Goal: Information Seeking & Learning: Compare options

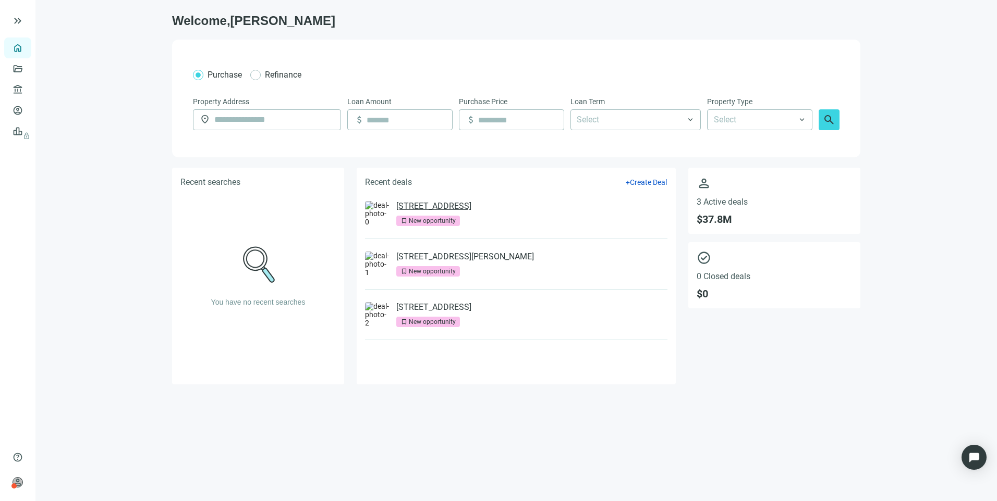
click at [471, 212] on link "[STREET_ADDRESS]" at bounding box center [433, 206] width 75 height 10
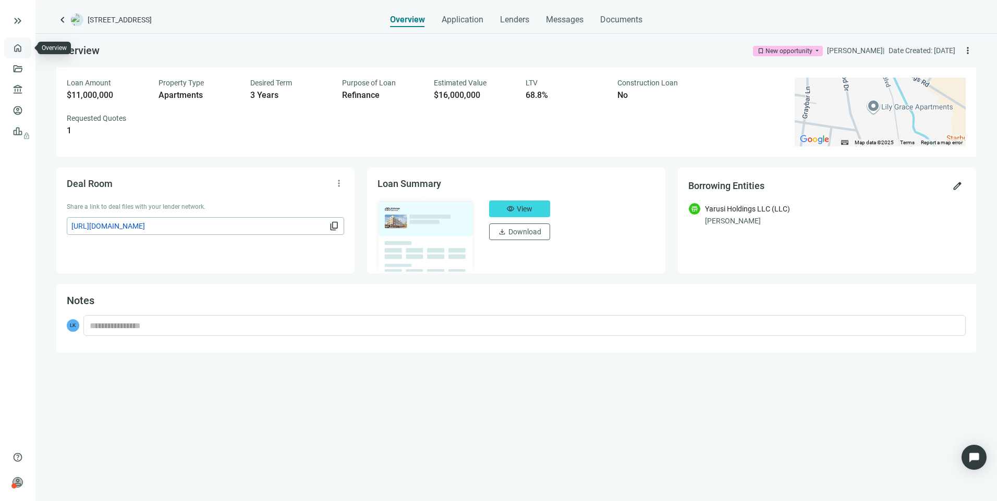
click at [26, 46] on link "Overview" at bounding box center [41, 48] width 31 height 8
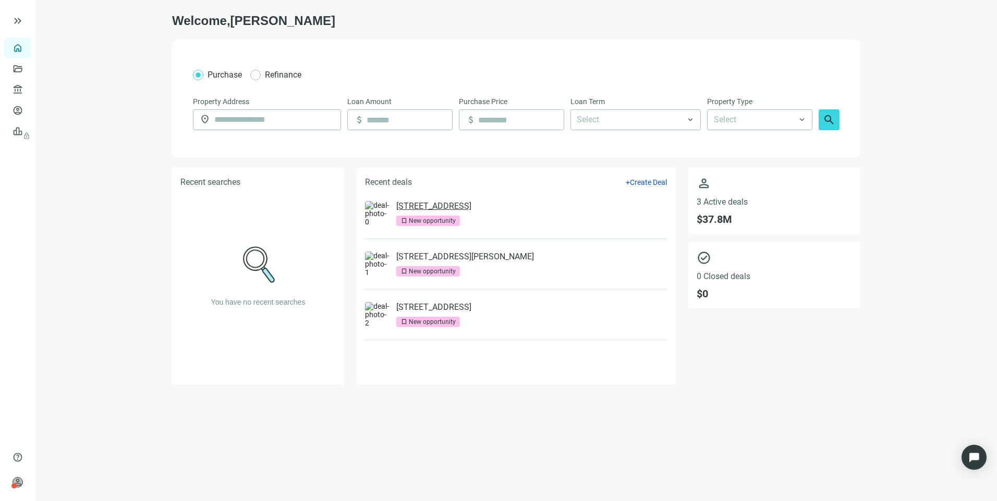
click at [471, 207] on link "600 Dusan Blvd, Murfreesboro, TN 37129" at bounding box center [433, 206] width 75 height 10
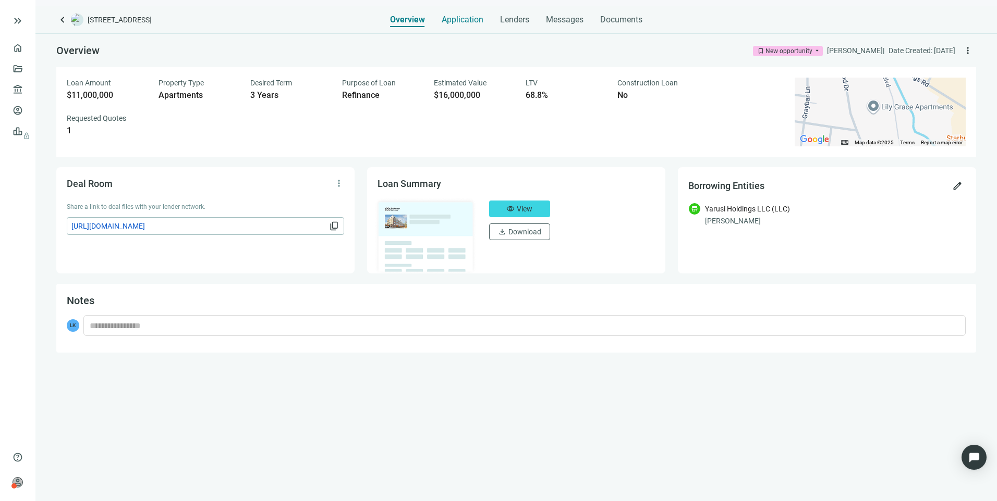
click at [477, 18] on span "Application" at bounding box center [463, 20] width 42 height 10
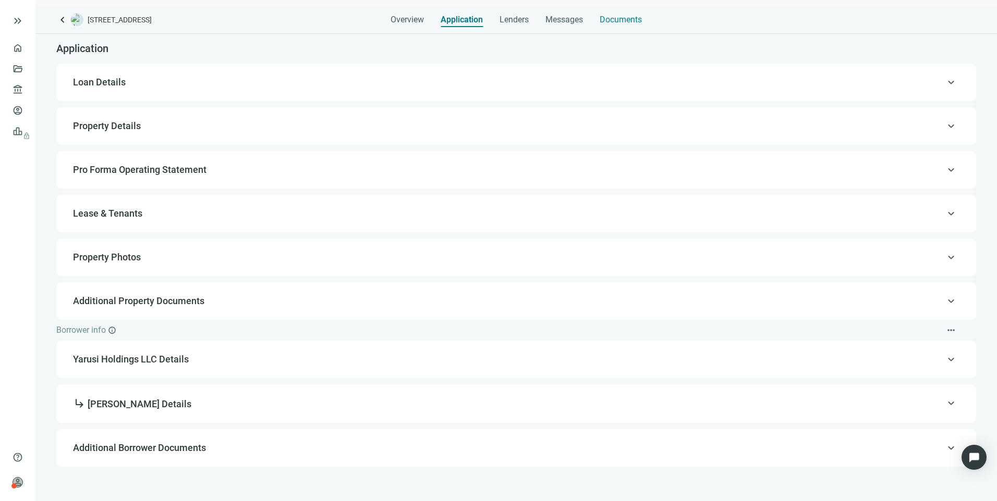
click at [628, 16] on span "Documents" at bounding box center [620, 20] width 42 height 10
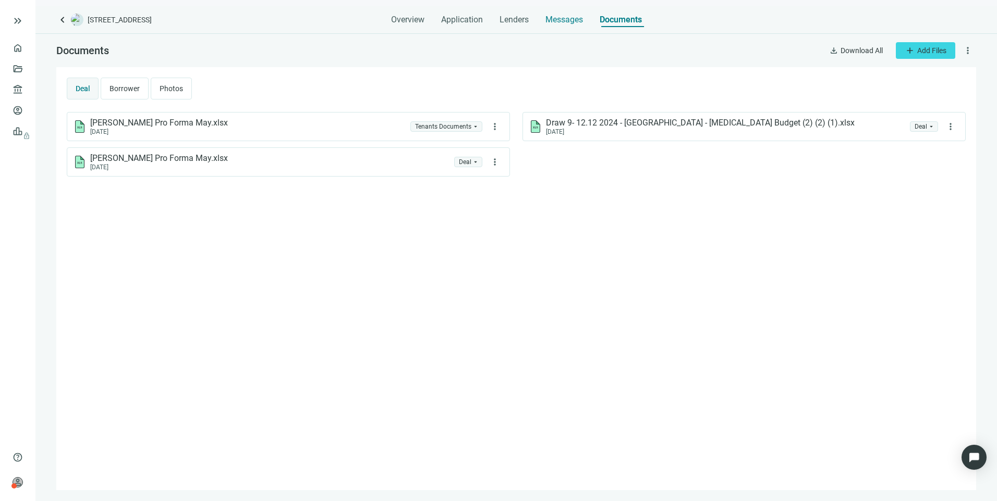
click at [548, 20] on span "Messages" at bounding box center [564, 20] width 38 height 10
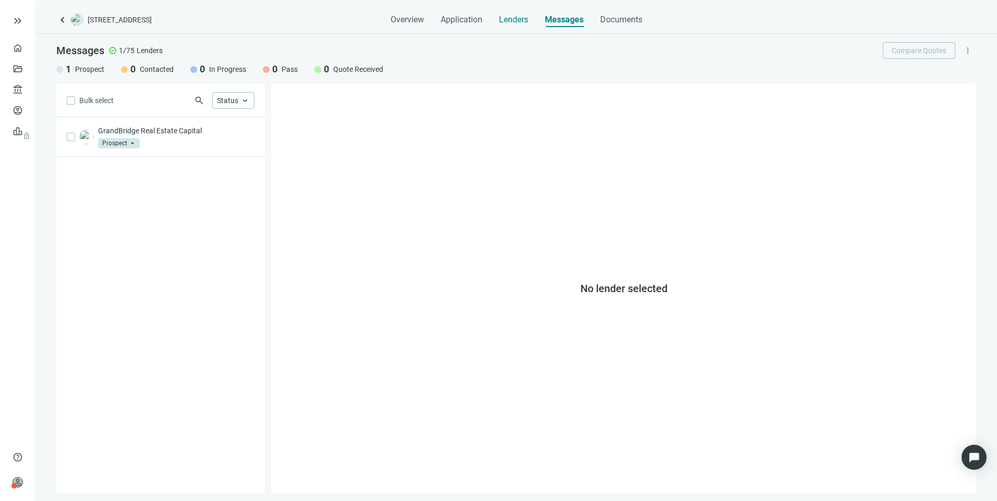
click at [505, 21] on span "Lenders" at bounding box center [513, 20] width 29 height 10
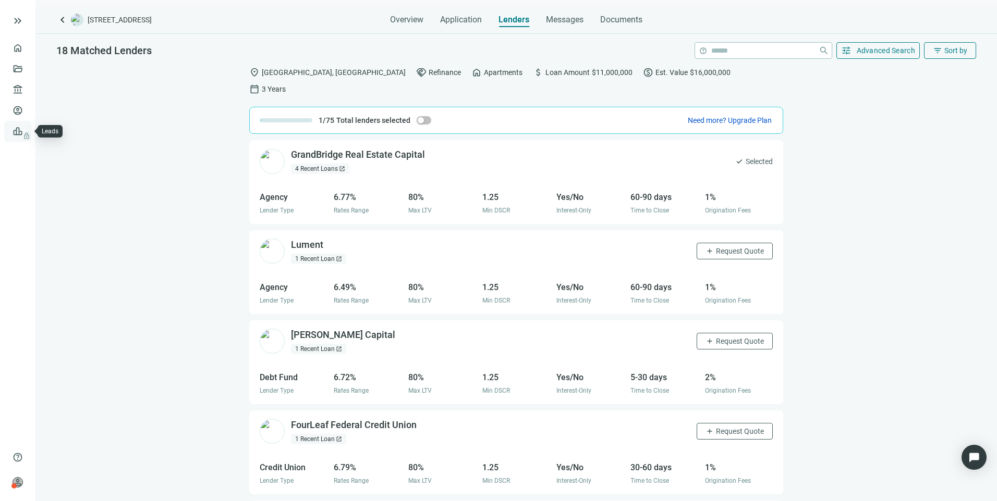
click at [16, 132] on span "lock" at bounding box center [19, 131] width 8 height 8
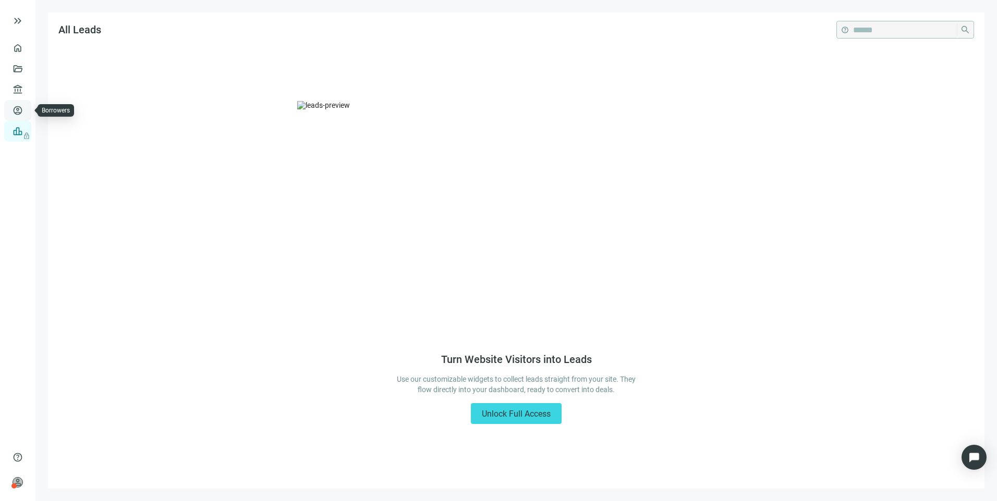
click at [26, 111] on link "Borrowers" at bounding box center [43, 110] width 34 height 8
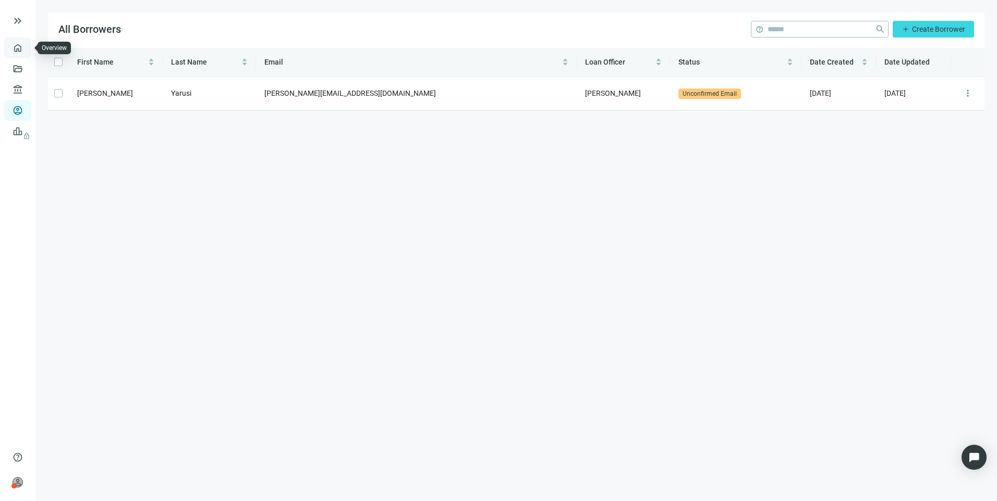
click at [26, 48] on link "Overview" at bounding box center [41, 48] width 31 height 8
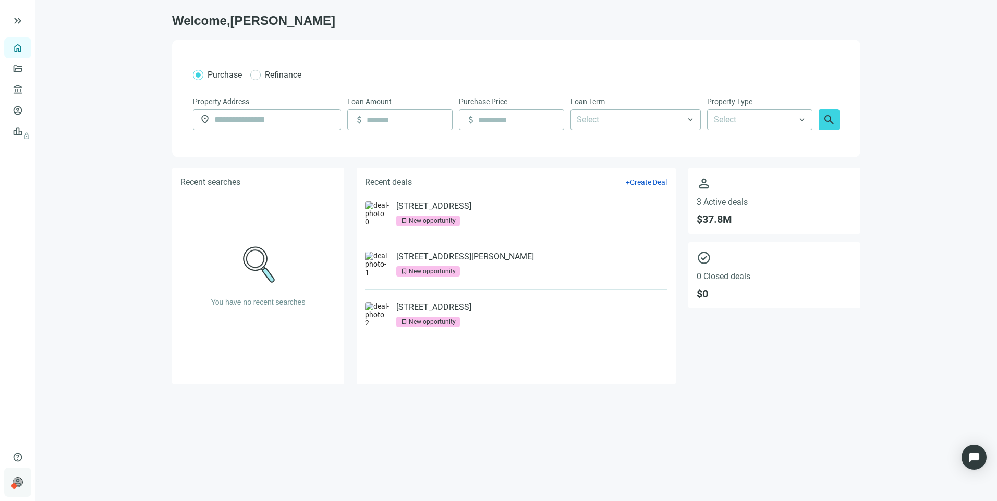
click at [21, 476] on div "person Larry Kendrick Preferred Capital Funding INC. keyboard_arrow_right" at bounding box center [17, 482] width 27 height 29
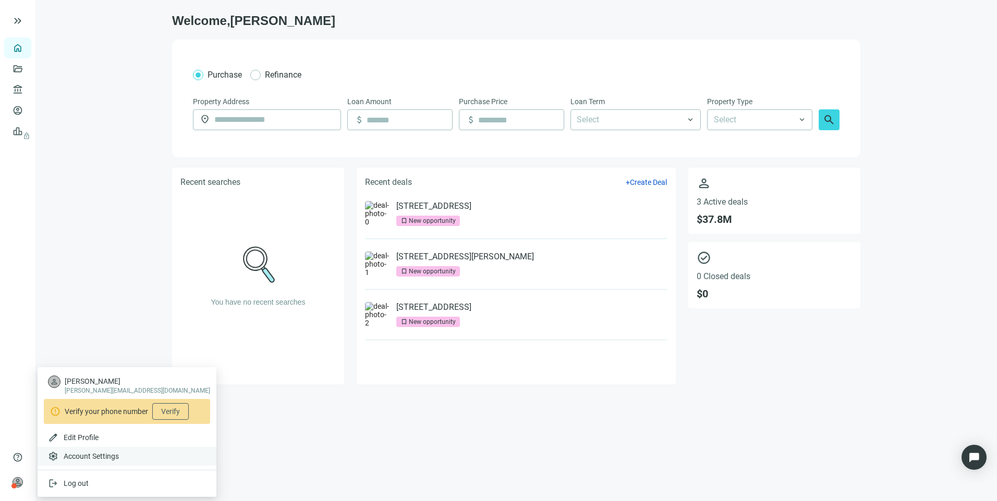
click at [78, 459] on span "Account Settings" at bounding box center [91, 456] width 55 height 10
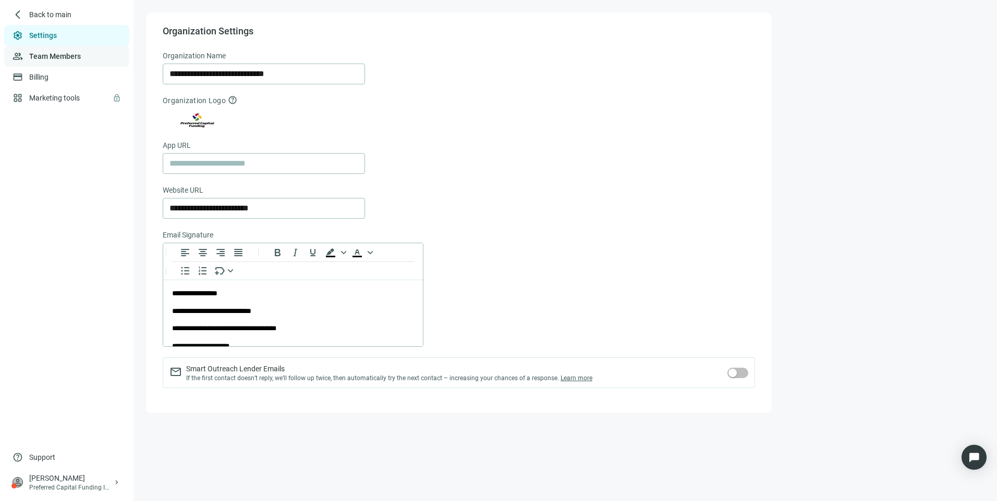
click at [71, 60] on link "Team Members" at bounding box center [55, 56] width 52 height 8
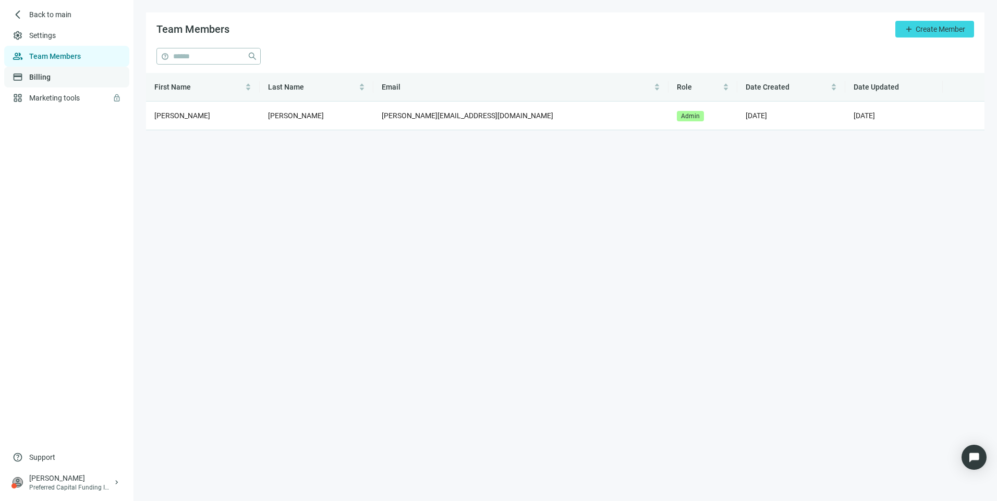
click at [36, 77] on link "Billing" at bounding box center [39, 77] width 21 height 8
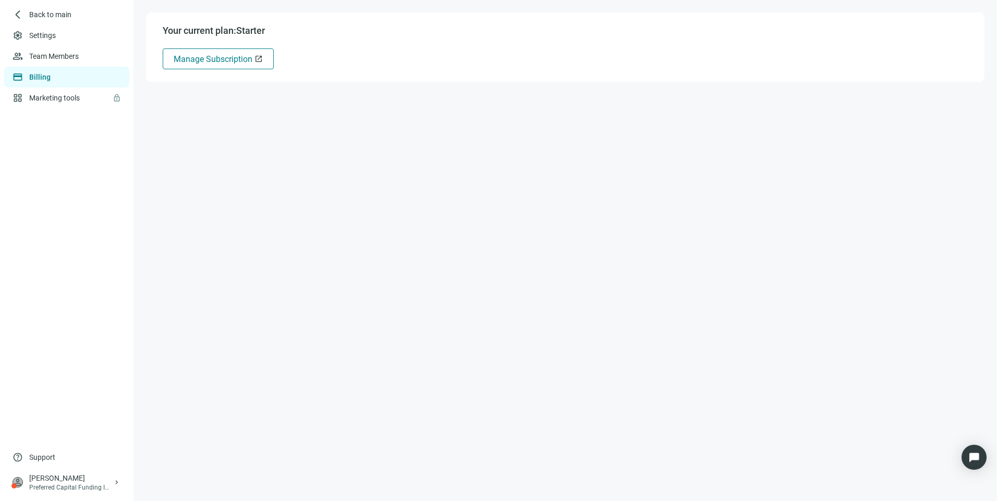
click at [229, 54] on button "Manage Subscription open_in_new" at bounding box center [218, 58] width 111 height 21
click at [38, 16] on span "Back to main" at bounding box center [50, 14] width 43 height 10
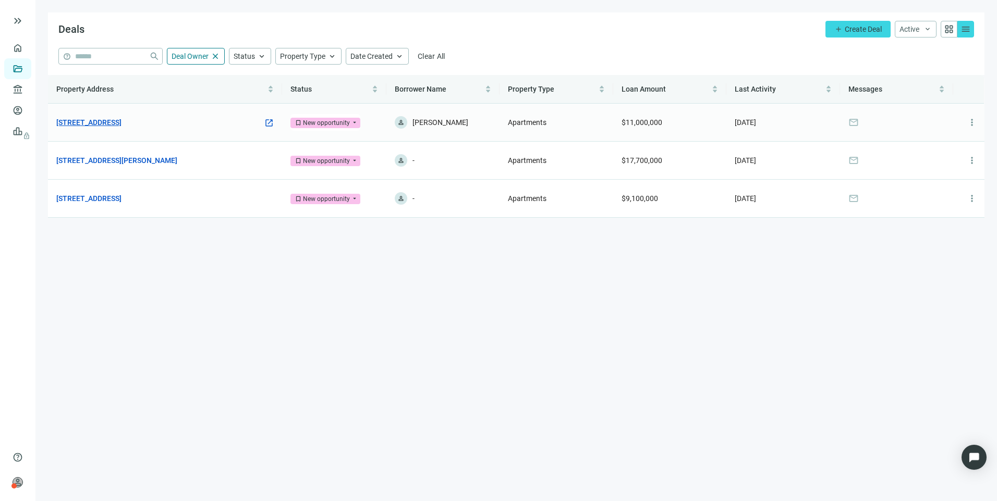
click at [153, 128] on td "600 Dusan Blvd, Murfreesboro, TN 37129 open_in_new" at bounding box center [165, 123] width 234 height 38
click at [121, 120] on link "600 Dusan Blvd, Murfreesboro, TN 37129" at bounding box center [88, 122] width 65 height 11
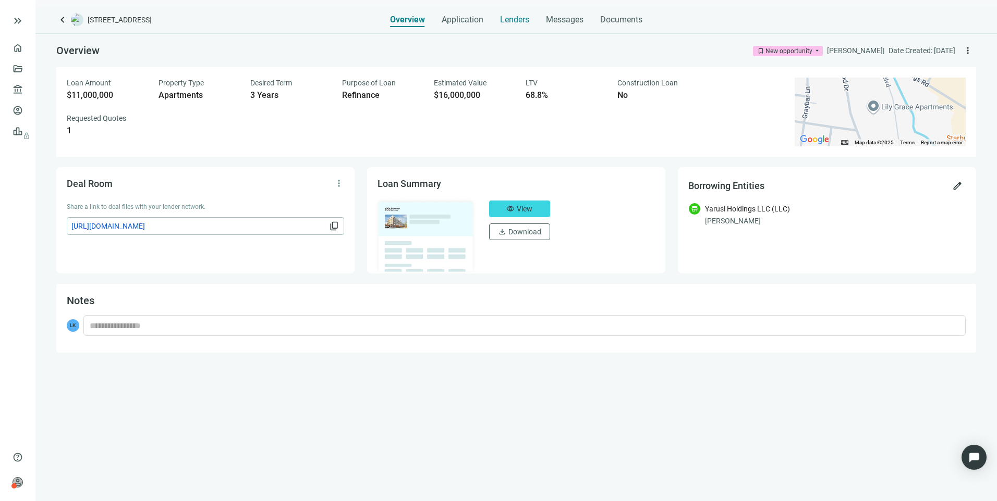
click at [505, 20] on span "Lenders" at bounding box center [514, 20] width 29 height 10
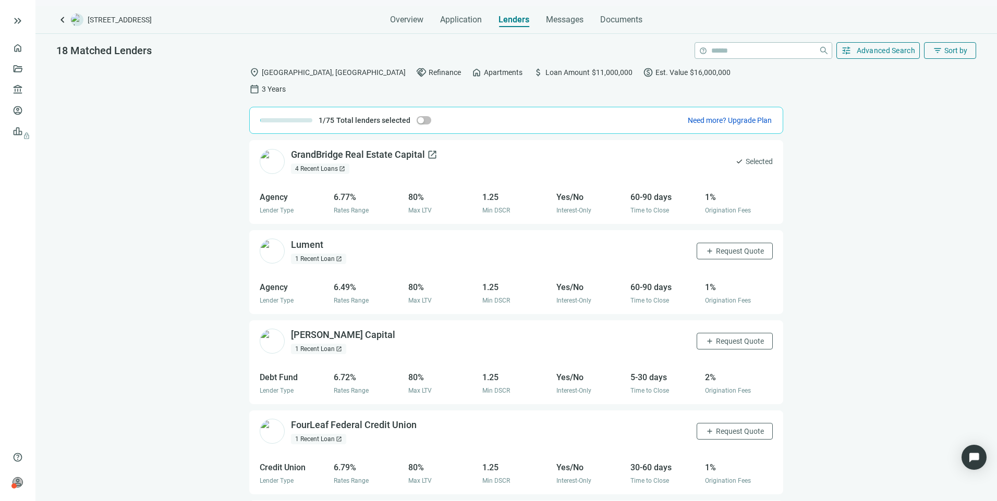
click at [295, 149] on div "GrandBridge Real Estate Capital open_in_new" at bounding box center [364, 155] width 146 height 13
click at [411, 21] on span "Overview" at bounding box center [406, 20] width 33 height 10
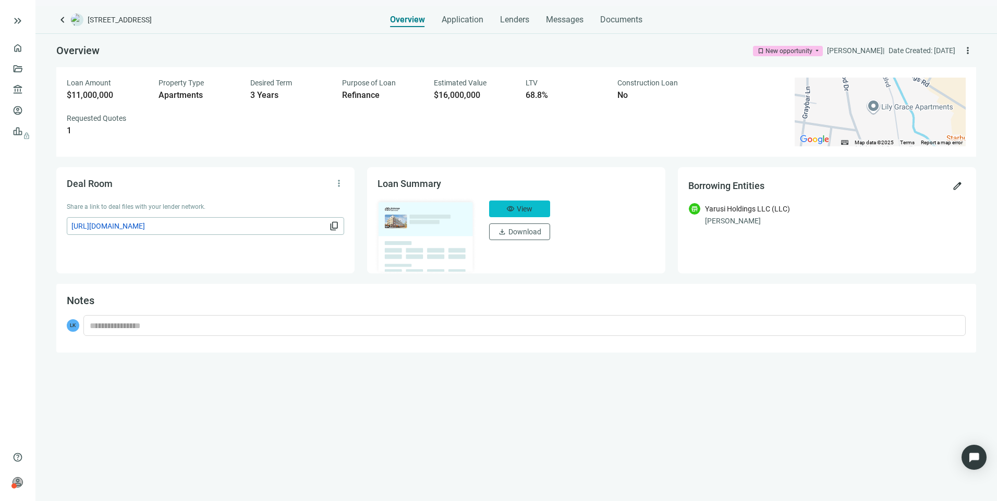
click at [511, 209] on span "visibility" at bounding box center [510, 209] width 8 height 8
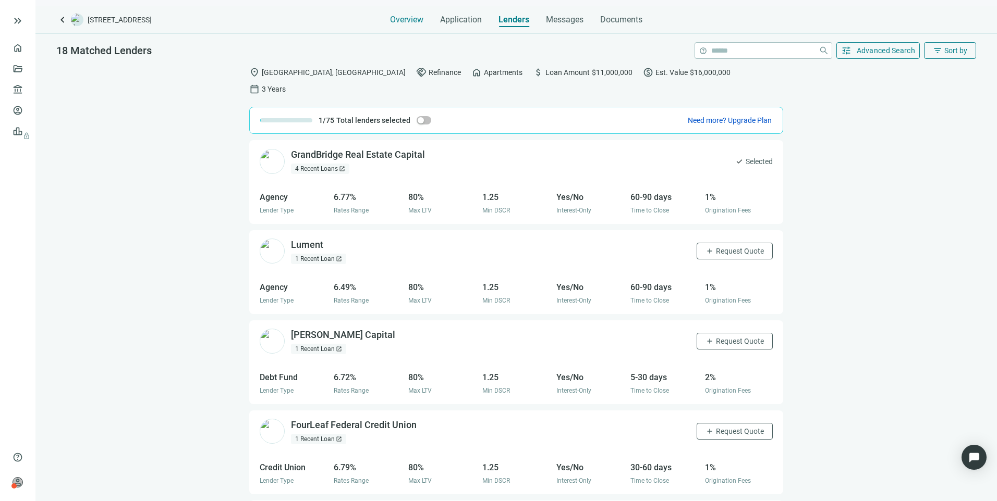
click at [415, 18] on span "Overview" at bounding box center [406, 20] width 33 height 10
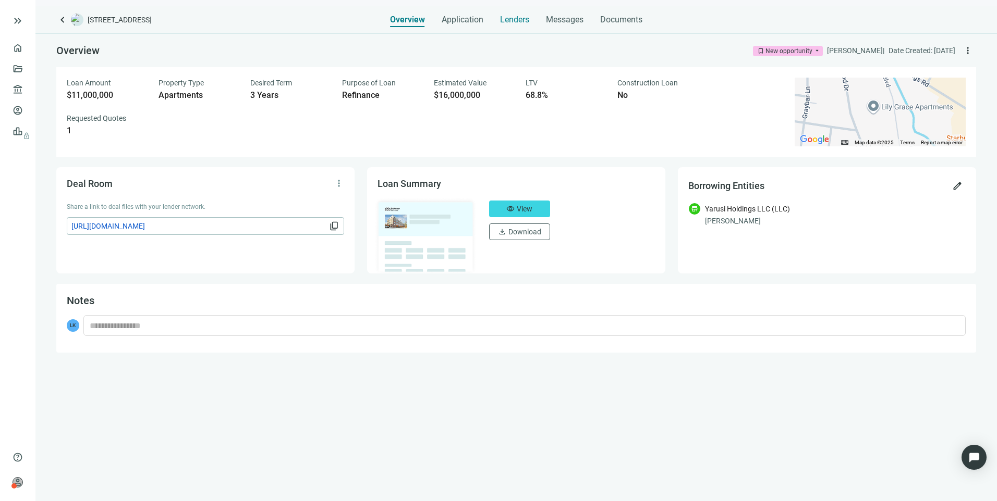
click at [508, 23] on span "Lenders" at bounding box center [514, 20] width 29 height 10
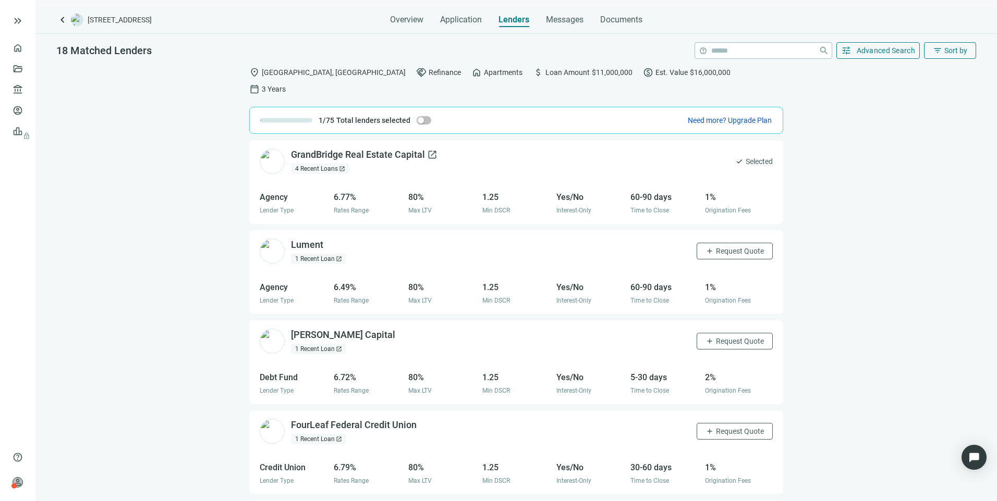
click at [323, 149] on div "GrandBridge Real Estate Capital open_in_new" at bounding box center [364, 155] width 146 height 13
click at [398, 22] on span "Overview" at bounding box center [406, 20] width 33 height 10
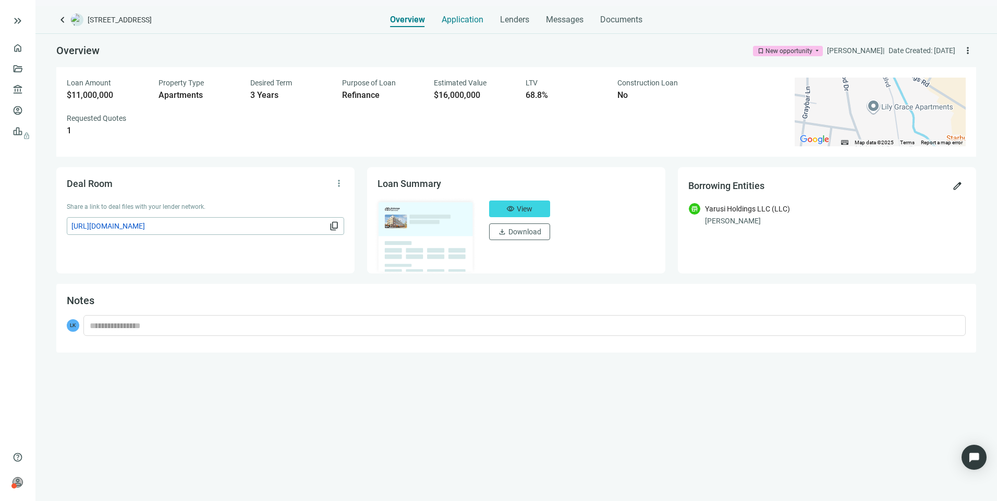
click at [462, 21] on span "Application" at bounding box center [463, 20] width 42 height 10
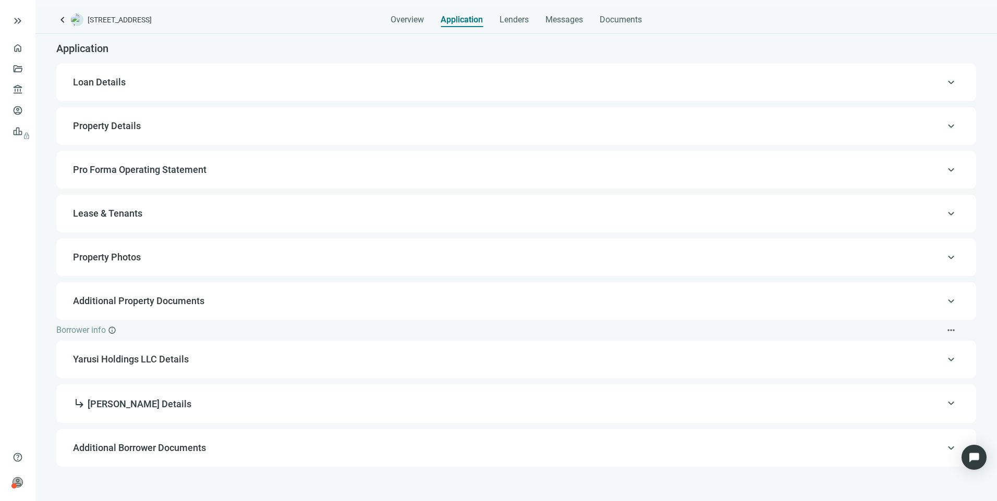
click at [107, 90] on div "keyboard_arrow_up Loan Details" at bounding box center [516, 82] width 899 height 25
type input "**********"
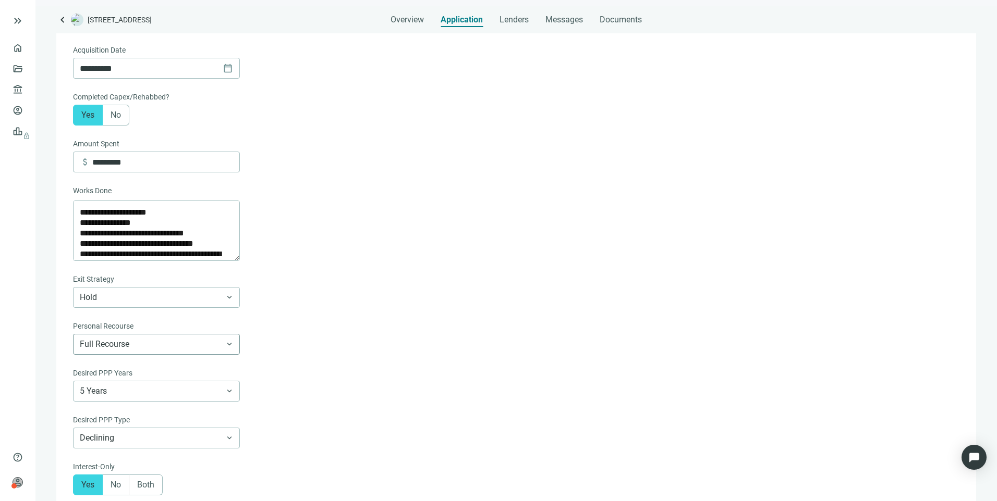
scroll to position [500, 0]
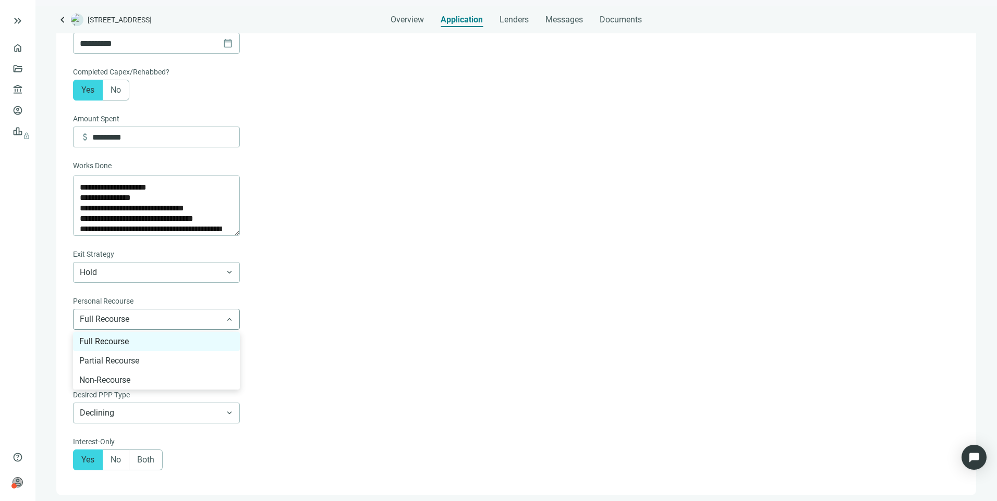
click at [154, 329] on span "Full Recourse" at bounding box center [156, 320] width 153 height 20
click at [421, 317] on form "**********" at bounding box center [515, 35] width 884 height 869
click at [522, 22] on span "Lenders" at bounding box center [513, 20] width 29 height 10
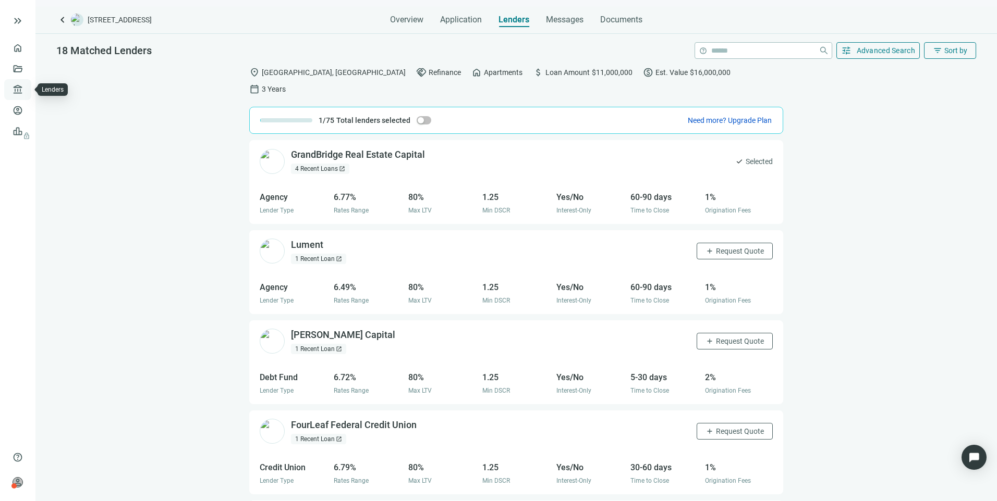
click at [26, 91] on link "Lenders" at bounding box center [39, 89] width 27 height 8
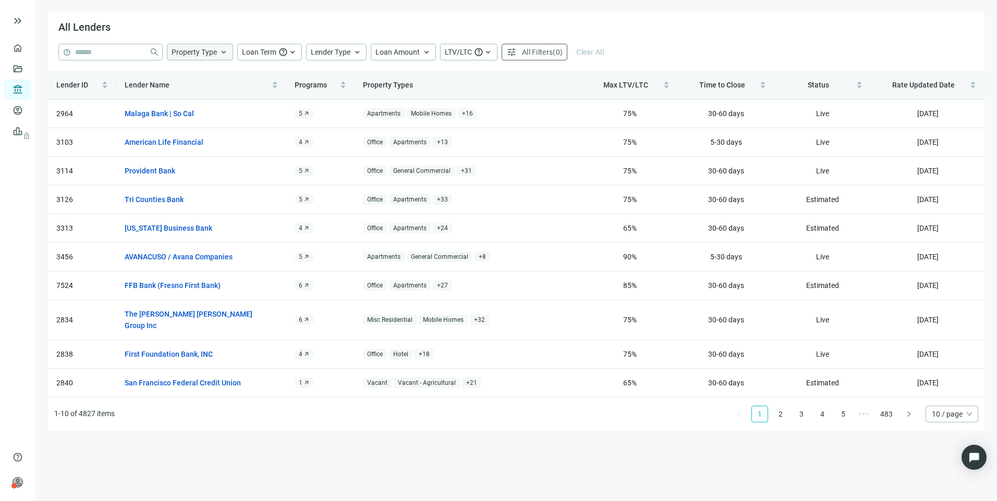
click at [192, 51] on span "Property Type" at bounding box center [193, 52] width 45 height 8
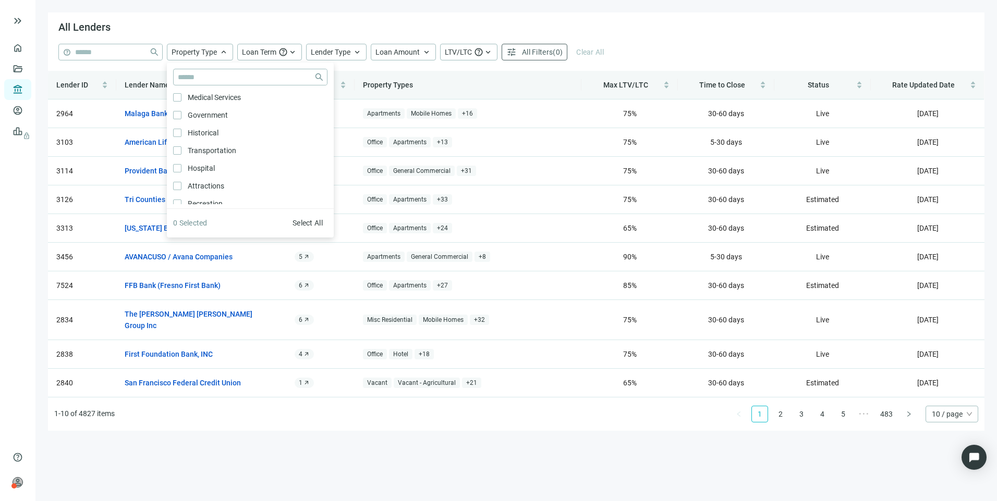
scroll to position [417, 0]
click at [226, 80] on input "search" at bounding box center [244, 77] width 132 height 16
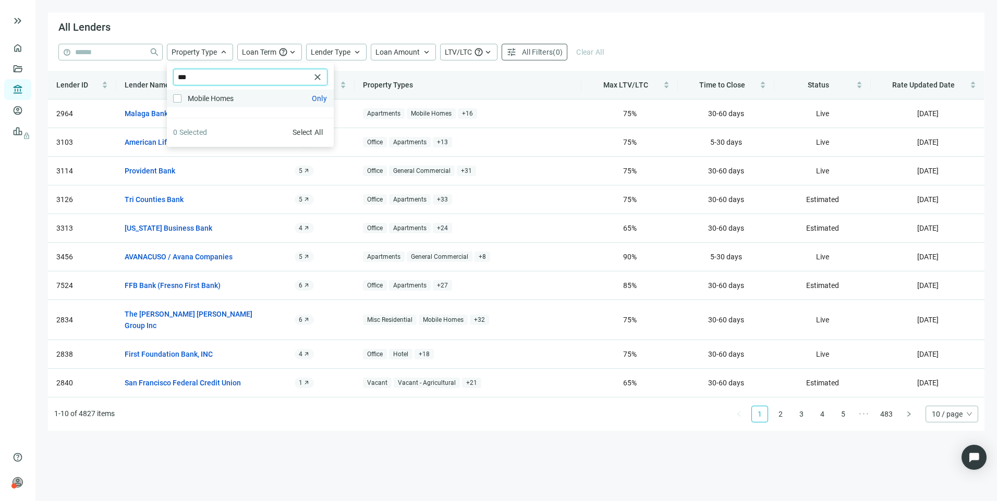
type input "***"
click at [647, 20] on div "All Lenders" at bounding box center [516, 28] width 936 height 31
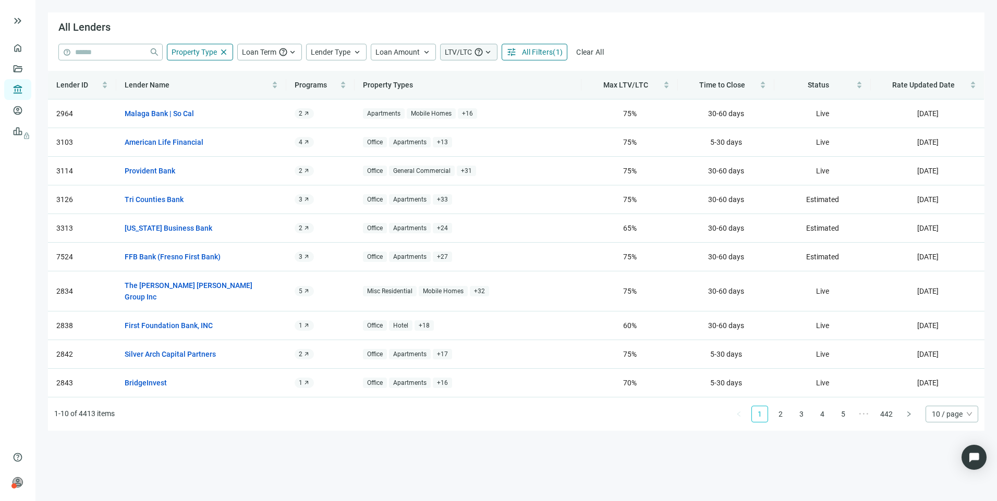
click at [467, 50] on span "LTV/LTC" at bounding box center [458, 52] width 27 height 8
click at [498, 118] on div "percent" at bounding box center [504, 115] width 19 height 16
click at [485, 118] on input at bounding box center [472, 115] width 45 height 16
click at [554, 116] on input at bounding box center [553, 115] width 45 height 16
type input "**"
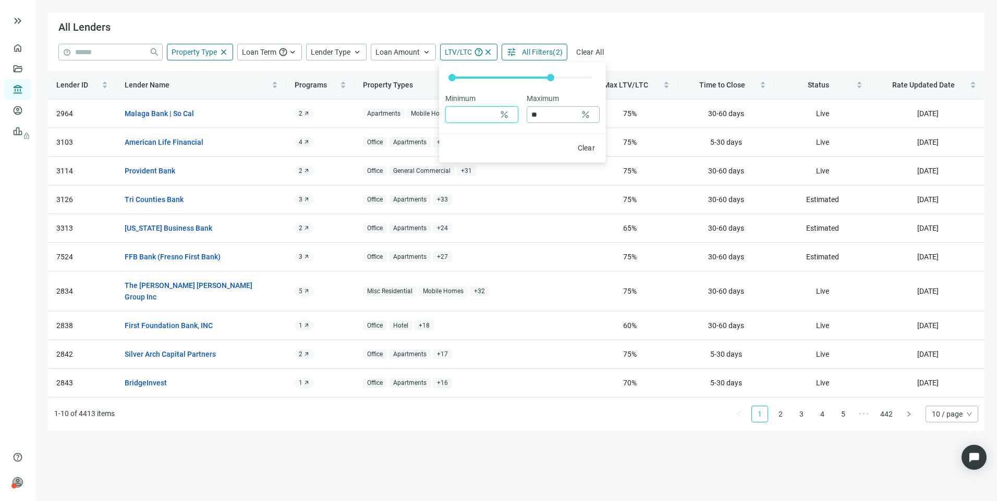
click at [461, 117] on input at bounding box center [472, 115] width 45 height 16
type input "**"
drag, startPoint x: 483, startPoint y: 114, endPoint x: 353, endPoint y: 112, distance: 130.3
click at [361, 119] on div "All Lenders help close Property Type close *** close Agriculture Timberland Hot…" at bounding box center [516, 222] width 936 height 419
click at [674, 18] on div "All Lenders" at bounding box center [516, 28] width 936 height 31
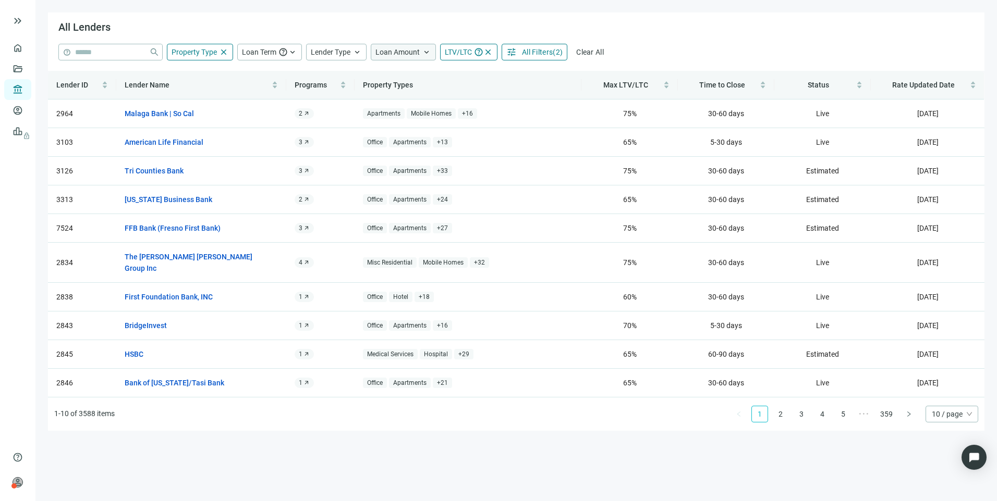
click at [405, 50] on span "Loan Amount" at bounding box center [397, 52] width 44 height 8
click at [412, 77] on input at bounding box center [462, 77] width 137 height 16
type input "*********"
click at [683, 42] on div "All Lenders" at bounding box center [516, 28] width 936 height 31
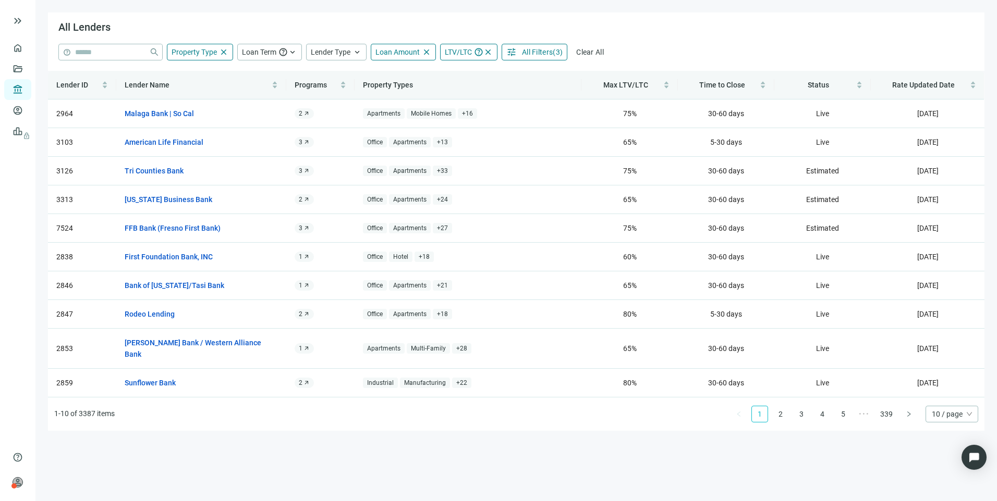
click at [542, 45] on button "tune All Filters ( 3 )" at bounding box center [534, 52] width 66 height 17
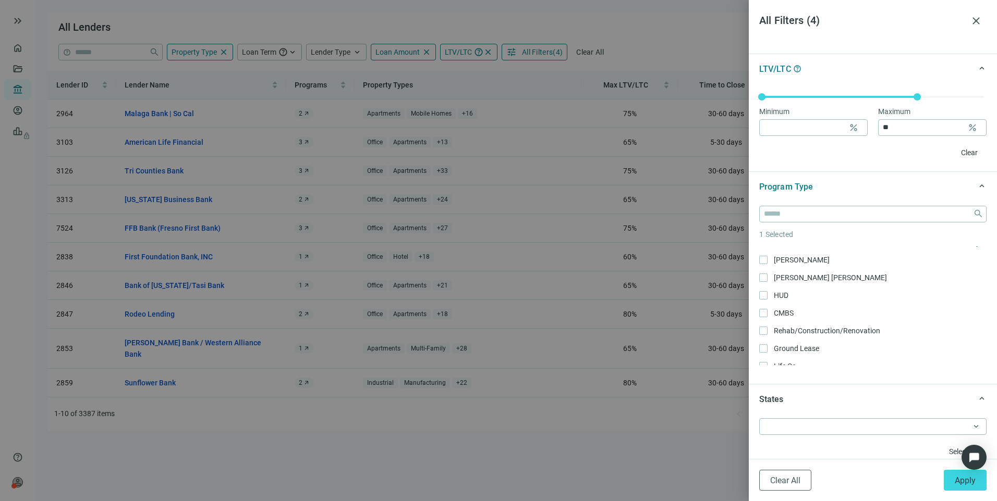
scroll to position [176, 0]
click at [959, 478] on span "Apply" at bounding box center [964, 481] width 21 height 10
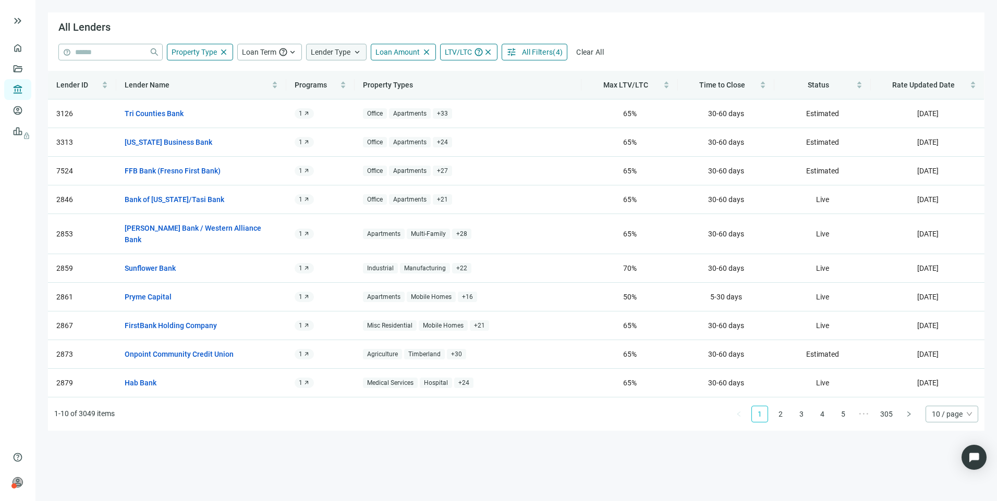
click at [317, 48] on span "Lender Type" at bounding box center [331, 52] width 40 height 8
click at [736, 26] on div "All Lenders" at bounding box center [516, 28] width 936 height 31
click at [284, 53] on span "help" at bounding box center [282, 51] width 9 height 9
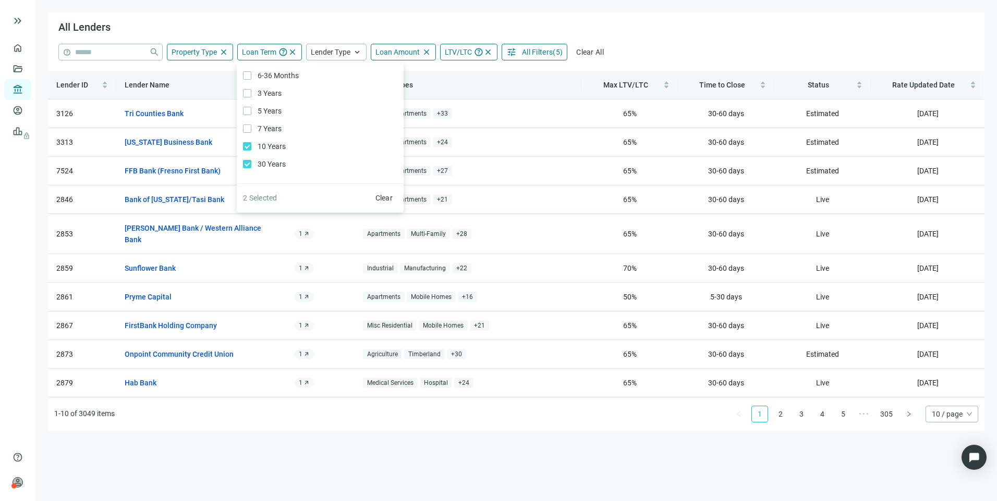
click at [705, 40] on div "All Lenders" at bounding box center [516, 28] width 936 height 31
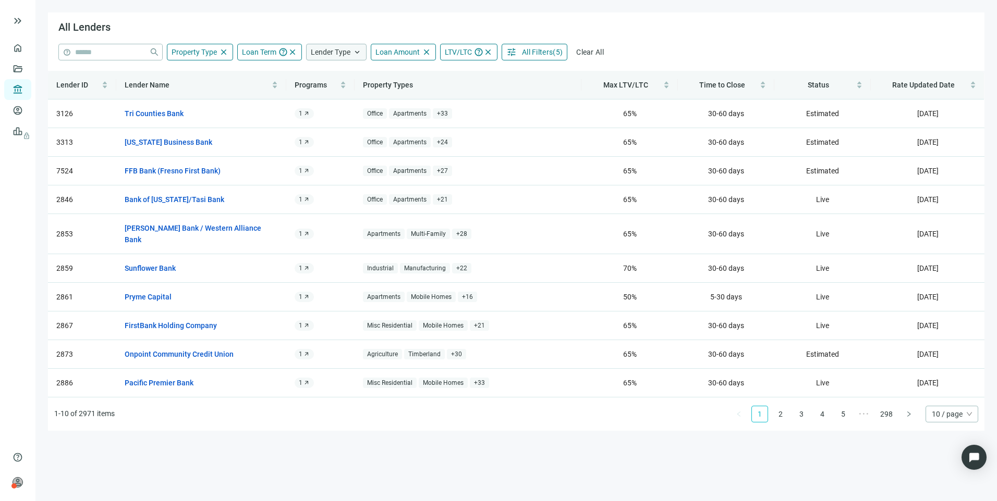
click at [333, 46] on div "Lender Type keyboard_arrow_up" at bounding box center [336, 52] width 60 height 17
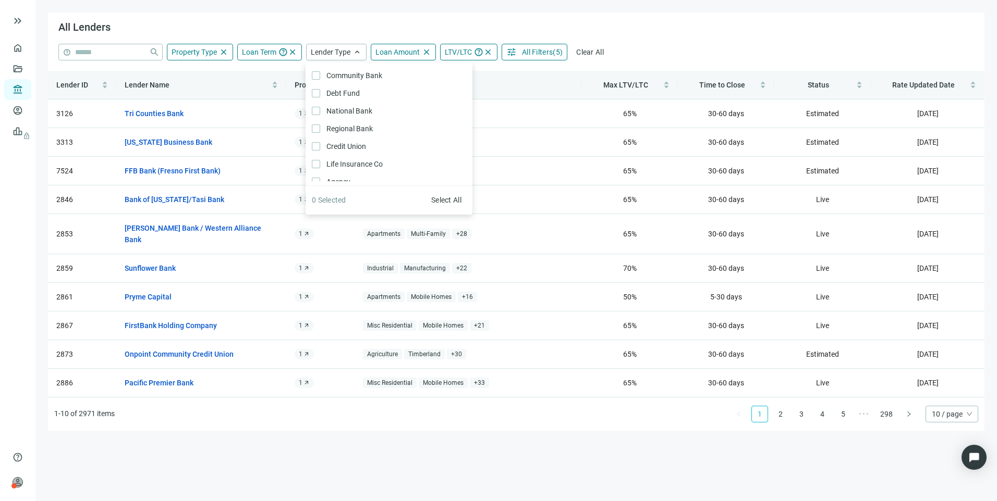
drag, startPoint x: 863, startPoint y: 49, endPoint x: 855, endPoint y: 45, distance: 8.2
click at [863, 48] on div "help close Property Type close *** close Agriculture Timberland Hotel Motels In…" at bounding box center [515, 52] width 915 height 17
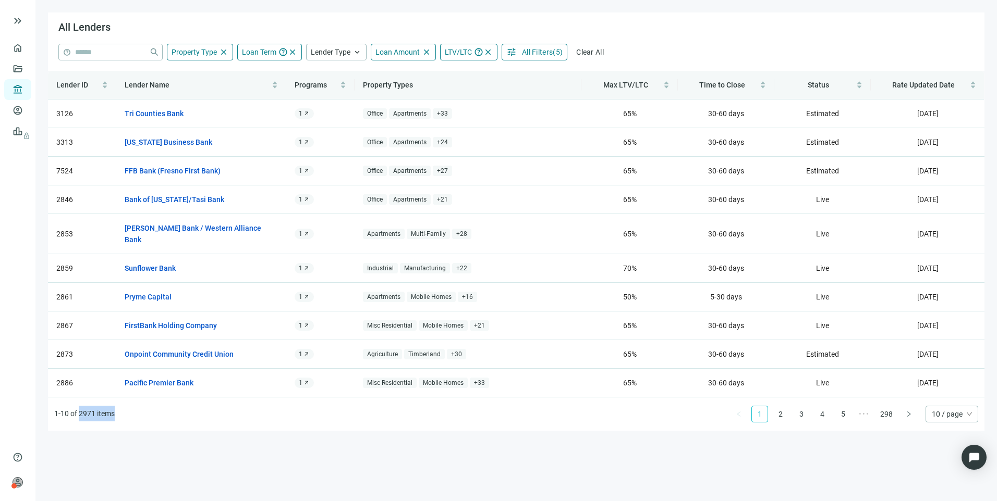
drag, startPoint x: 120, startPoint y: 401, endPoint x: 80, endPoint y: 398, distance: 40.3
click at [80, 398] on ul "1-10 of 2971 items 1 2 3 4 5 ••• 298 10 / page" at bounding box center [516, 414] width 936 height 33
drag, startPoint x: 80, startPoint y: 398, endPoint x: 199, endPoint y: 420, distance: 121.4
click at [199, 420] on main "All Lenders help close Property Type close *** close Agriculture Timberland Hot…" at bounding box center [515, 250] width 961 height 501
click at [305, 109] on div "1 arrow_outward" at bounding box center [304, 113] width 19 height 10
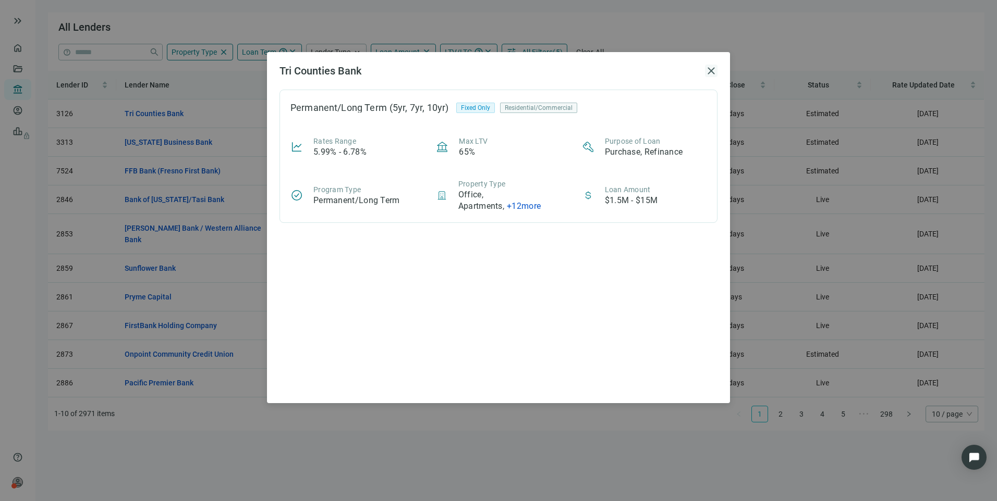
click at [714, 71] on span "close" at bounding box center [711, 71] width 13 height 13
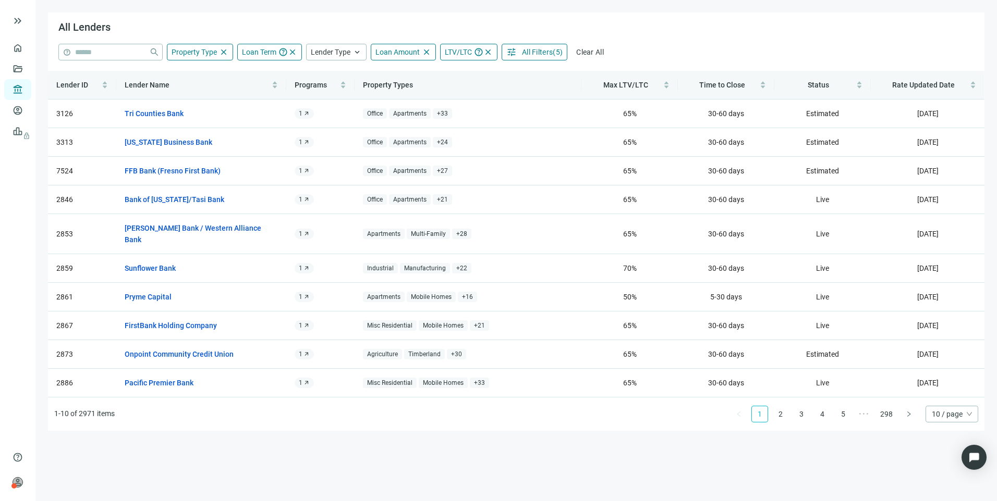
click at [525, 45] on button "tune All Filters ( 5 )" at bounding box center [534, 52] width 66 height 17
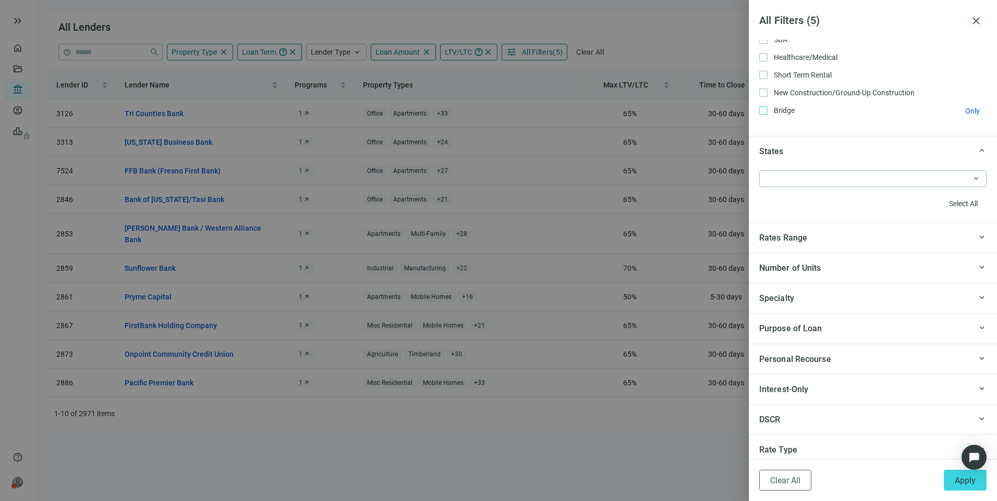
scroll to position [886, 0]
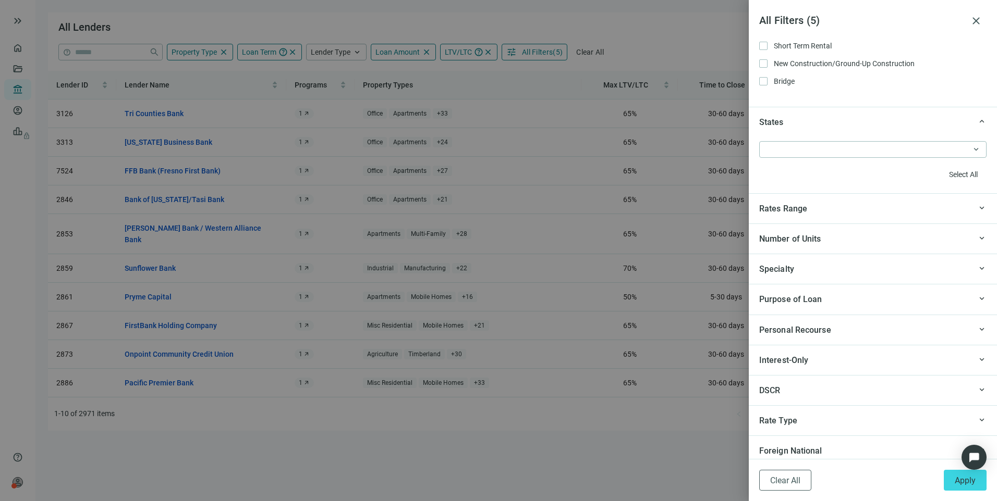
click at [843, 334] on div "Personal Recourse" at bounding box center [865, 330] width 212 height 13
click at [955, 483] on span "Apply" at bounding box center [964, 481] width 21 height 10
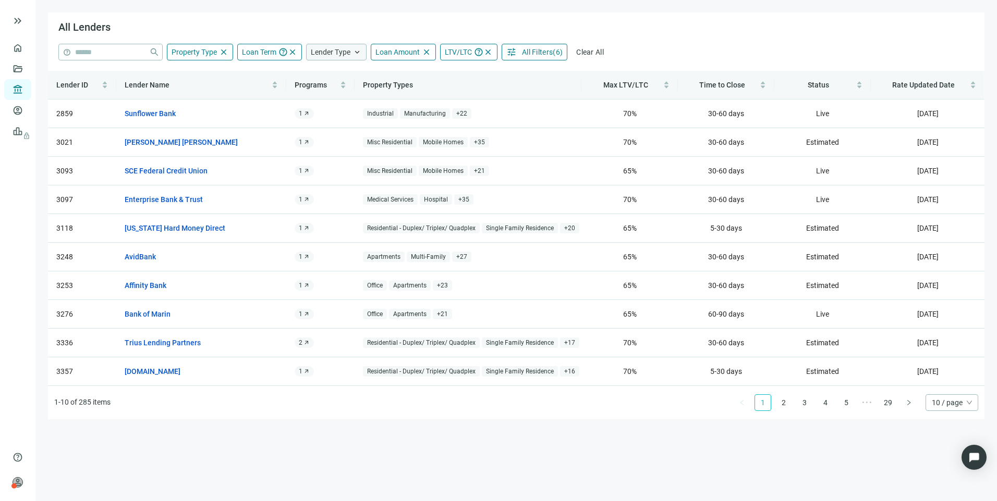
click at [332, 44] on div "Lender Type keyboard_arrow_up" at bounding box center [336, 52] width 60 height 17
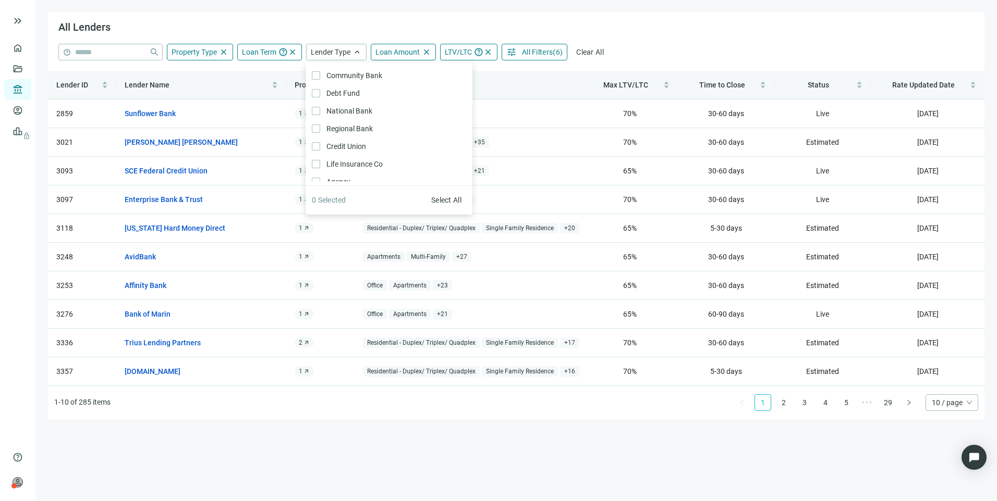
click at [523, 51] on span "All Filters" at bounding box center [537, 52] width 31 height 8
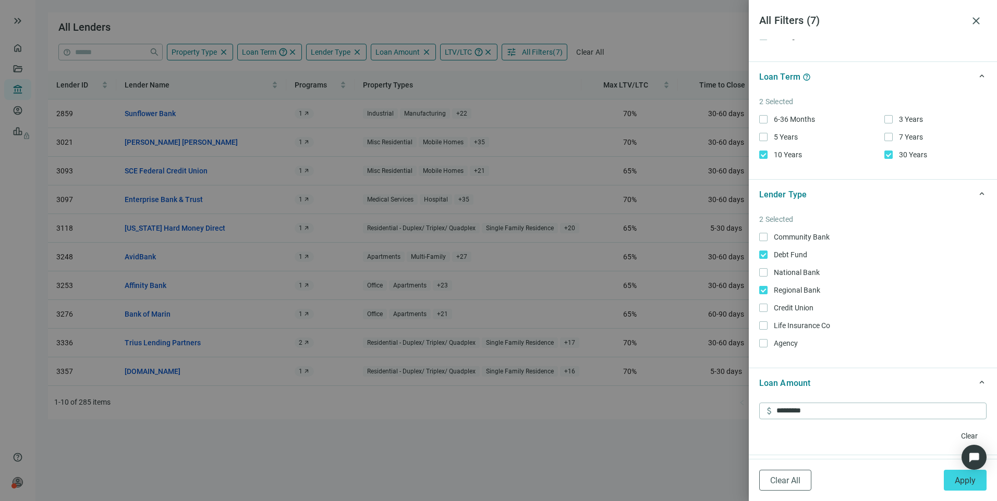
scroll to position [209, 0]
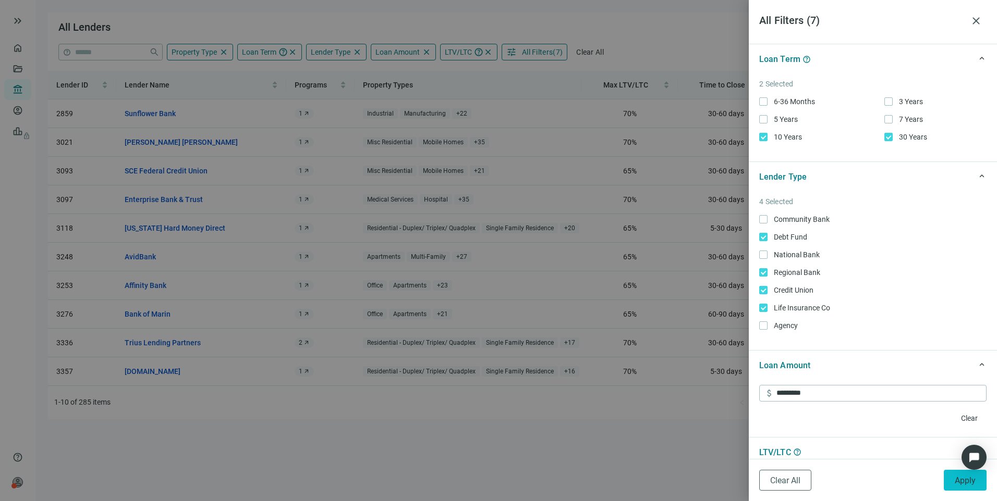
click at [953, 483] on button "Apply" at bounding box center [964, 480] width 43 height 21
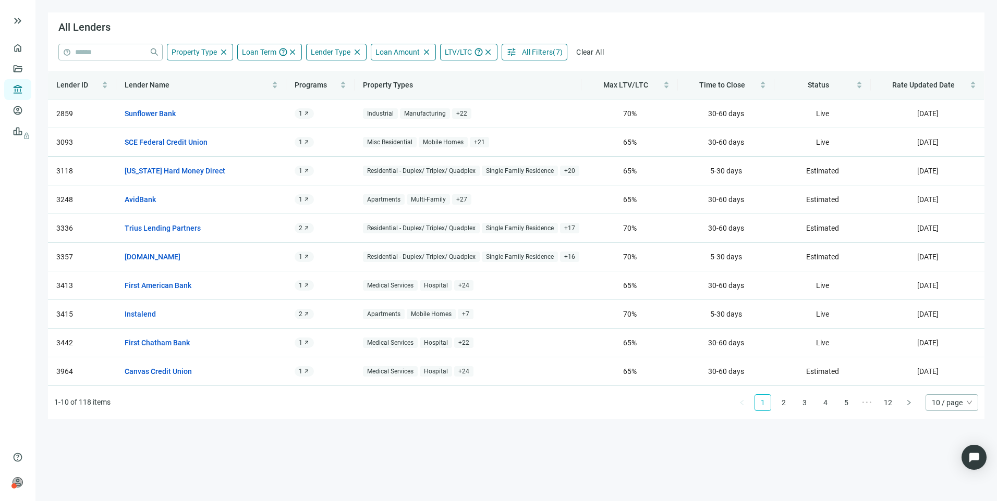
click at [551, 55] on span "All Filters" at bounding box center [537, 52] width 31 height 8
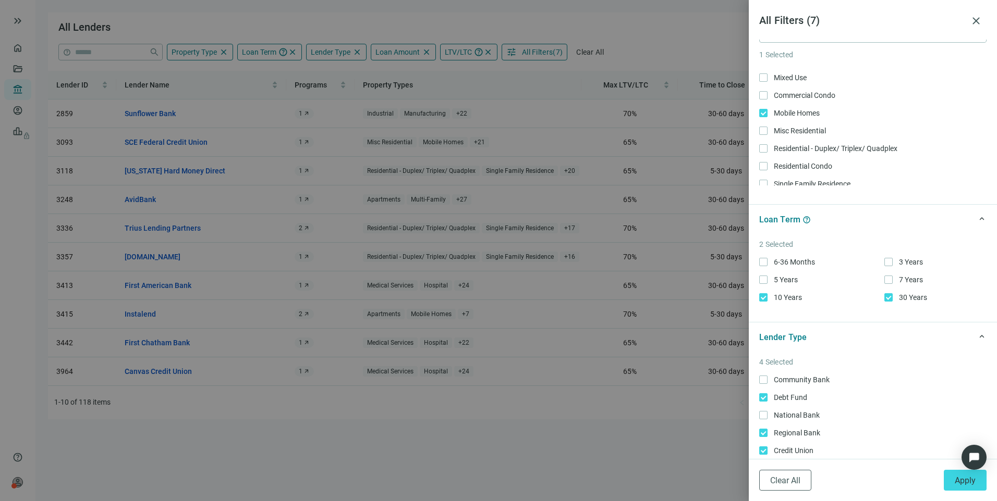
scroll to position [156, 0]
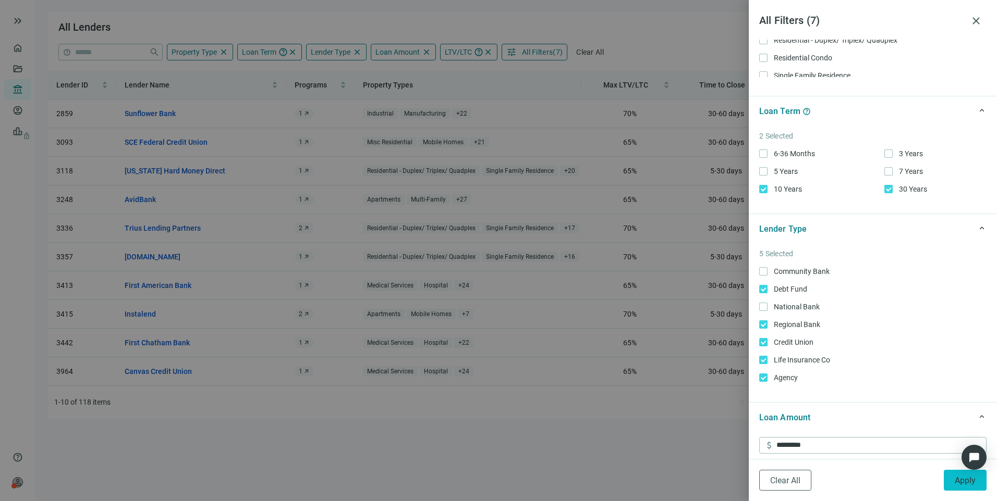
drag, startPoint x: 955, startPoint y: 483, endPoint x: 948, endPoint y: 481, distance: 7.6
click at [955, 482] on span "Apply" at bounding box center [964, 481] width 21 height 10
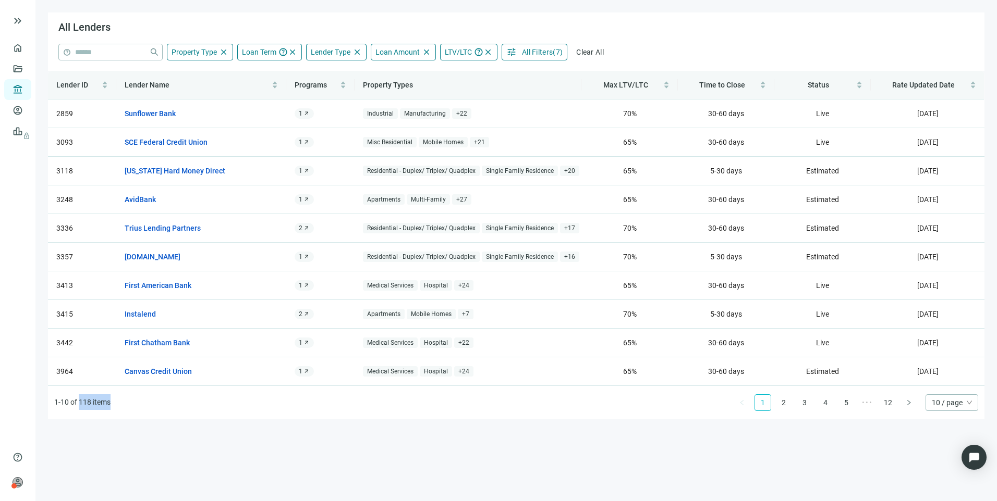
drag, startPoint x: 132, startPoint y: 405, endPoint x: 81, endPoint y: 403, distance: 51.1
click at [81, 403] on ul "1-10 of 118 items 1 2 3 4 5 ••• 12 10 / page" at bounding box center [516, 402] width 936 height 33
drag, startPoint x: 81, startPoint y: 403, endPoint x: 178, endPoint y: 444, distance: 105.1
click at [178, 444] on main "All Lenders help close Property Type close *** close Agriculture Timberland Hot…" at bounding box center [515, 250] width 961 height 501
click at [801, 80] on span "Status" at bounding box center [817, 84] width 71 height 11
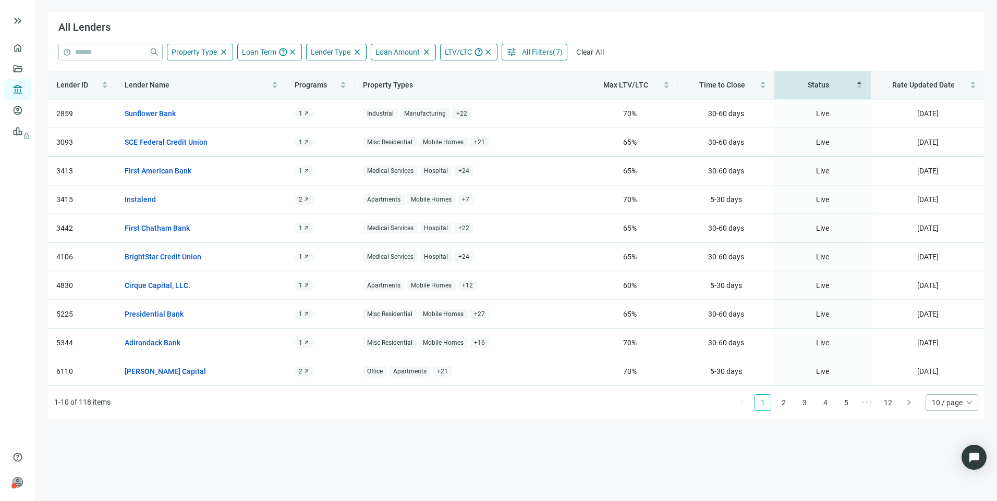
click at [801, 80] on span "Status" at bounding box center [817, 84] width 71 height 11
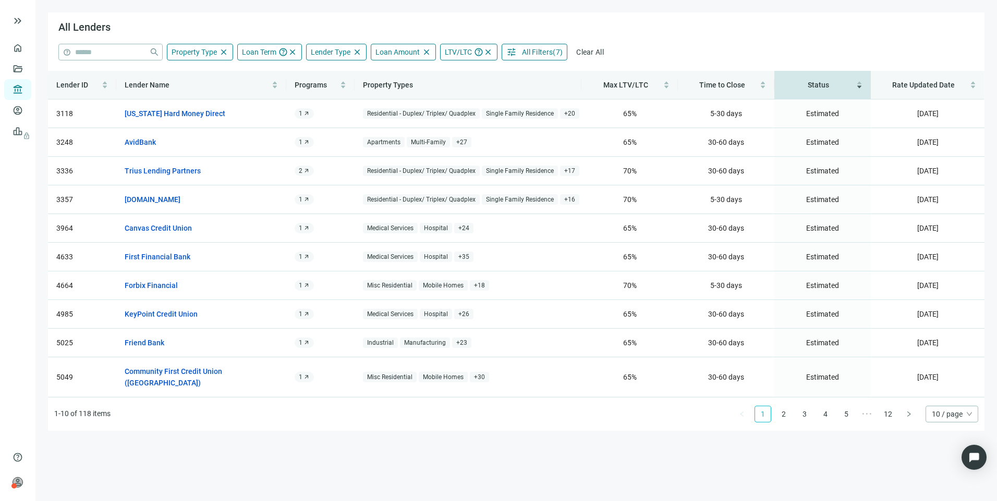
click at [857, 85] on div "Status" at bounding box center [822, 84] width 80 height 11
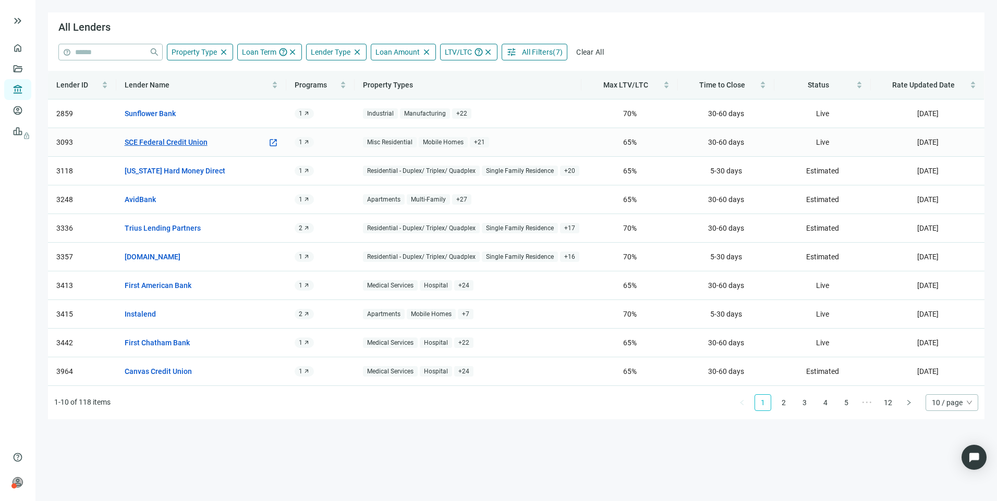
click at [152, 141] on link "SCE Federal Credit Union" at bounding box center [166, 142] width 83 height 11
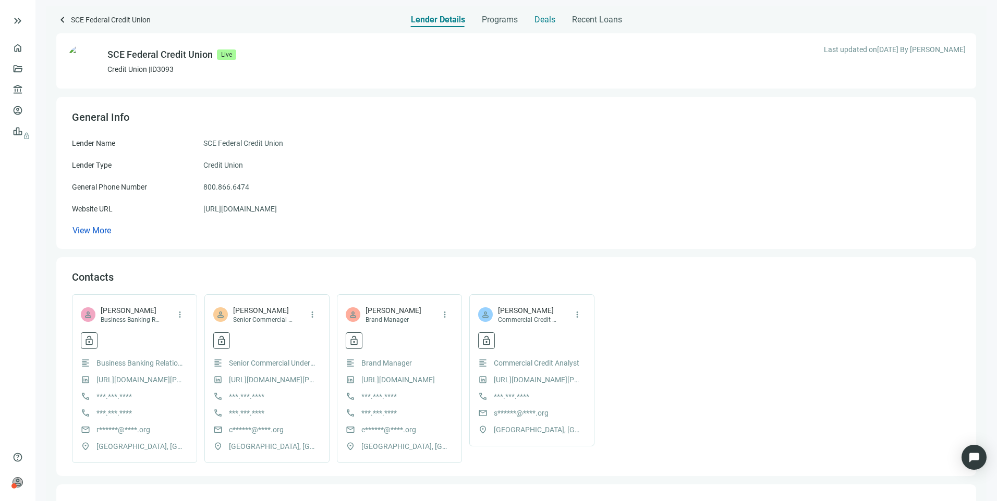
click at [546, 18] on span "Deals" at bounding box center [544, 20] width 21 height 10
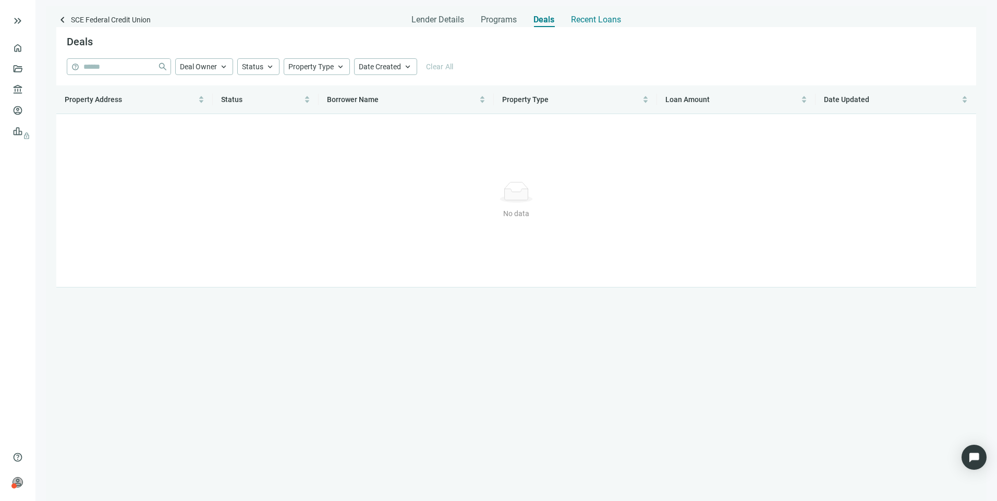
click at [599, 18] on span "Recent Loans" at bounding box center [596, 20] width 50 height 10
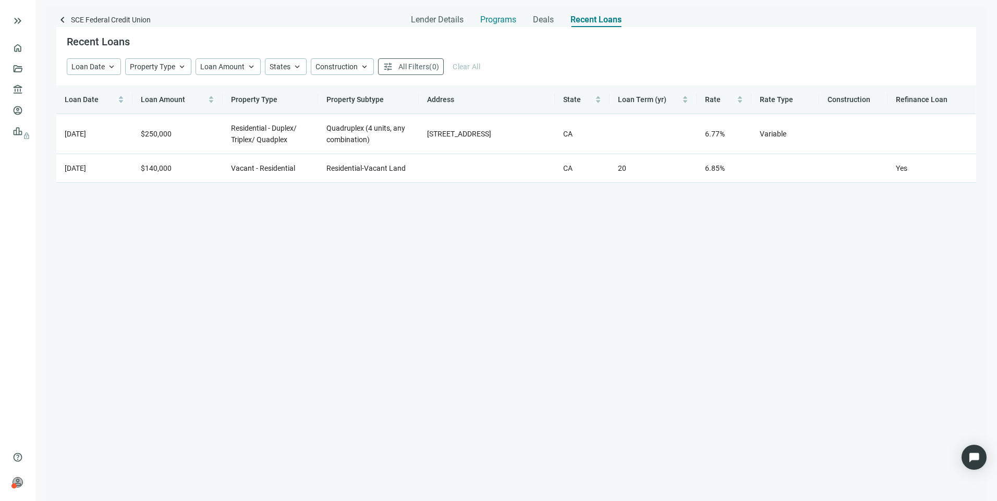
click at [508, 17] on span "Programs" at bounding box center [498, 20] width 36 height 10
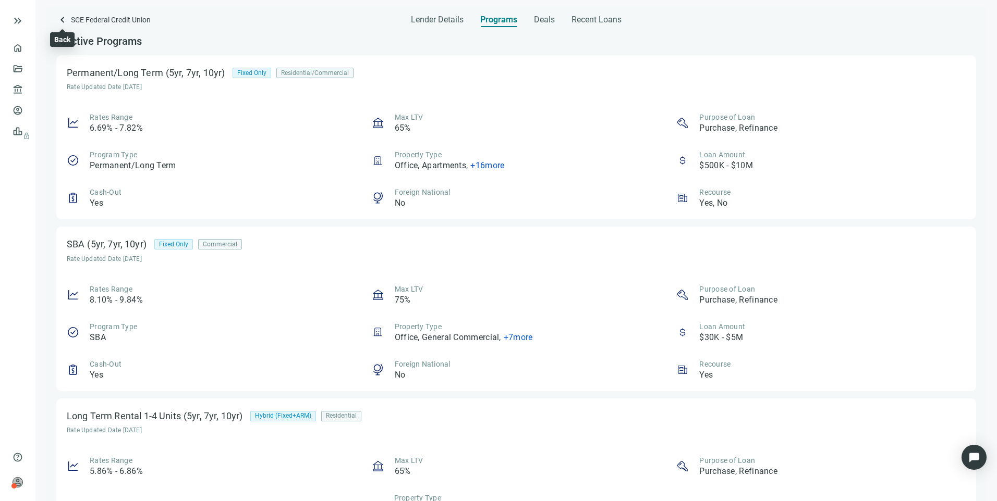
click at [63, 24] on span "keyboard_arrow_left" at bounding box center [62, 20] width 13 height 13
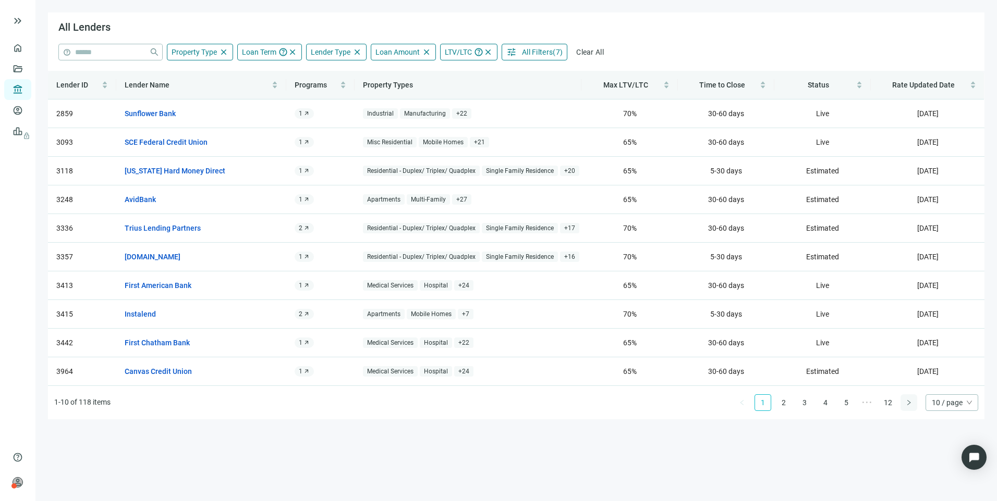
click at [910, 400] on icon "right" at bounding box center [908, 403] width 6 height 6
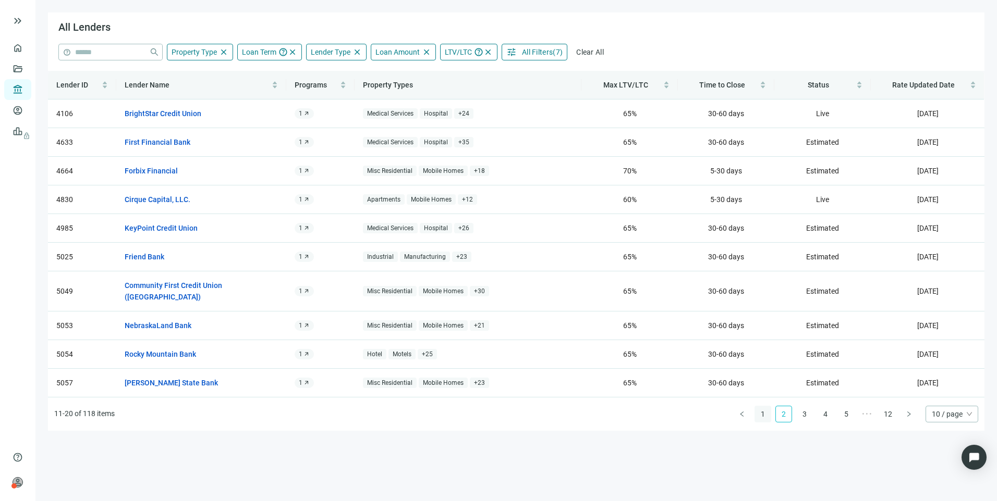
click at [762, 407] on link "1" at bounding box center [763, 415] width 16 height 16
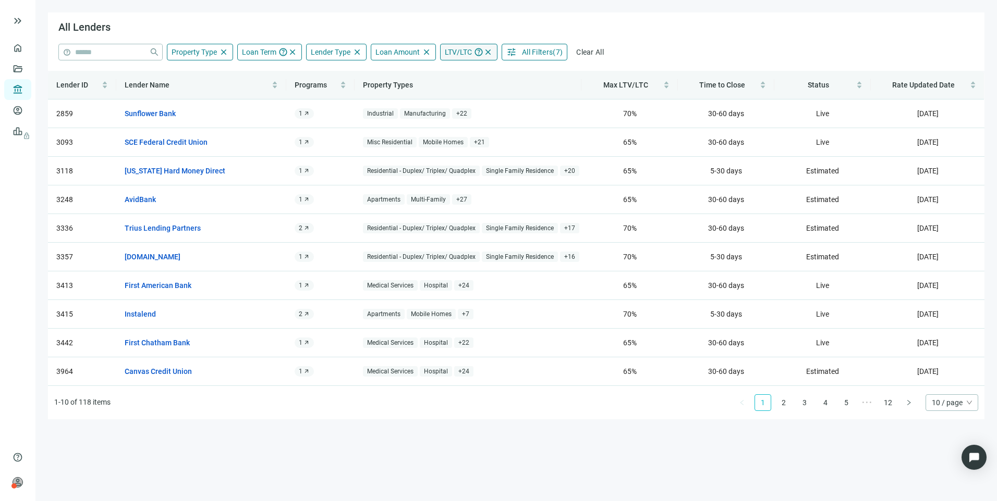
click at [464, 50] on span "LTV/LTC" at bounding box center [458, 52] width 27 height 8
click at [482, 113] on input at bounding box center [472, 115] width 45 height 16
type input "**"
drag, startPoint x: 570, startPoint y: 114, endPoint x: 487, endPoint y: 118, distance: 82.4
click at [488, 118] on div "Minimum ** percent Maximum ** percent" at bounding box center [522, 108] width 167 height 43
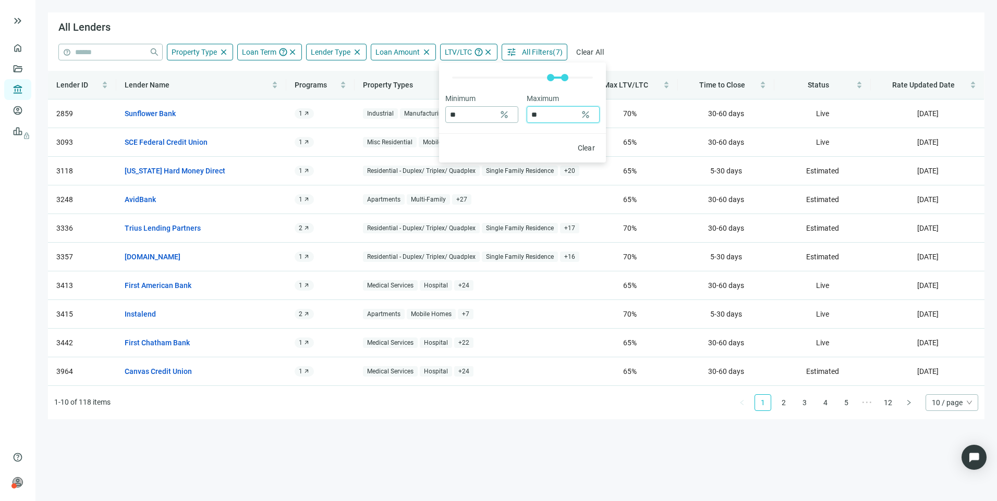
type input "**"
click at [677, 41] on div "All Lenders" at bounding box center [516, 28] width 936 height 31
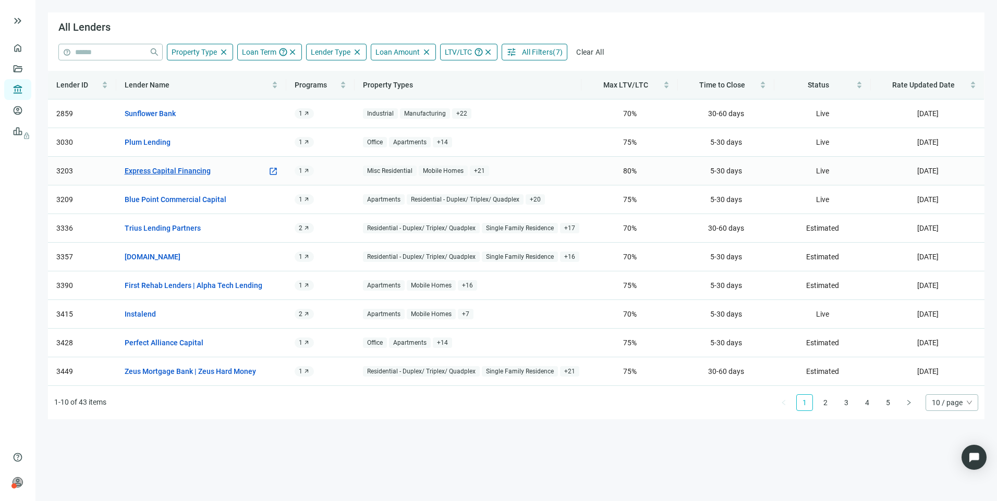
click at [167, 170] on link "Express Capital Financing" at bounding box center [168, 170] width 86 height 11
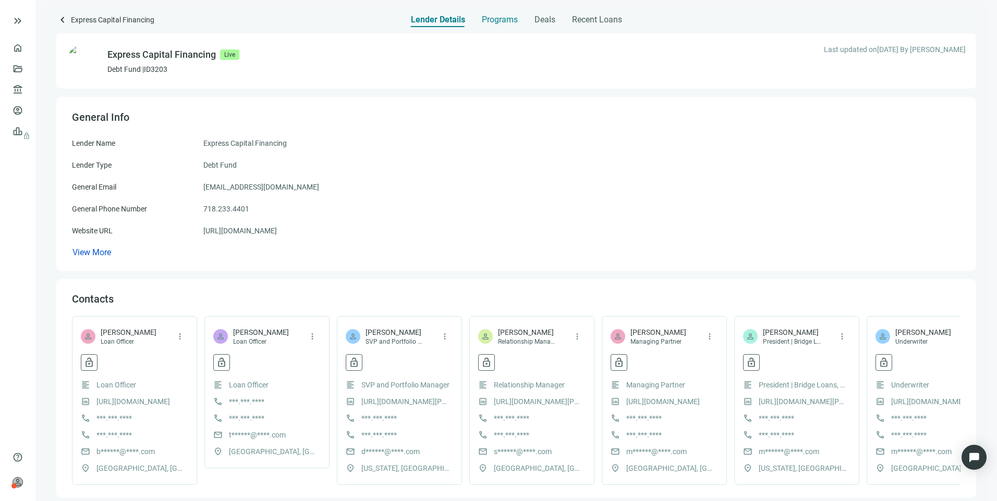
click at [511, 17] on span "Programs" at bounding box center [500, 20] width 36 height 10
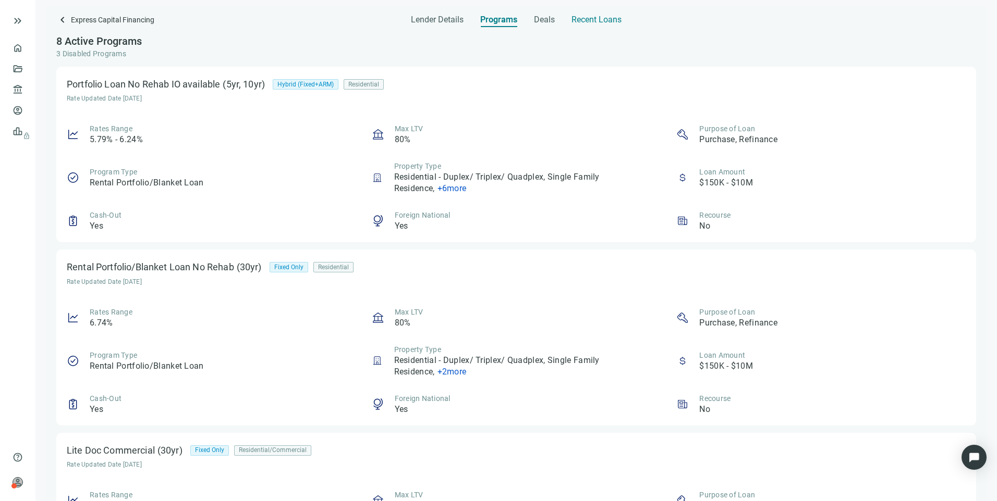
click at [591, 18] on span "Recent Loans" at bounding box center [596, 20] width 50 height 10
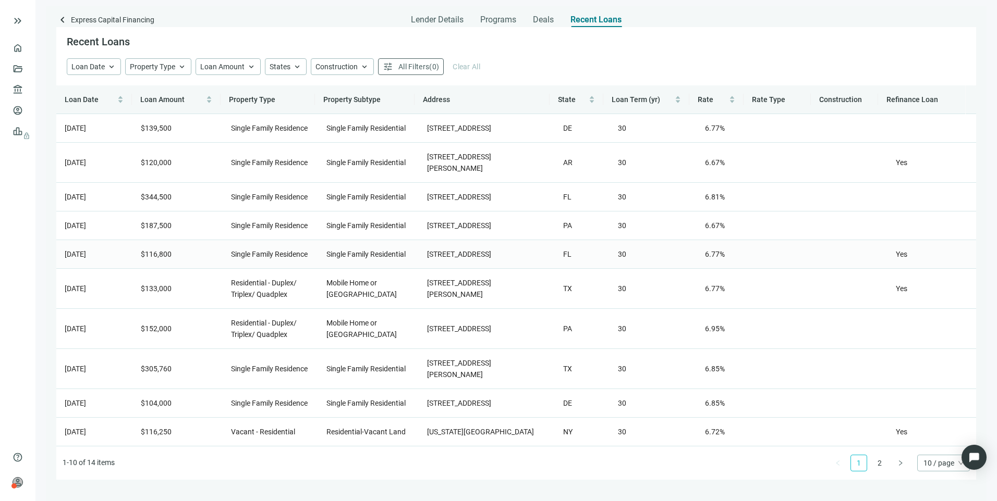
scroll to position [54, 0]
click at [899, 472] on button "button" at bounding box center [900, 463] width 17 height 17
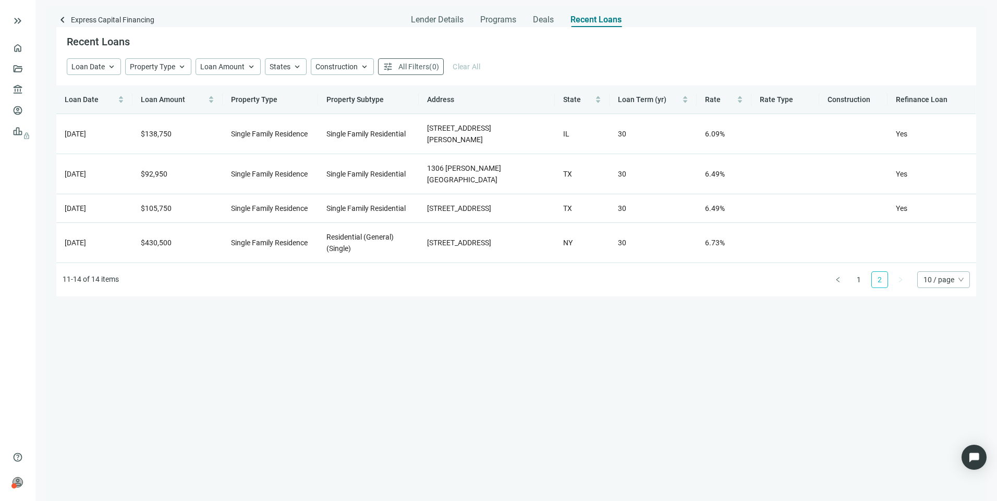
scroll to position [0, 0]
click at [854, 272] on link "1" at bounding box center [859, 280] width 16 height 16
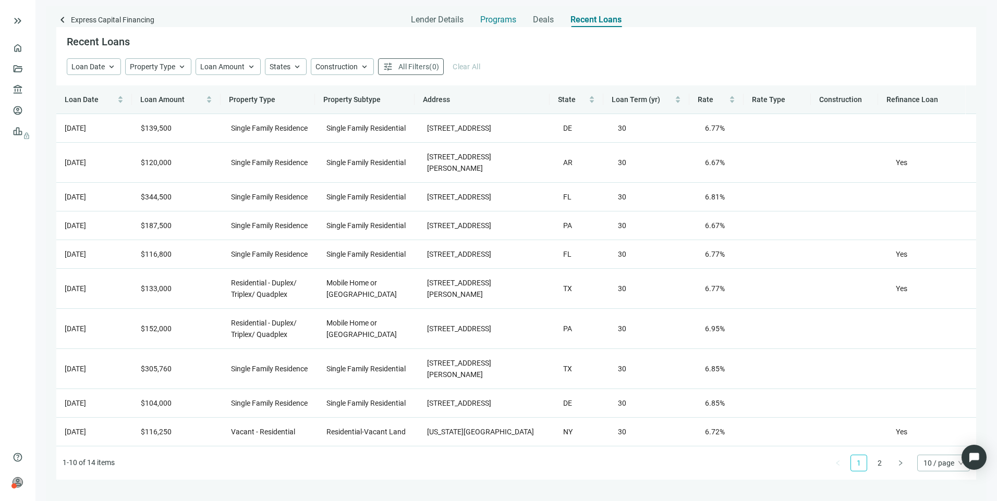
click at [506, 19] on span "Programs" at bounding box center [498, 20] width 36 height 10
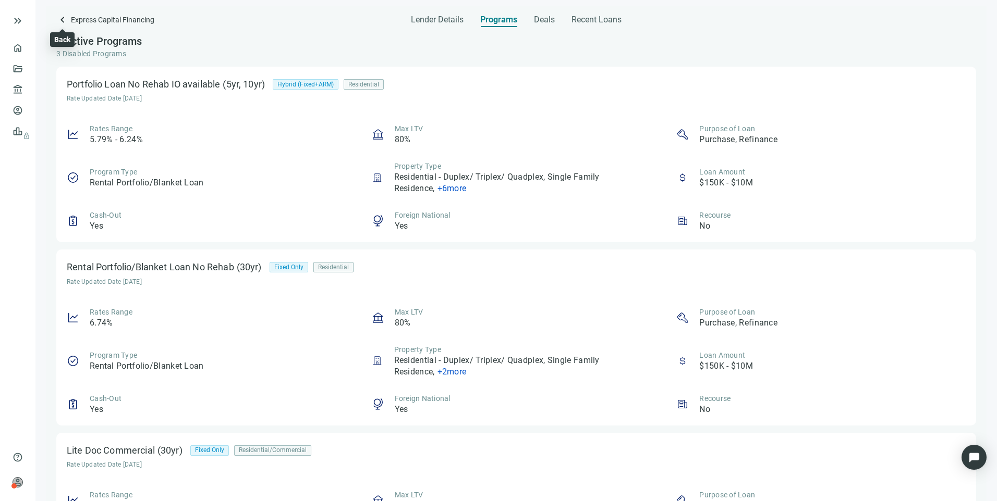
click at [64, 17] on span "keyboard_arrow_left" at bounding box center [62, 20] width 13 height 13
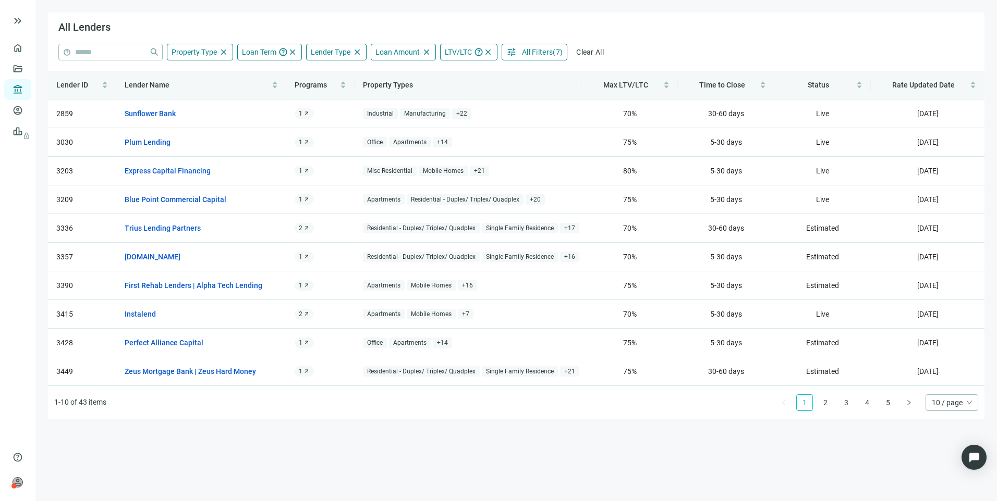
click at [533, 52] on span "All Filters" at bounding box center [537, 52] width 31 height 8
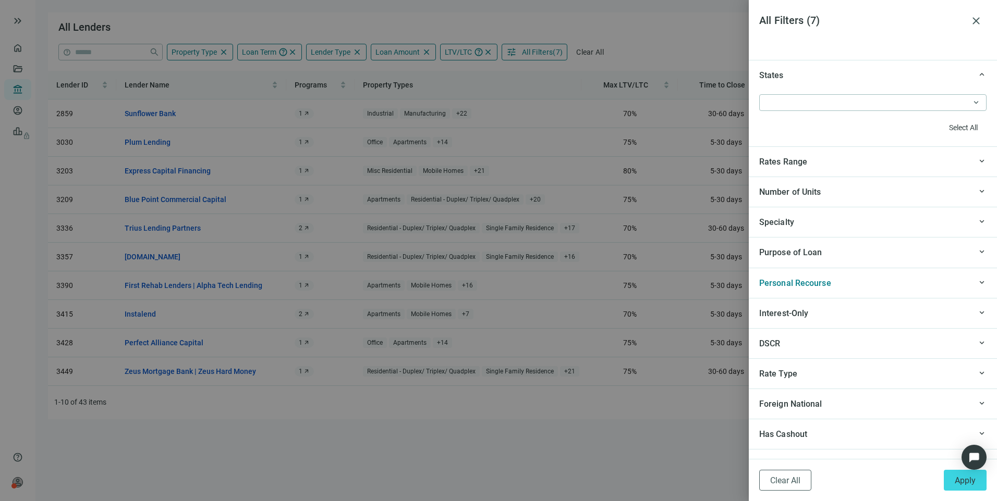
scroll to position [938, 0]
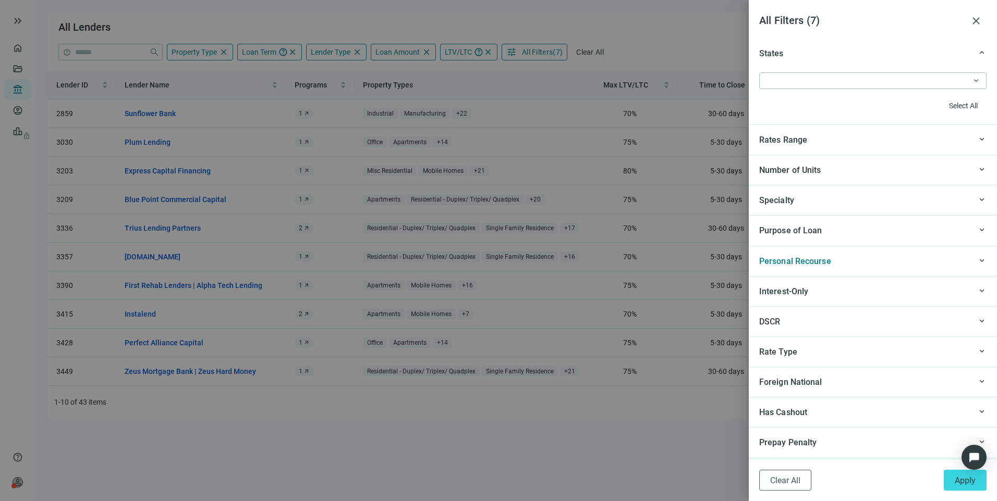
click at [905, 249] on div "keyboard_arrow_up Personal Recourse" at bounding box center [873, 261] width 248 height 30
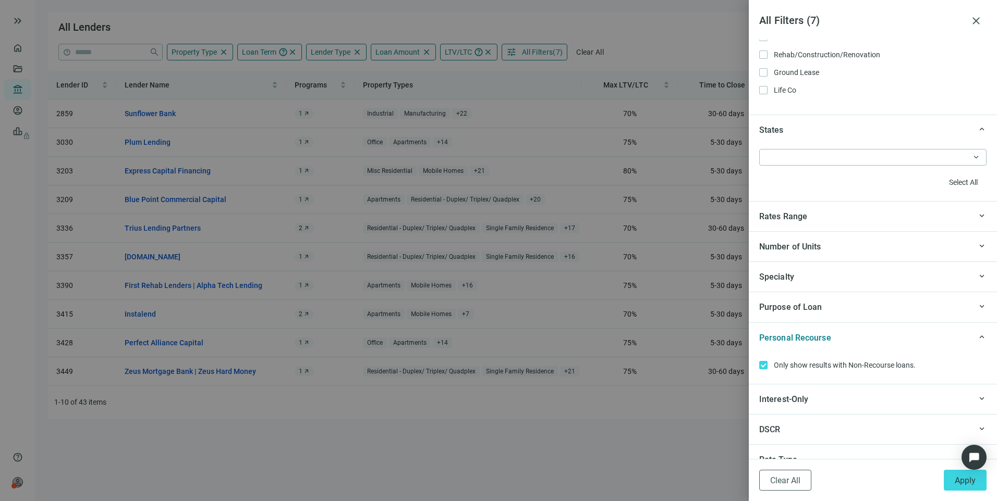
scroll to position [791, 0]
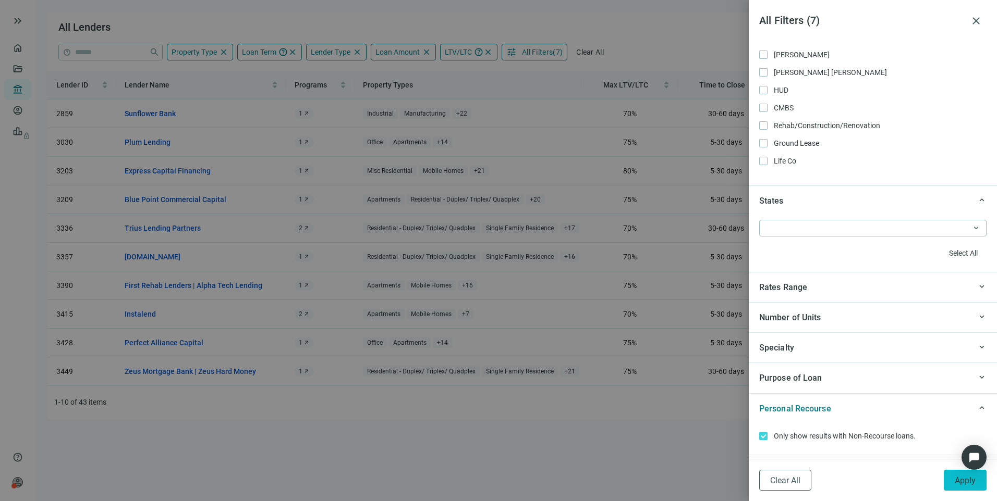
click at [952, 482] on button "Apply" at bounding box center [964, 480] width 43 height 21
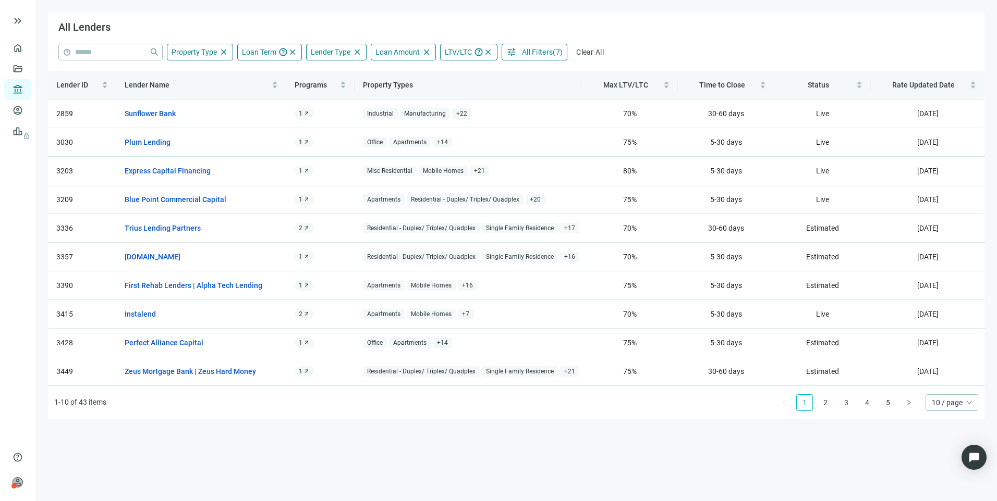
click at [542, 49] on span "All Filters" at bounding box center [537, 52] width 31 height 8
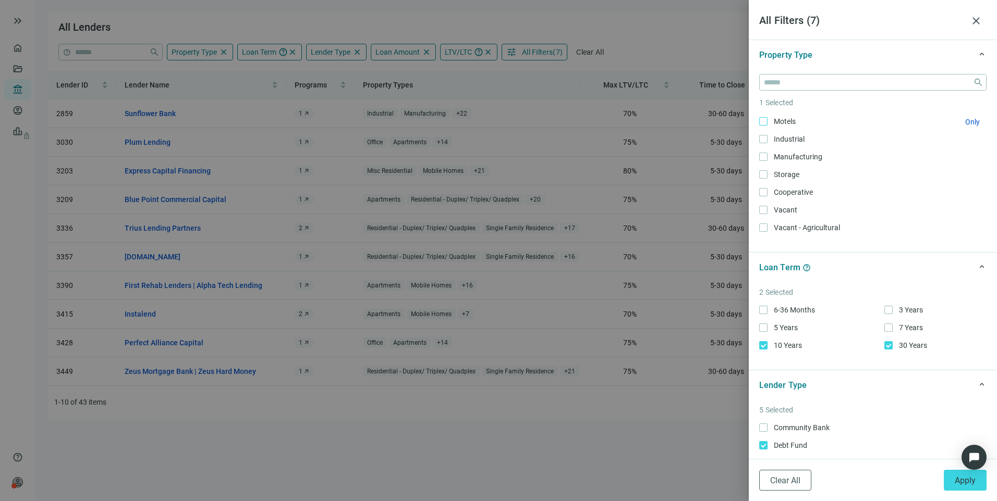
scroll to position [0, 0]
click at [665, 42] on div at bounding box center [498, 250] width 997 height 501
click at [971, 18] on span "close" at bounding box center [976, 21] width 13 height 13
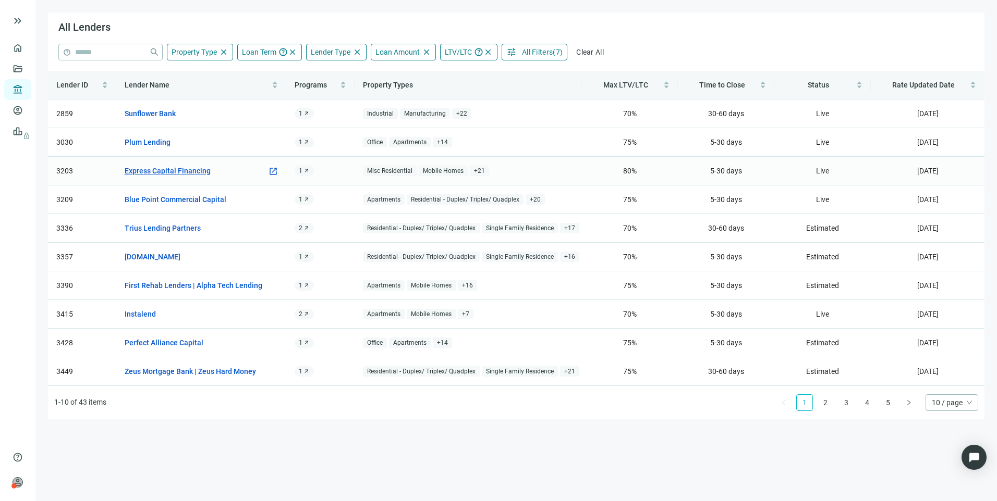
click at [141, 175] on link "Express Capital Financing" at bounding box center [168, 170] width 86 height 11
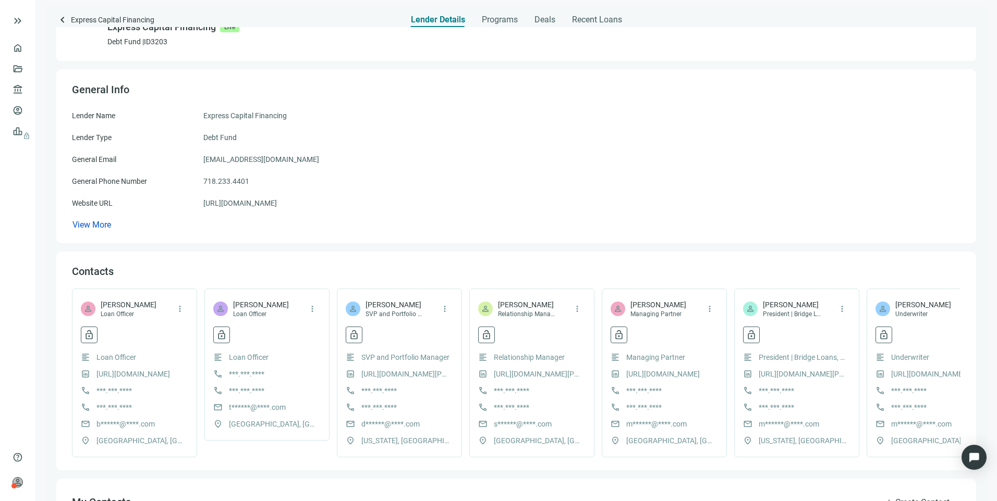
scroll to position [52, 0]
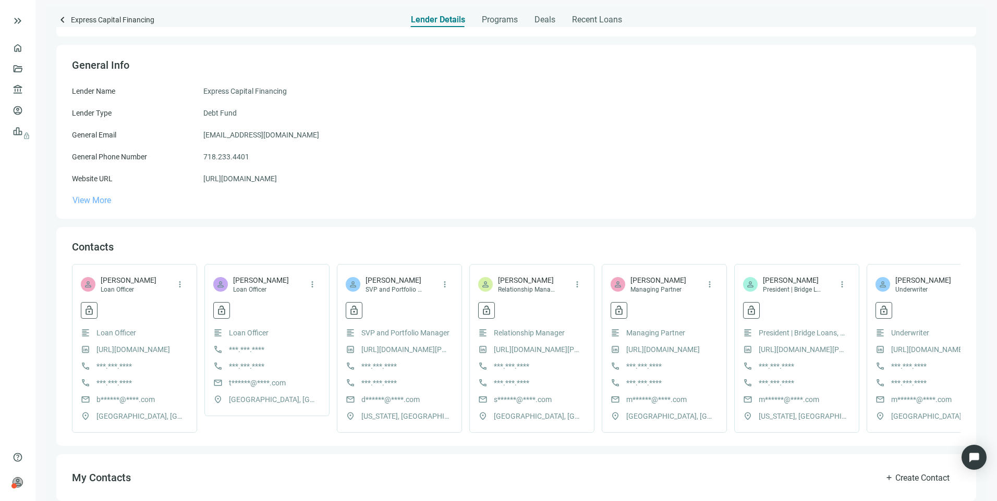
click at [99, 205] on span "View More" at bounding box center [91, 200] width 39 height 10
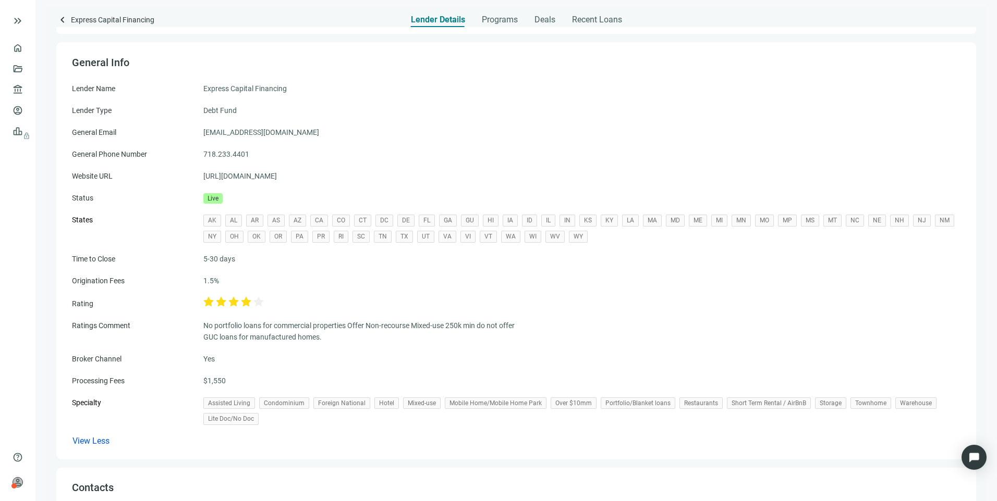
scroll to position [0, 0]
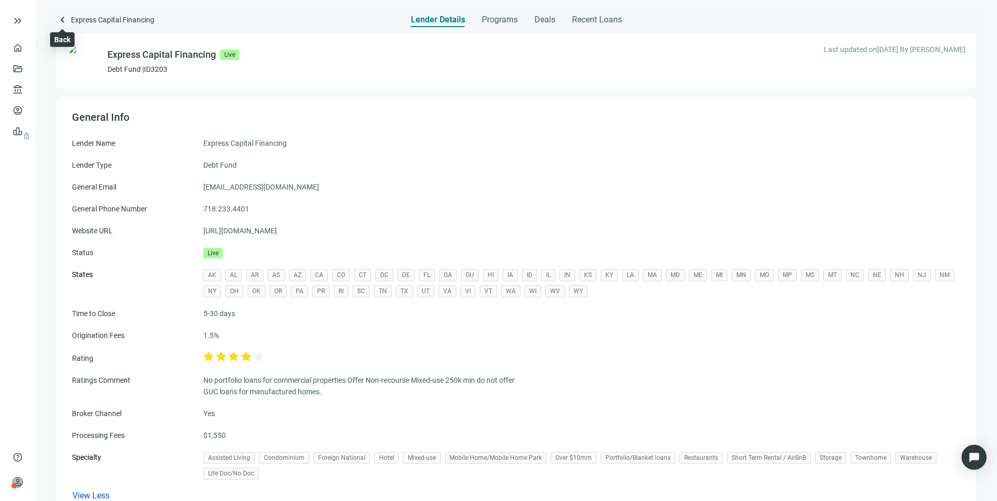
click at [63, 19] on span "keyboard_arrow_left" at bounding box center [62, 20] width 13 height 13
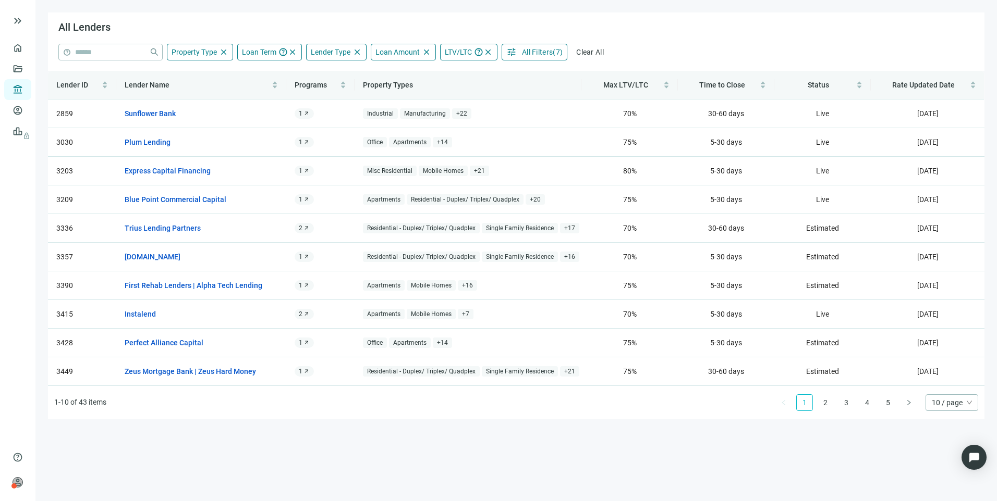
click at [549, 49] on span "All Filters" at bounding box center [537, 52] width 31 height 8
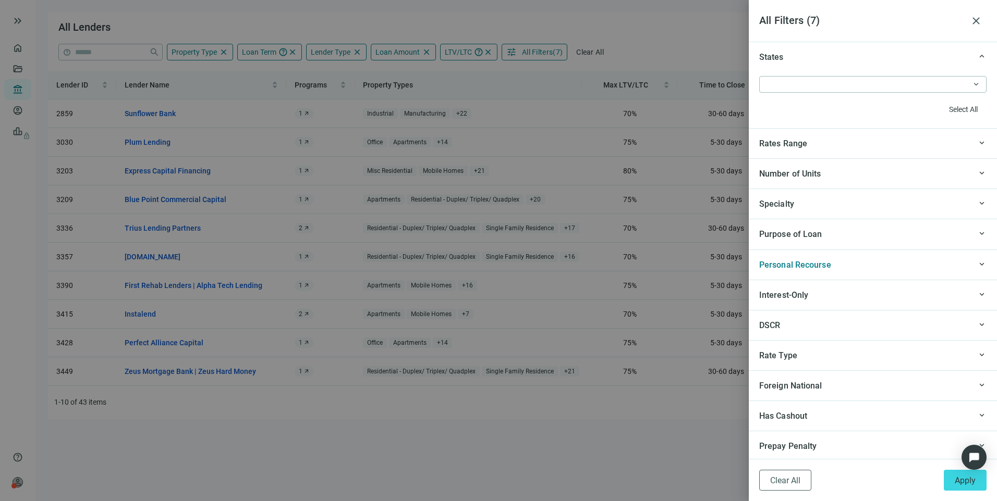
scroll to position [938, 0]
click at [817, 142] on div "Rates Range" at bounding box center [865, 139] width 212 height 13
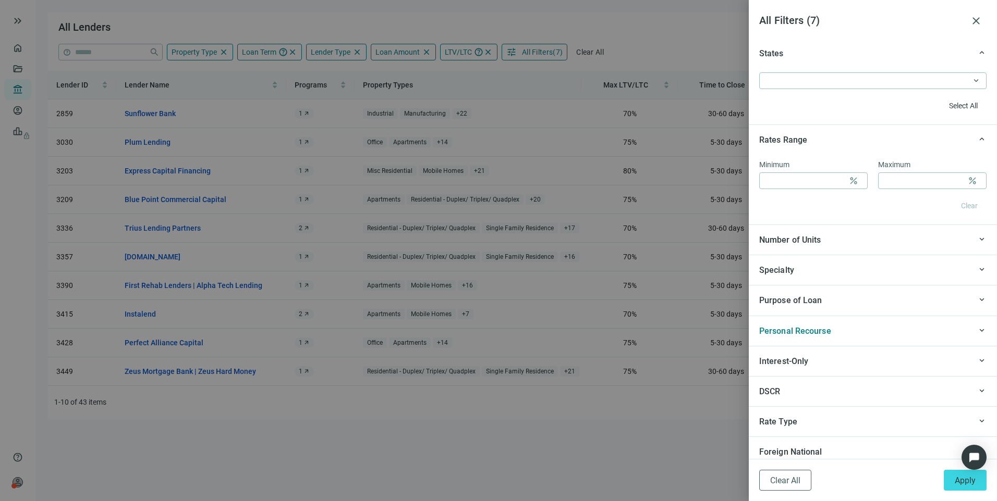
click at [825, 239] on div "Number of Units" at bounding box center [865, 240] width 212 height 13
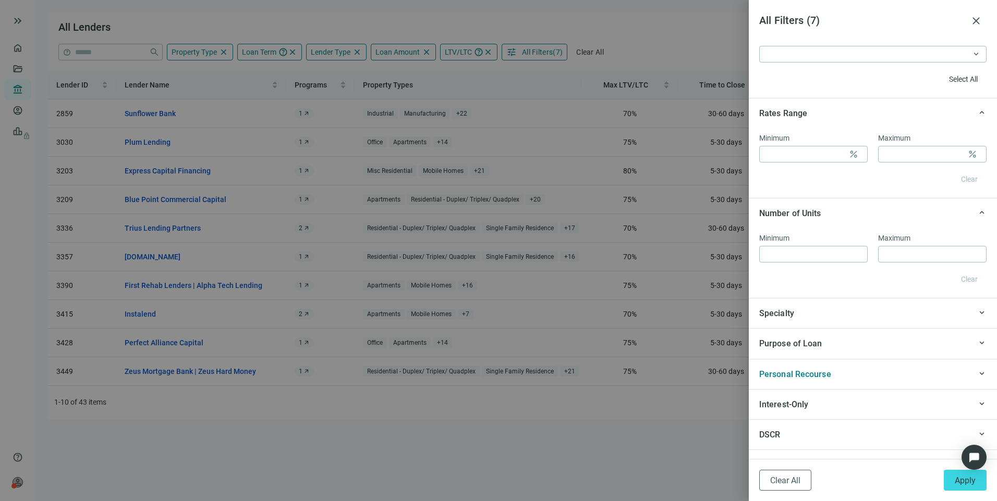
scroll to position [990, 0]
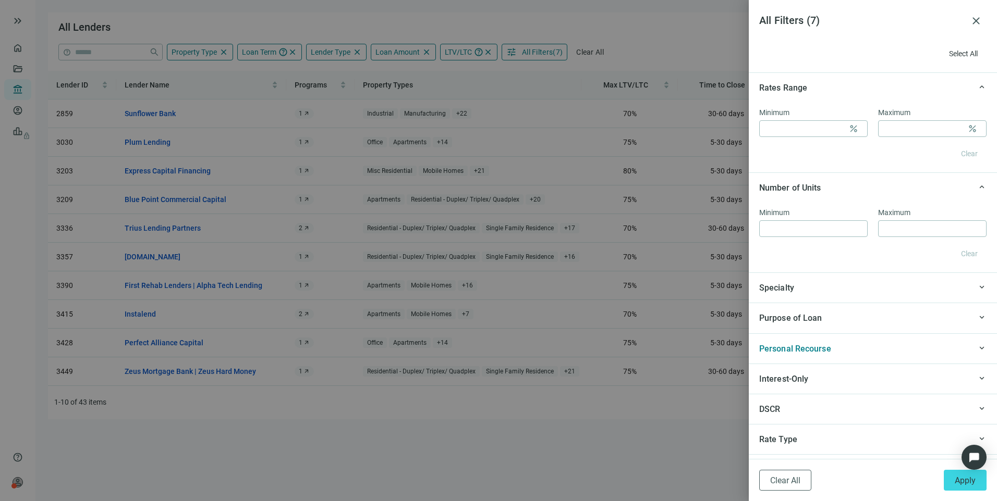
click at [805, 300] on div "keyboard_arrow_up Specialty" at bounding box center [873, 288] width 248 height 30
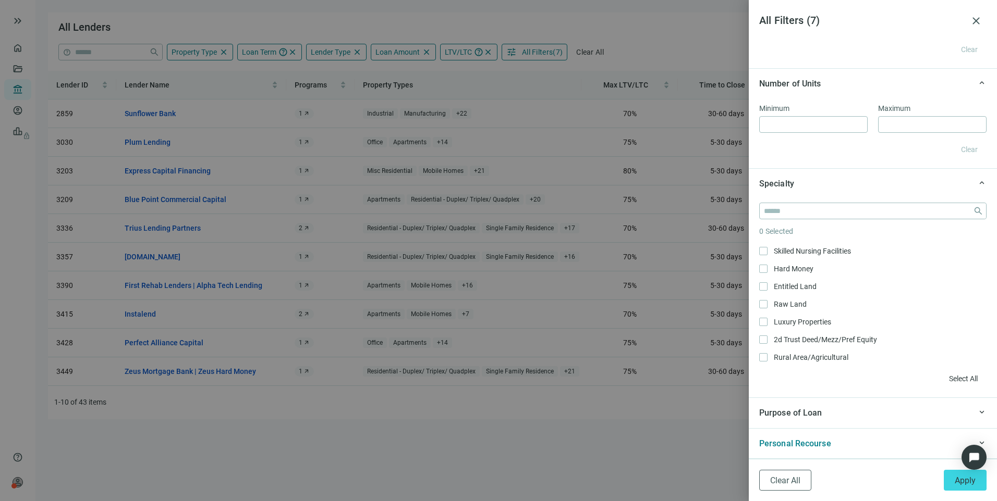
scroll to position [573, 0]
click at [825, 414] on div "Purpose of Loan" at bounding box center [865, 413] width 212 height 13
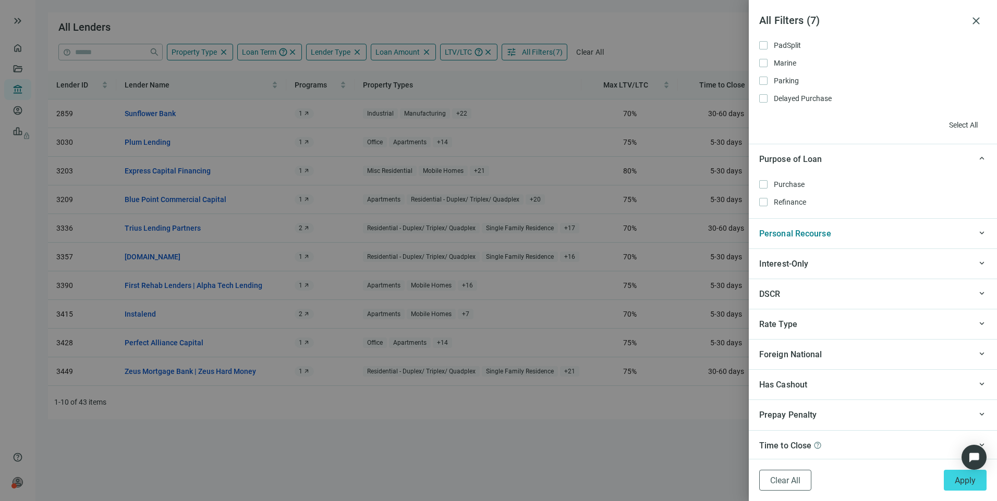
scroll to position [1352, 0]
click at [840, 226] on div "Personal Recourse" at bounding box center [865, 232] width 212 height 13
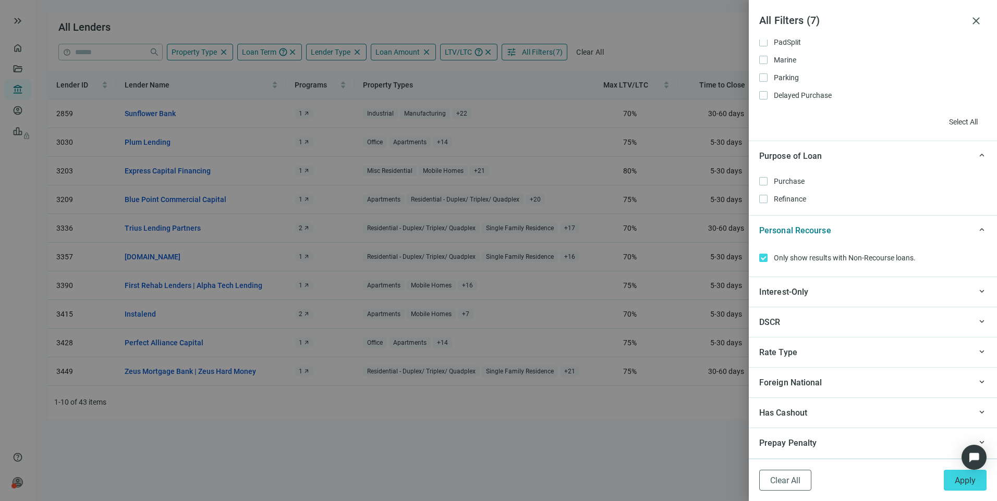
click at [816, 295] on div "Interest-Only" at bounding box center [865, 292] width 212 height 13
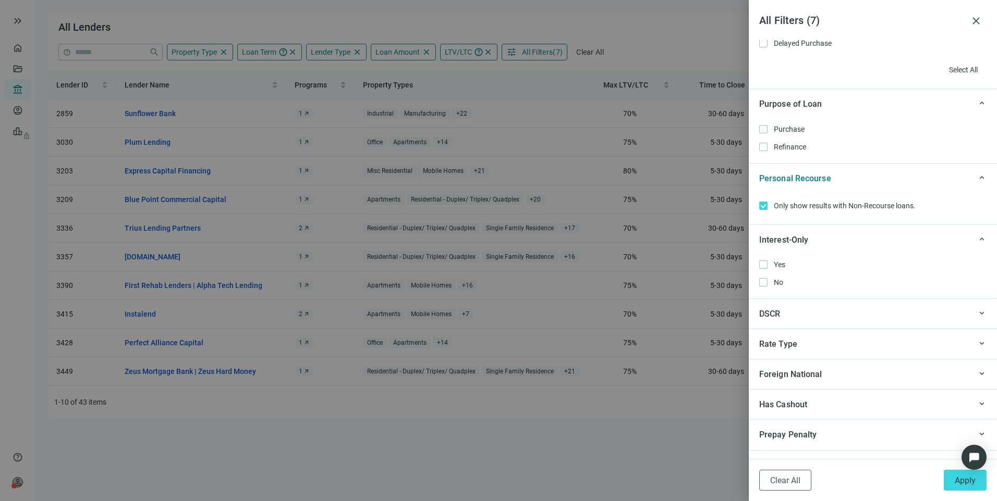
click at [818, 314] on div "DSCR" at bounding box center [865, 314] width 212 height 13
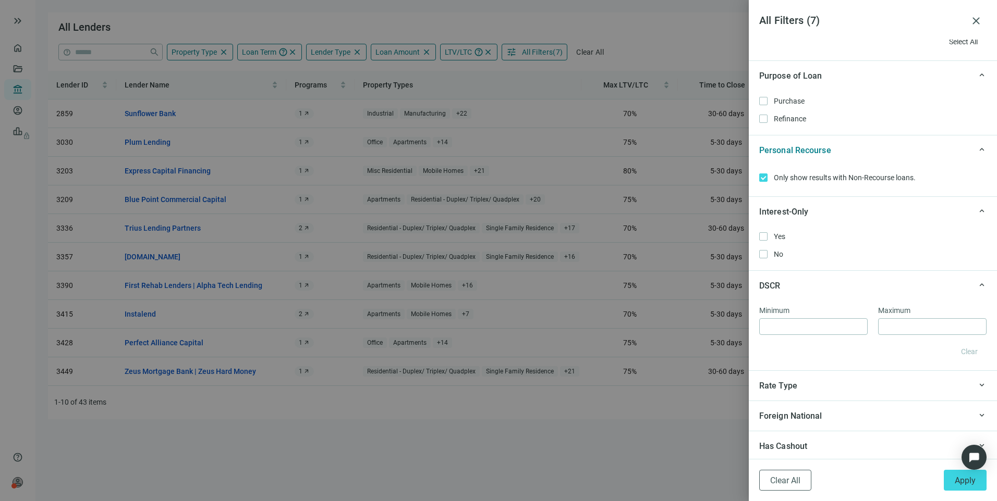
scroll to position [1497, 0]
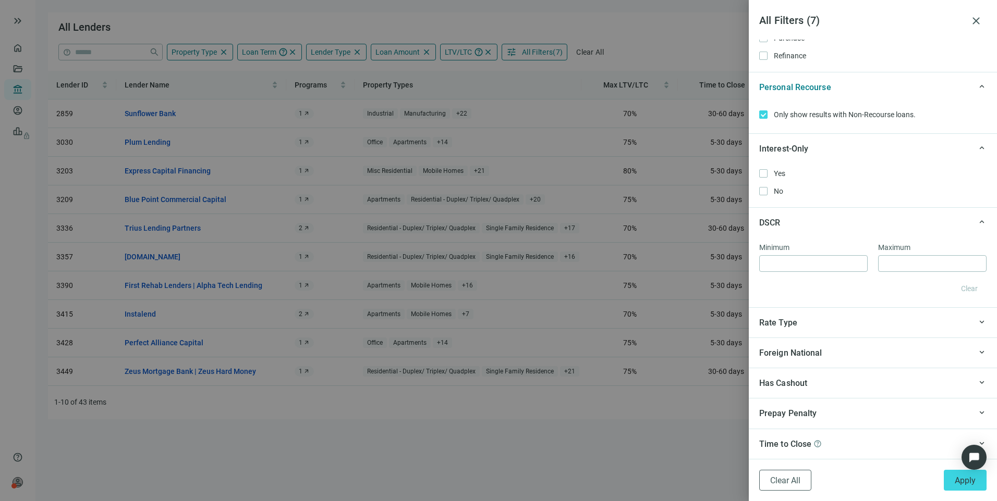
click at [815, 325] on div "Rate Type" at bounding box center [865, 322] width 212 height 13
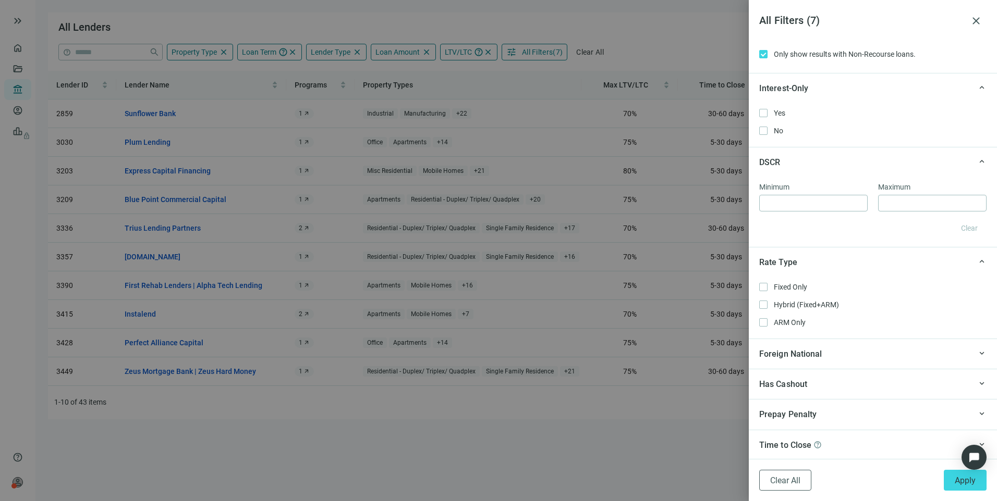
scroll to position [1559, 0]
click at [836, 354] on div "Foreign National" at bounding box center [865, 353] width 212 height 13
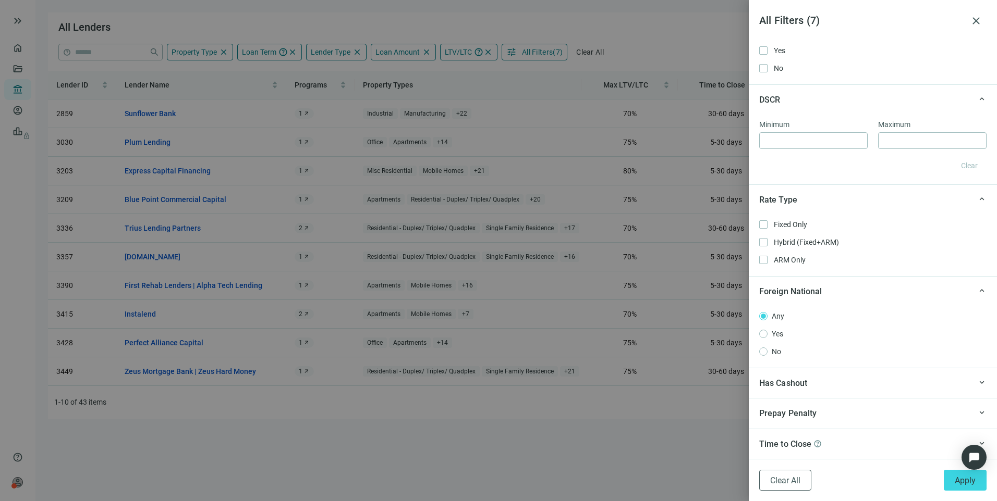
scroll to position [1620, 0]
click at [824, 384] on div "Has Cashout" at bounding box center [865, 383] width 212 height 13
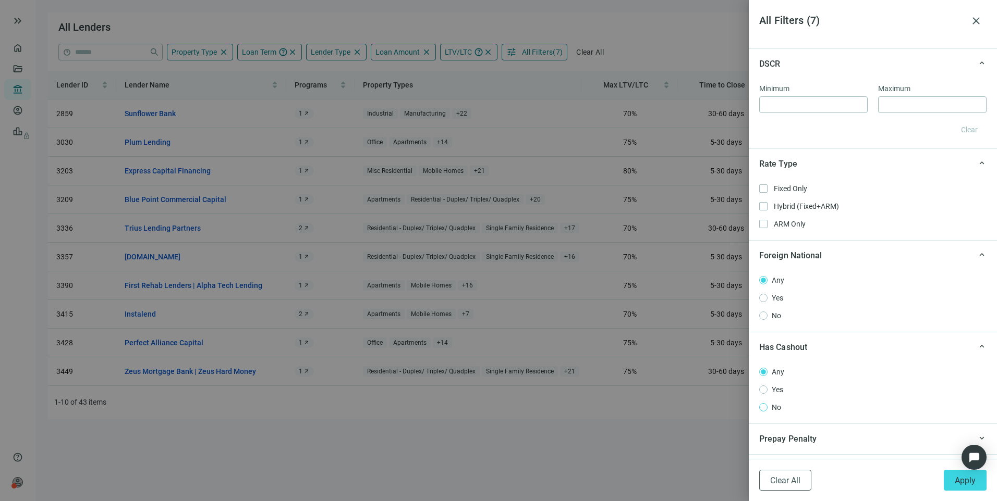
scroll to position [1682, 0]
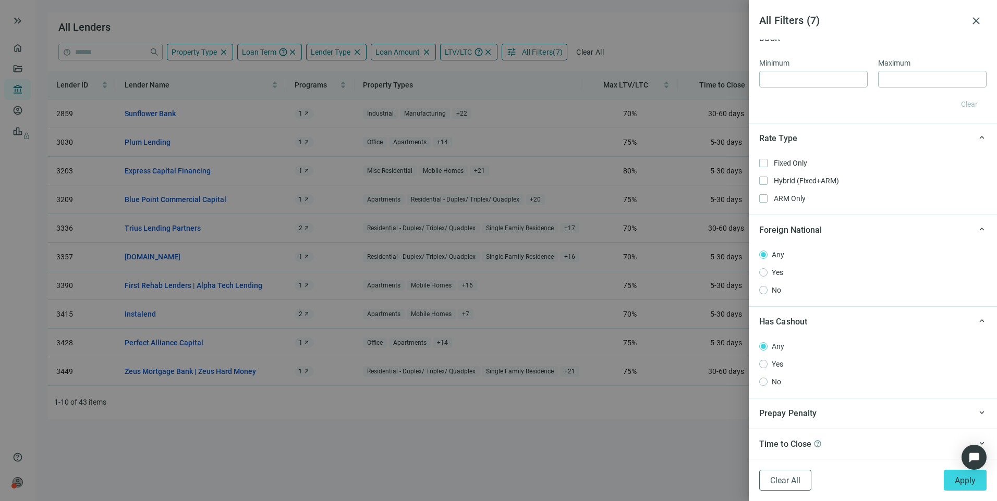
click at [831, 410] on div "Prepay Penalty" at bounding box center [865, 413] width 212 height 13
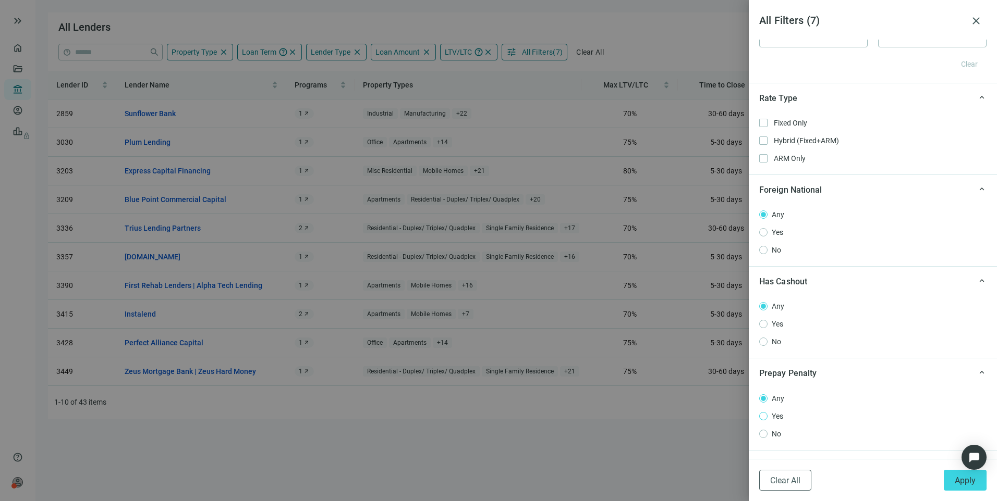
scroll to position [1743, 0]
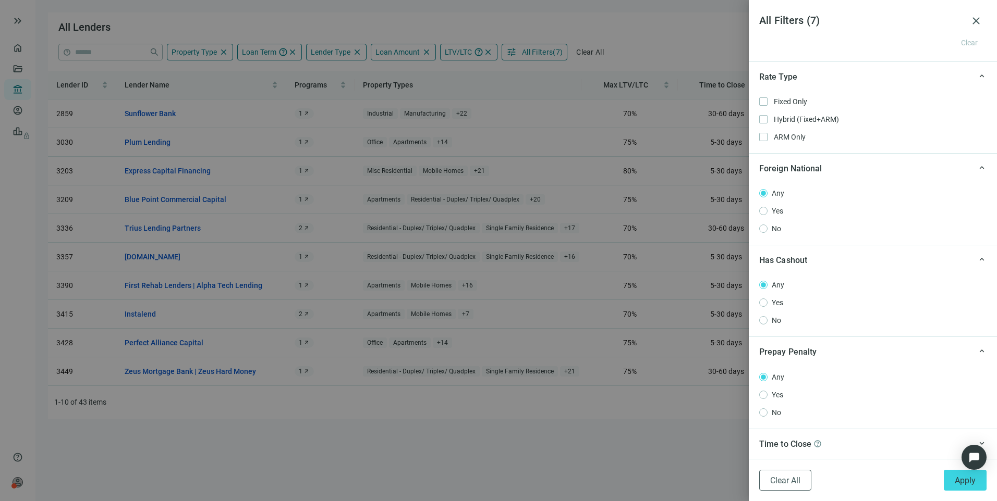
click at [831, 449] on div "Time to Close help" at bounding box center [865, 444] width 212 height 13
click at [788, 445] on span "Time to Close" at bounding box center [785, 442] width 52 height 10
click at [977, 351] on span "keyboard_arrow_up" at bounding box center [981, 351] width 9 height 0
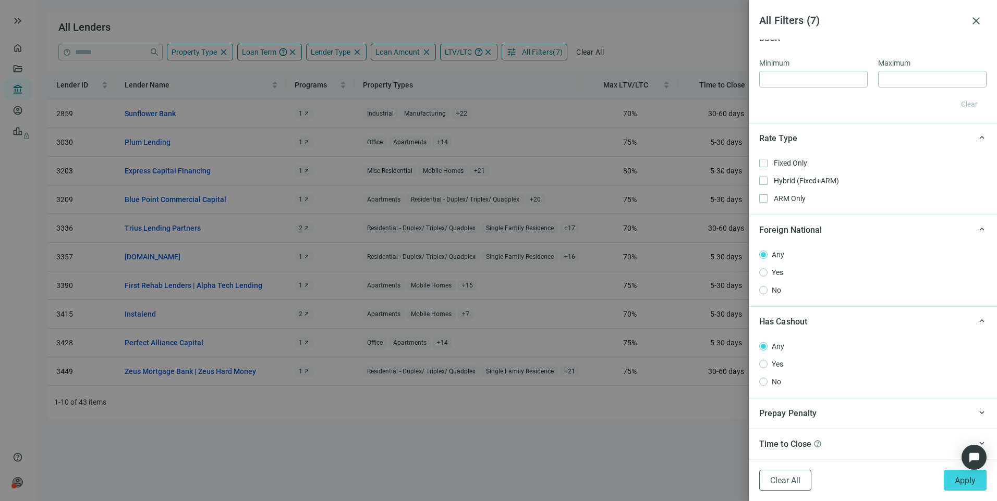
scroll to position [1682, 0]
click at [807, 442] on span "Time to Close" at bounding box center [785, 444] width 52 height 10
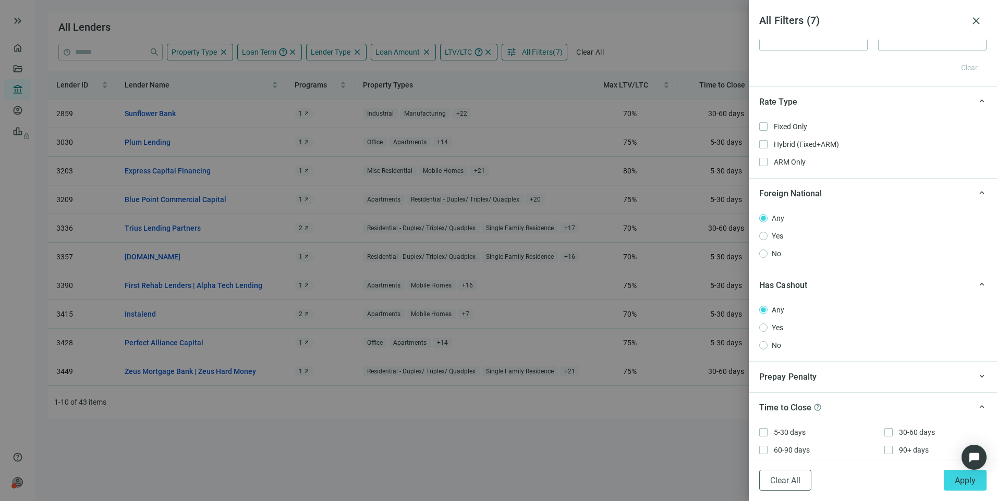
scroll to position [1725, 0]
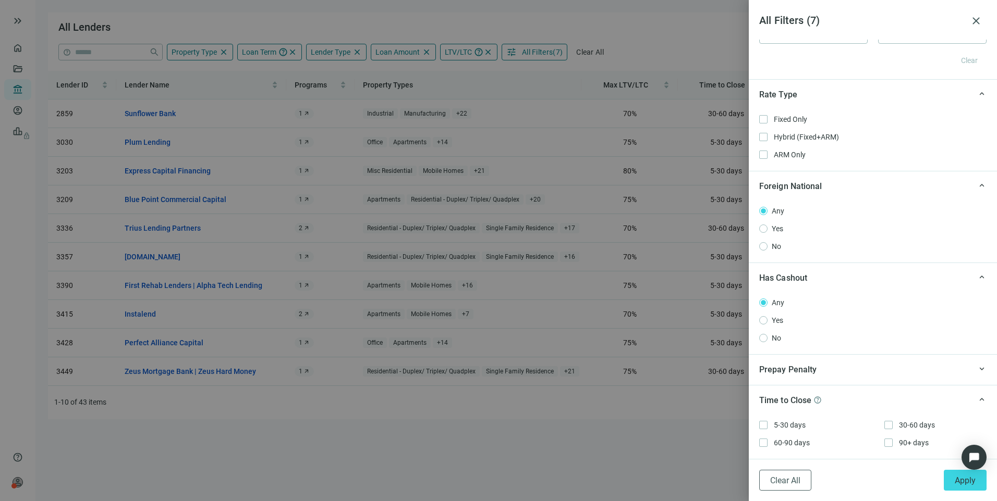
click at [977, 400] on span "keyboard_arrow_up" at bounding box center [981, 400] width 9 height 0
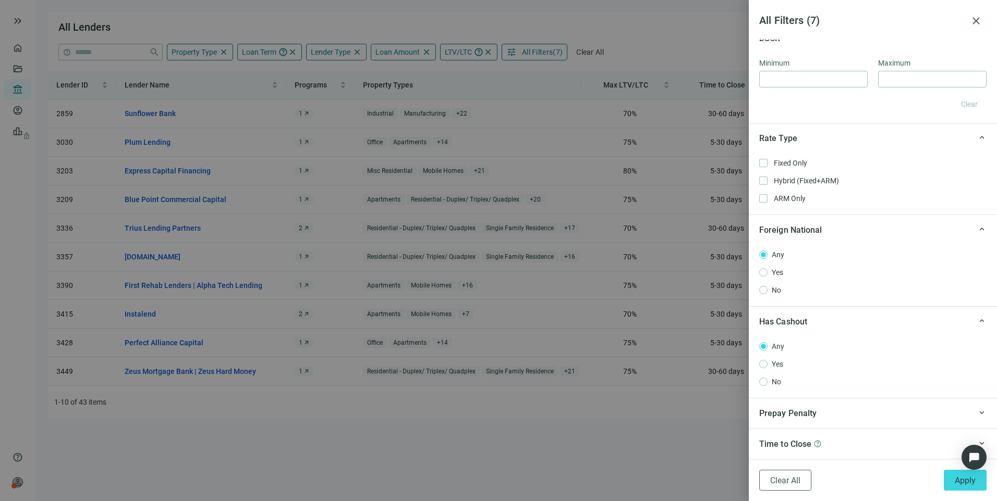
scroll to position [1682, 0]
click at [977, 321] on span "keyboard_arrow_up" at bounding box center [981, 321] width 9 height 0
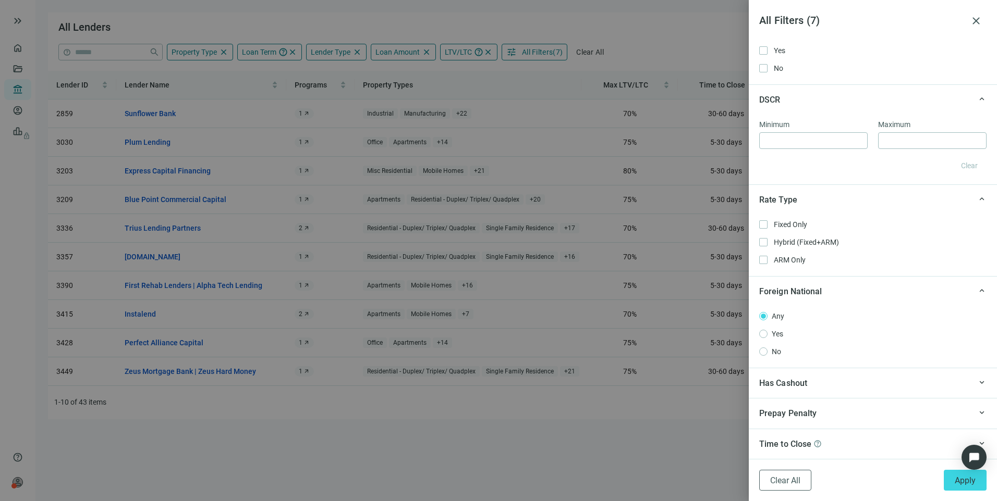
click at [977, 291] on span "keyboard_arrow_up" at bounding box center [981, 291] width 9 height 0
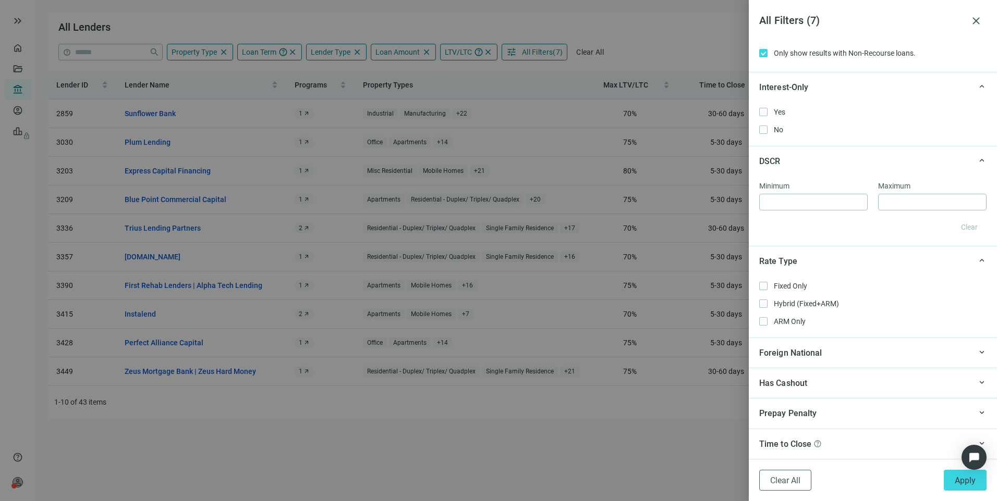
click at [977, 261] on span "keyboard_arrow_up" at bounding box center [981, 261] width 9 height 0
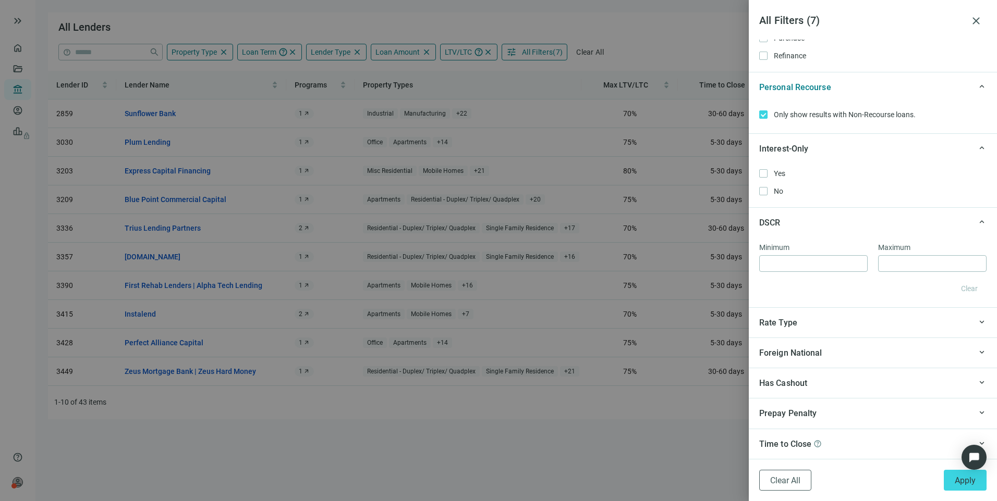
scroll to position [1497, 0]
click at [977, 222] on span "keyboard_arrow_up" at bounding box center [981, 222] width 9 height 0
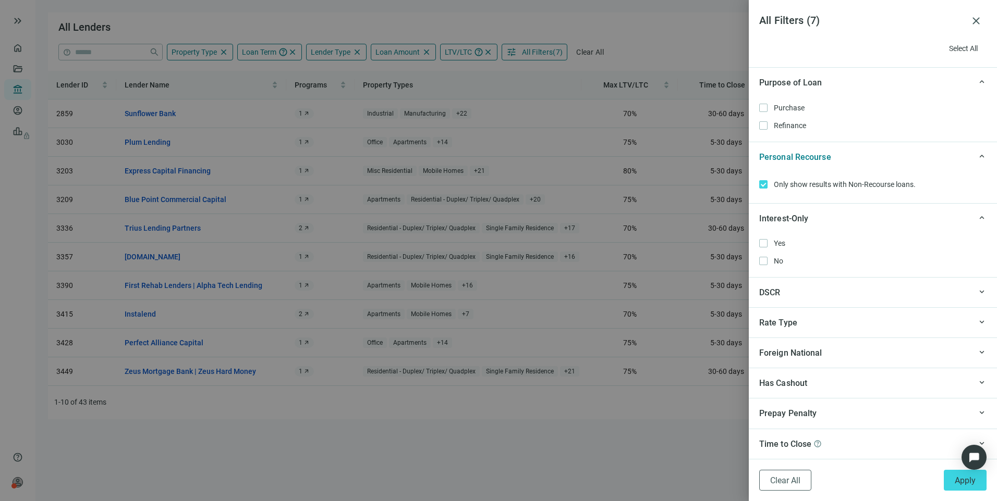
click at [977, 218] on span "keyboard_arrow_up" at bounding box center [981, 218] width 9 height 0
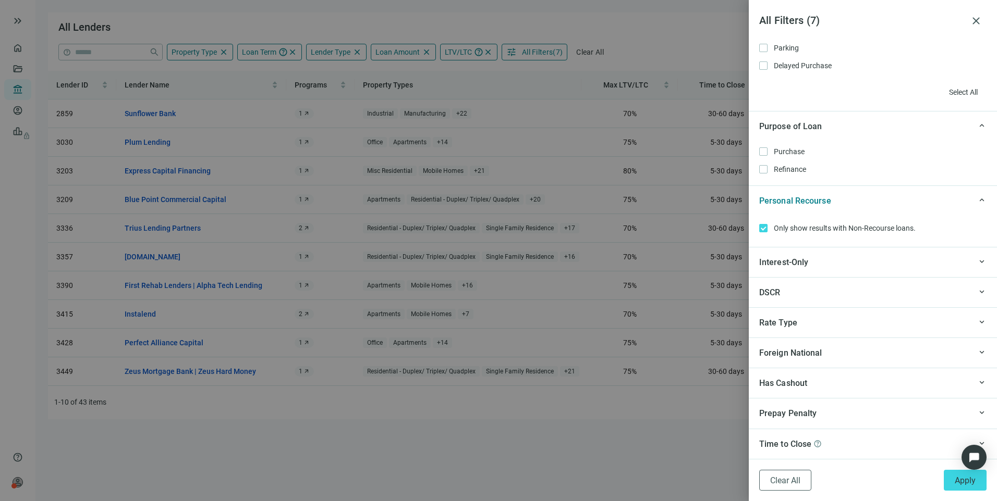
click at [977, 200] on span "keyboard_arrow_up" at bounding box center [981, 200] width 9 height 0
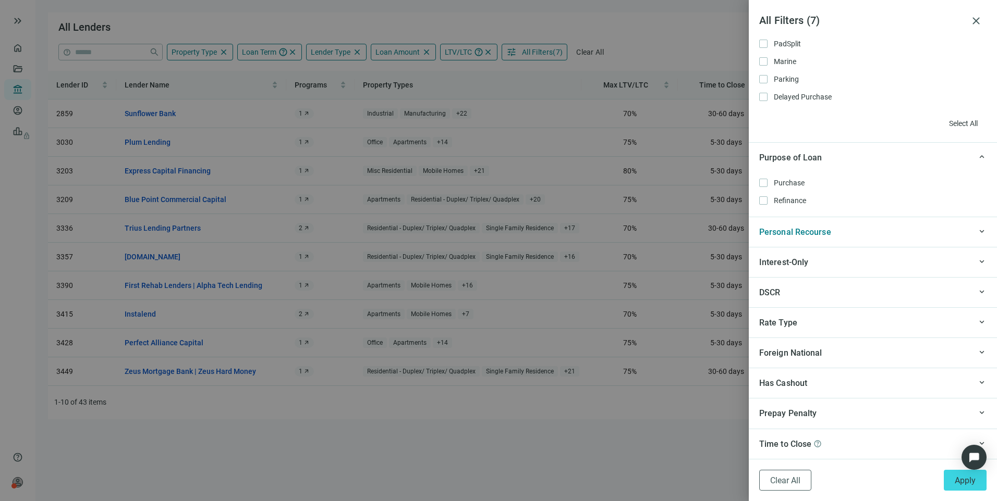
click at [977, 157] on span "keyboard_arrow_up" at bounding box center [981, 157] width 9 height 0
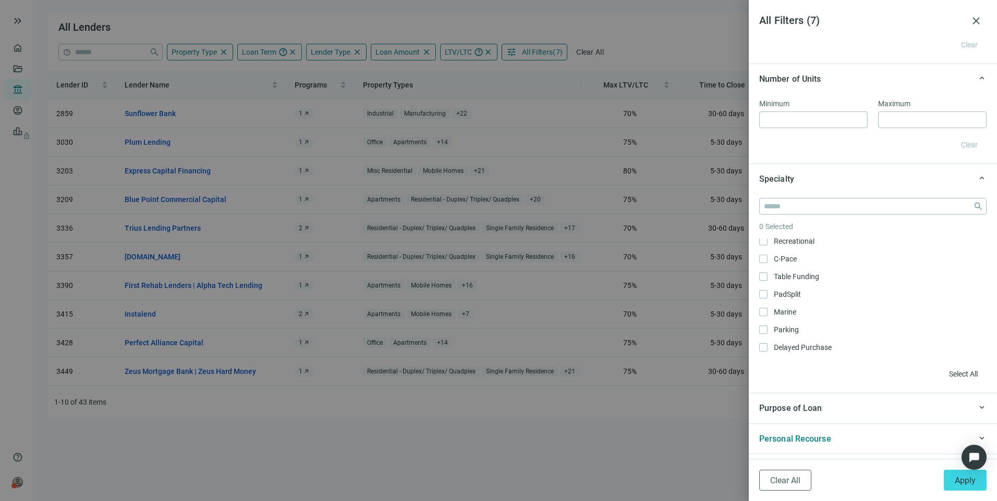
click at [977, 178] on span "keyboard_arrow_up" at bounding box center [981, 178] width 9 height 0
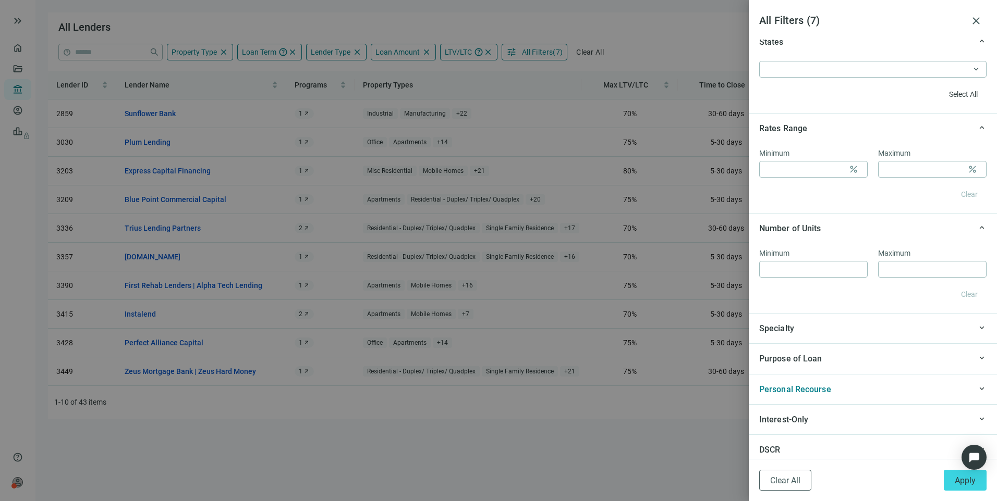
scroll to position [943, 0]
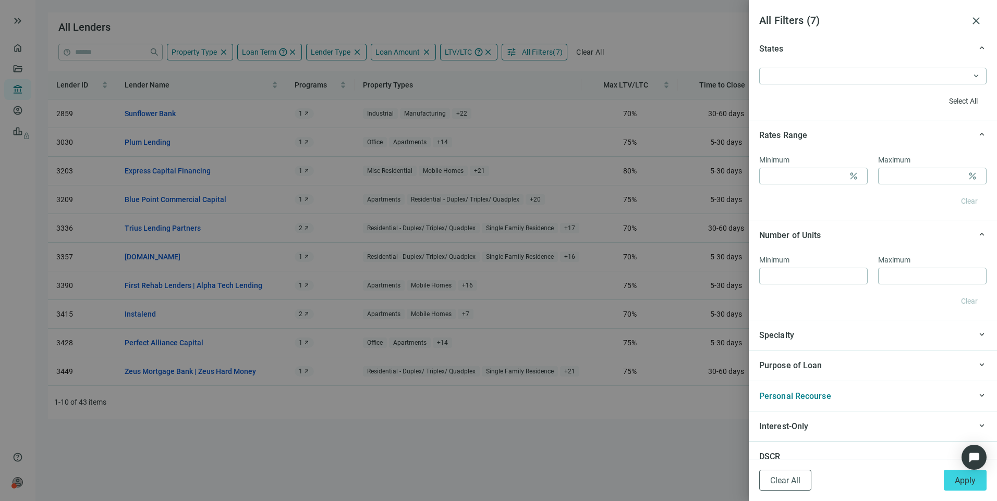
click at [970, 226] on div "keyboard_arrow_up Number of Units" at bounding box center [873, 235] width 248 height 30
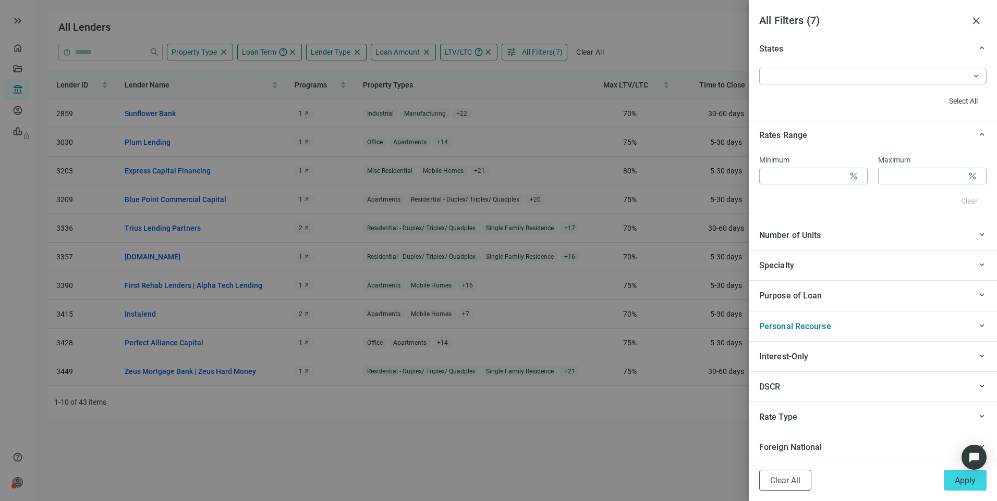
click at [977, 134] on span "keyboard_arrow_up" at bounding box center [981, 134] width 9 height 0
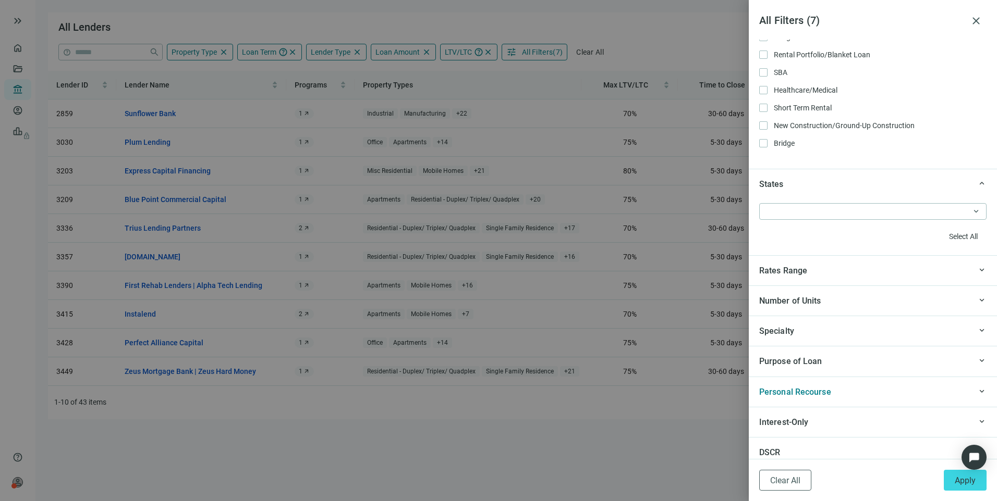
scroll to position [787, 0]
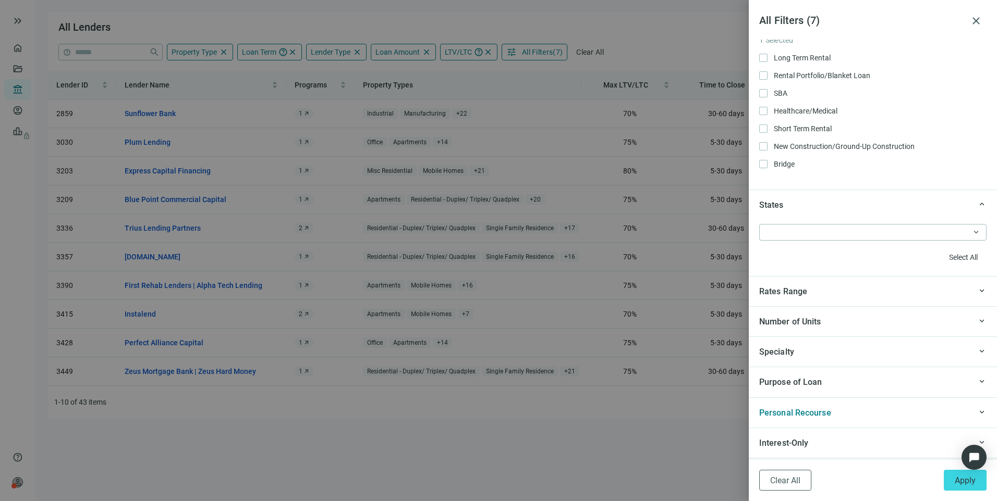
click at [977, 204] on span "keyboard_arrow_up" at bounding box center [981, 204] width 9 height 0
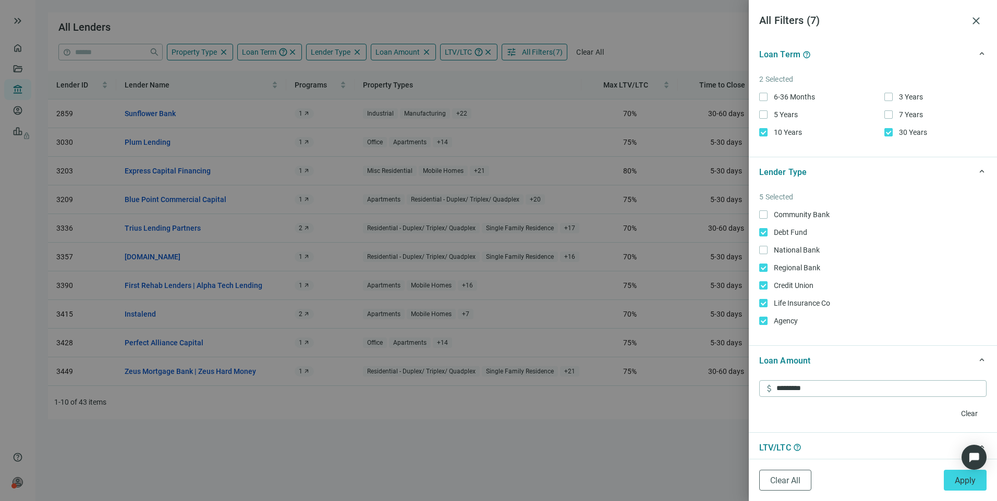
scroll to position [0, 0]
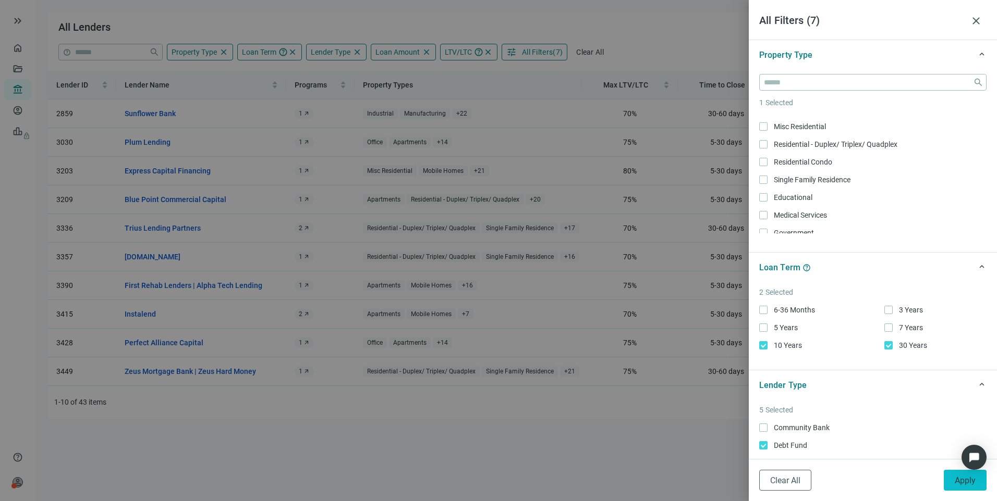
click at [955, 481] on span "Apply" at bounding box center [964, 481] width 21 height 10
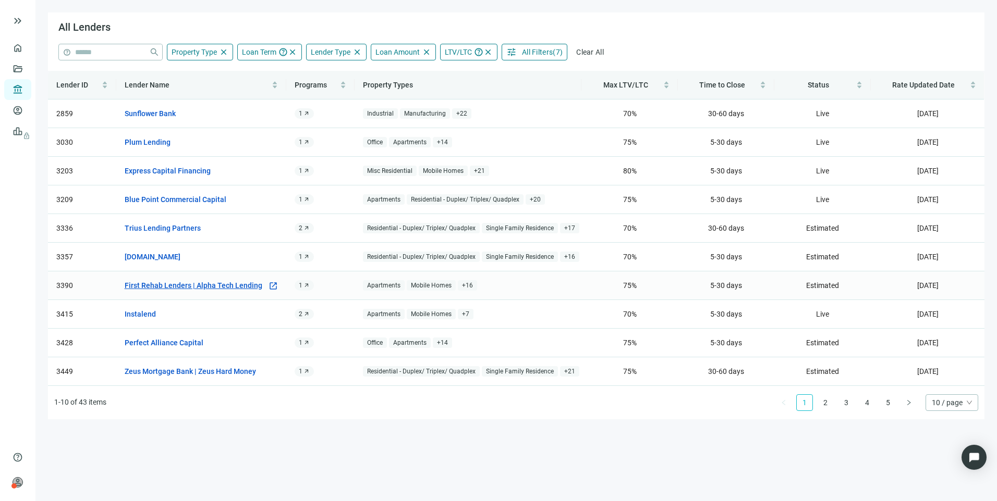
click at [172, 285] on link "First Rehab Lenders | Alpha Tech Lending" at bounding box center [194, 285] width 138 height 11
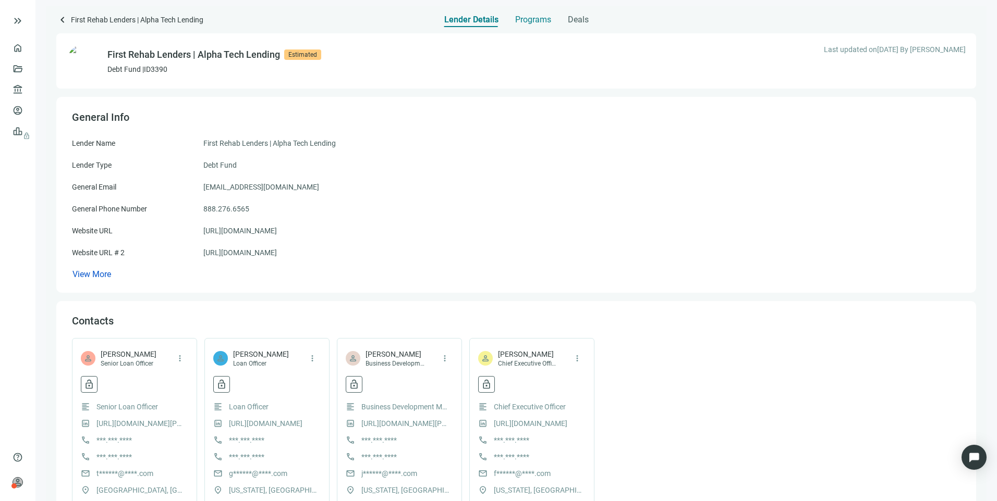
click at [532, 20] on span "Programs" at bounding box center [533, 20] width 36 height 10
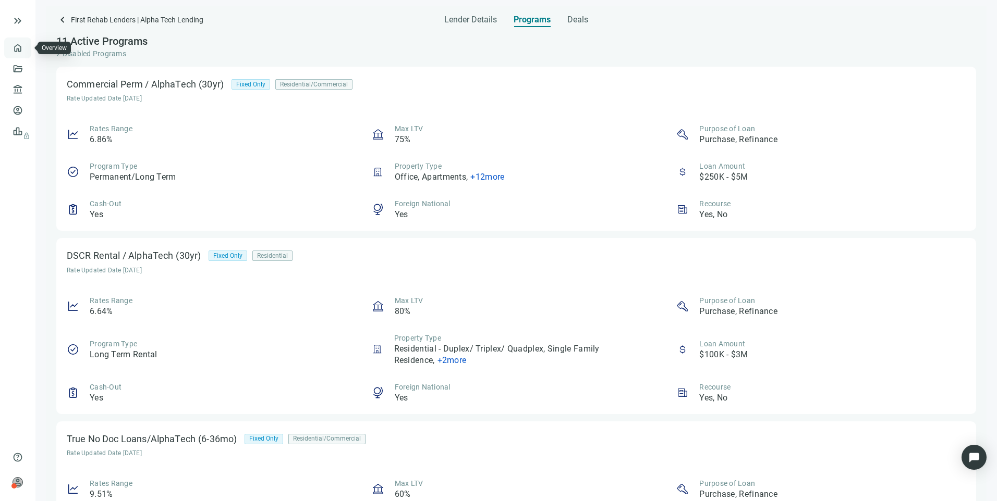
click at [26, 47] on link "Overview" at bounding box center [41, 48] width 31 height 8
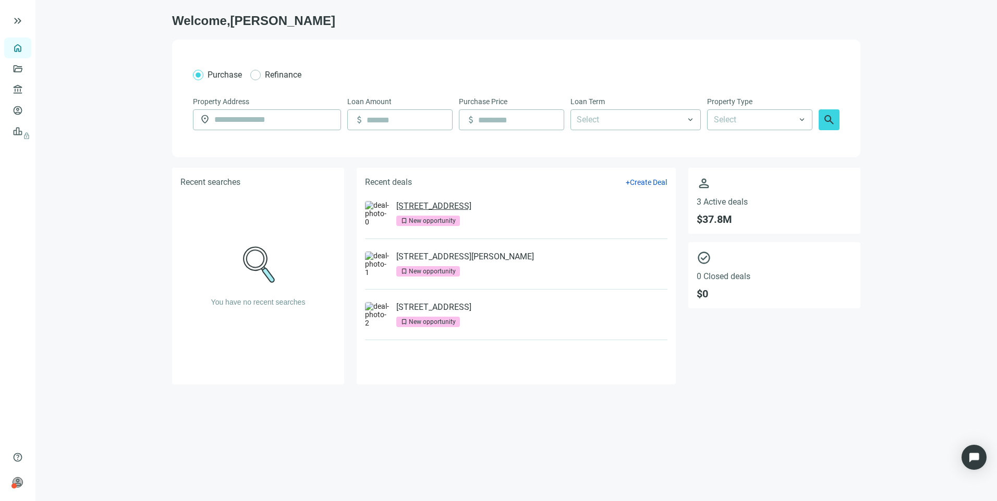
click at [471, 206] on link "600 Dusan Blvd, Murfreesboro, TN 37129" at bounding box center [433, 206] width 75 height 10
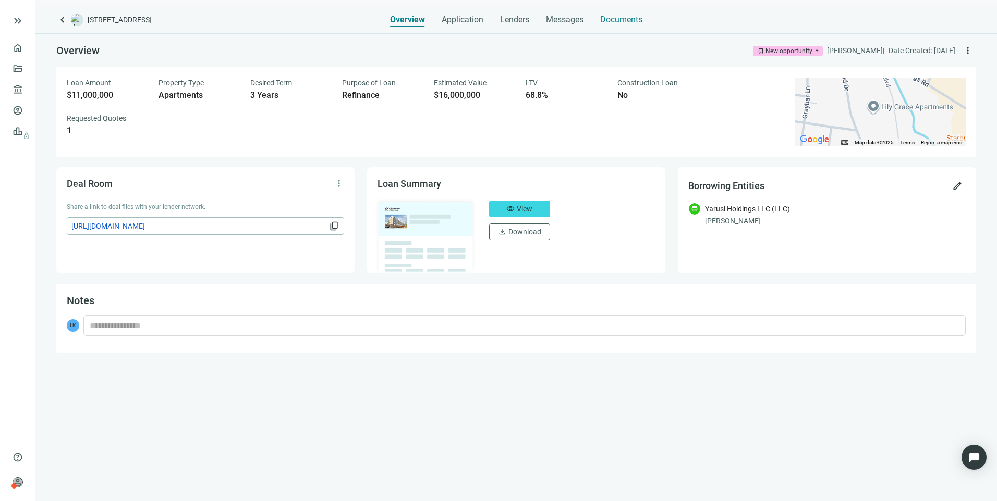
click at [606, 20] on span "Documents" at bounding box center [621, 20] width 42 height 10
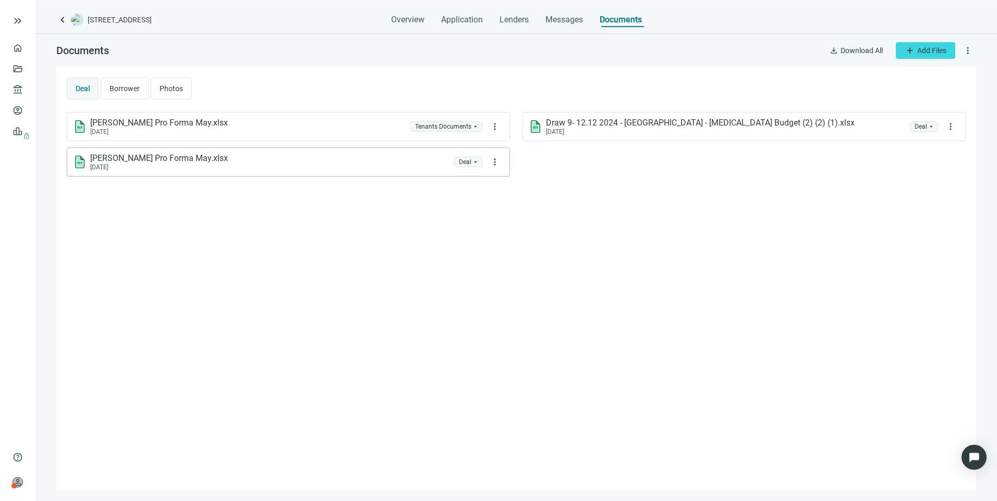
click at [377, 150] on div "Lily Grace Pro Forma May.xlsx 08.29.2025 folder Deal arrow_drop_down more_vert" at bounding box center [288, 162] width 443 height 29
click at [499, 161] on span "more_vert" at bounding box center [494, 162] width 10 height 10
click at [336, 166] on div "Lily Grace Pro Forma May.xlsx 08.29.2025" at bounding box center [261, 162] width 376 height 18
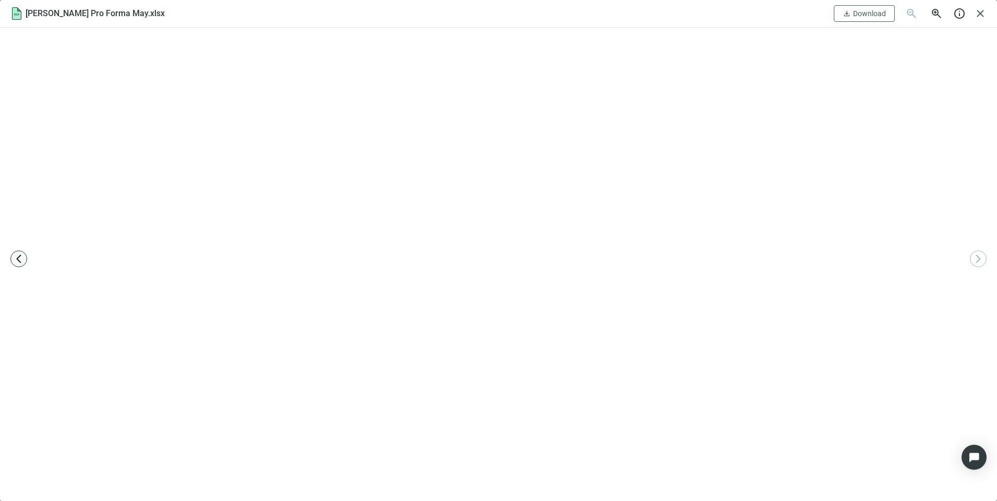
click at [15, 256] on span "arrow_back_ios_new" at bounding box center [19, 259] width 10 height 10
click at [978, 11] on span "close" at bounding box center [980, 13] width 13 height 13
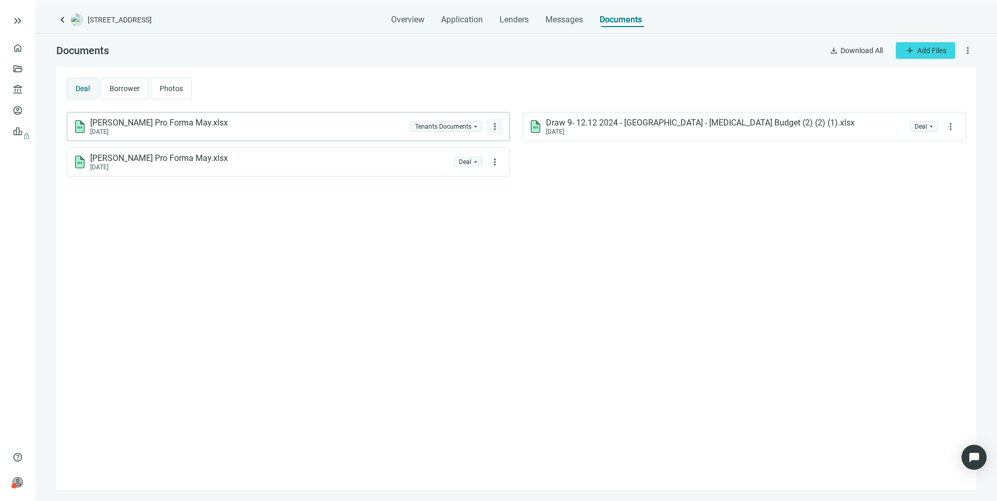
click at [492, 126] on span "more_vert" at bounding box center [494, 126] width 10 height 10
click at [222, 116] on div "Lily Grace Pro Forma May.xlsx 08.29.2025 Tenants Documents arrow_drop_down more…" at bounding box center [288, 126] width 443 height 29
click at [220, 118] on div "Lily Grace Pro Forma May.xlsx 08.29.2025" at bounding box center [239, 127] width 333 height 18
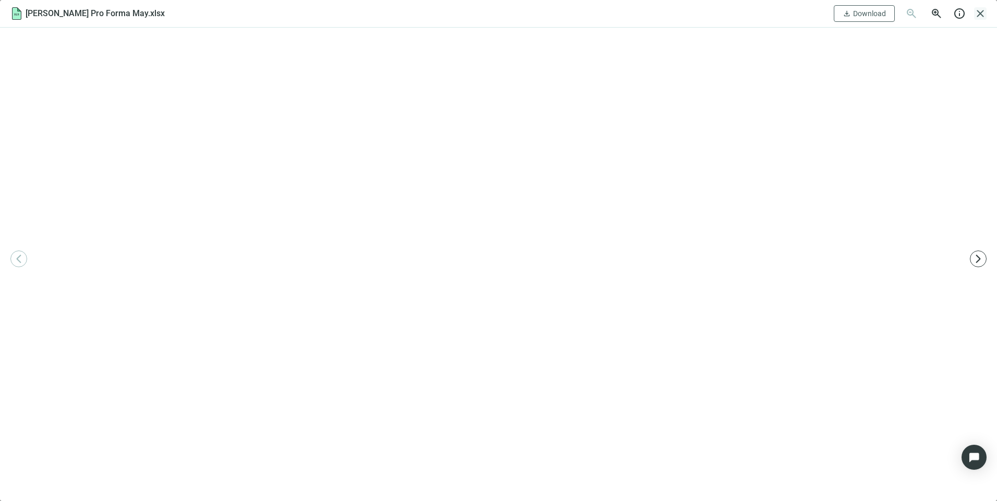
click at [981, 11] on span "close" at bounding box center [980, 13] width 13 height 13
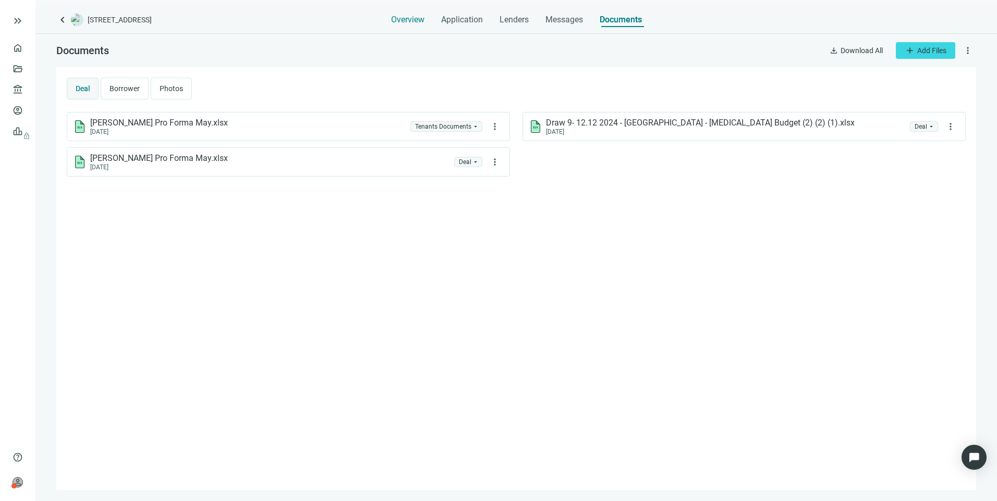
click at [399, 21] on span "Overview" at bounding box center [407, 20] width 33 height 10
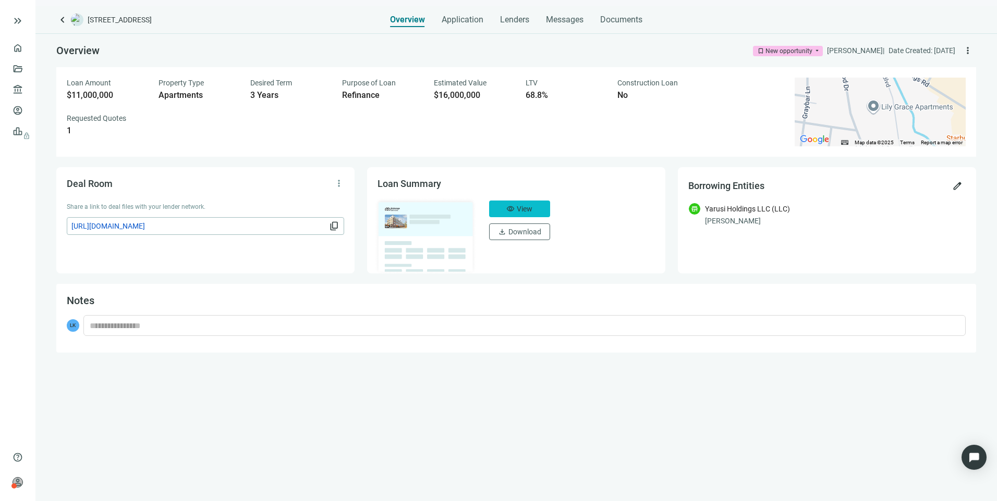
click at [533, 204] on button "visibility View" at bounding box center [519, 209] width 61 height 17
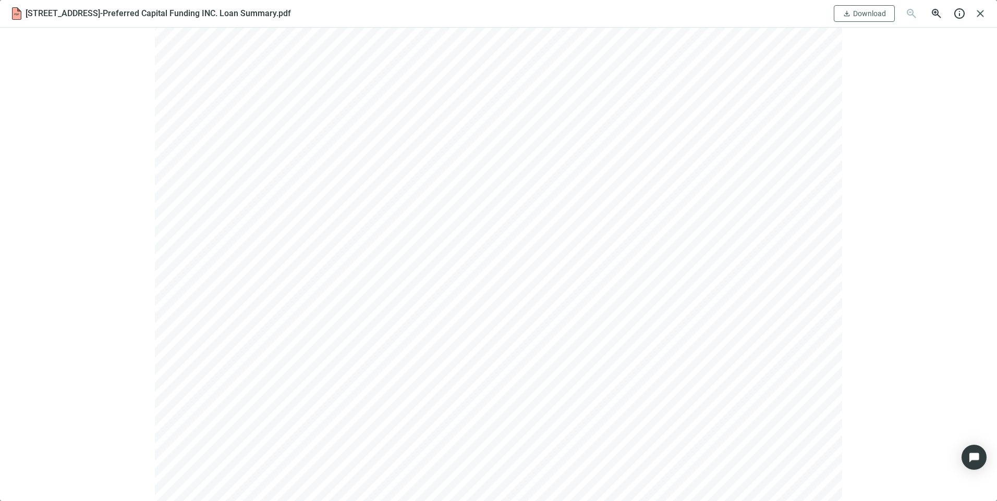
scroll to position [417, 0]
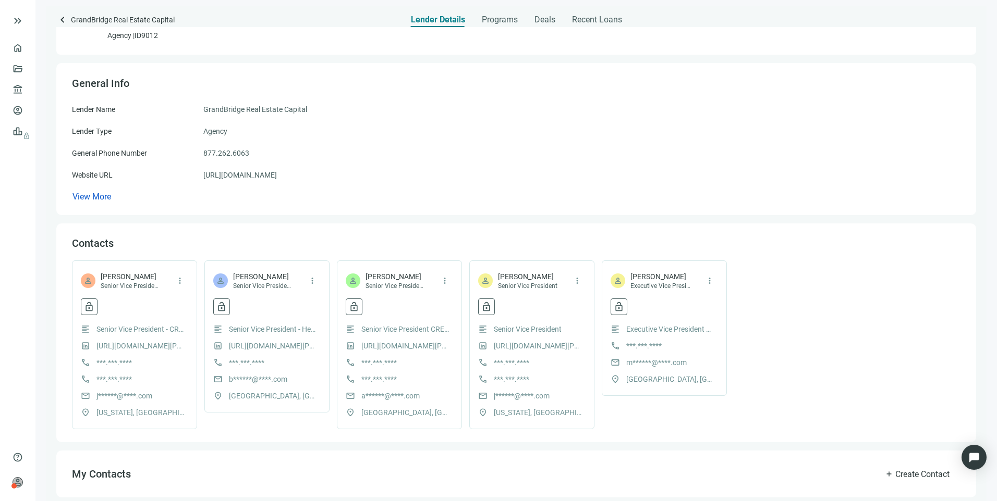
scroll to position [52, 0]
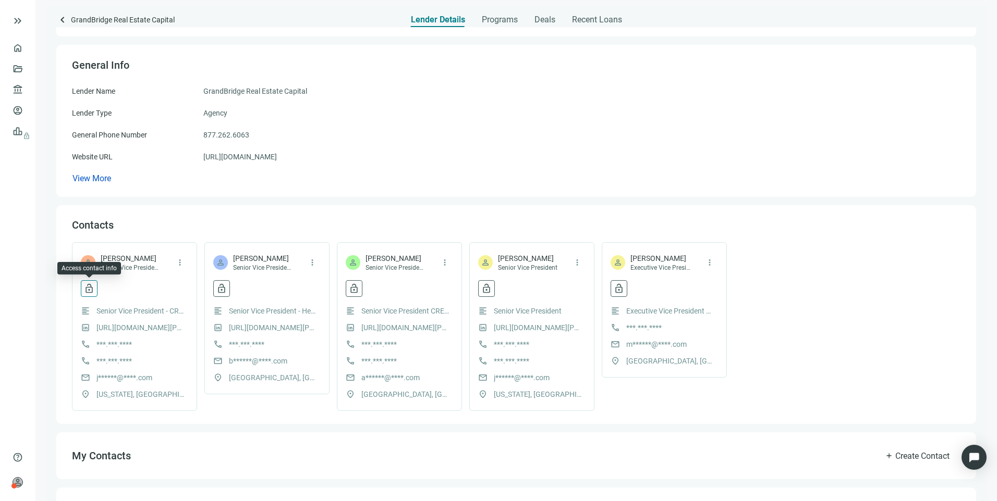
click at [91, 287] on span "lock_open" at bounding box center [89, 289] width 10 height 10
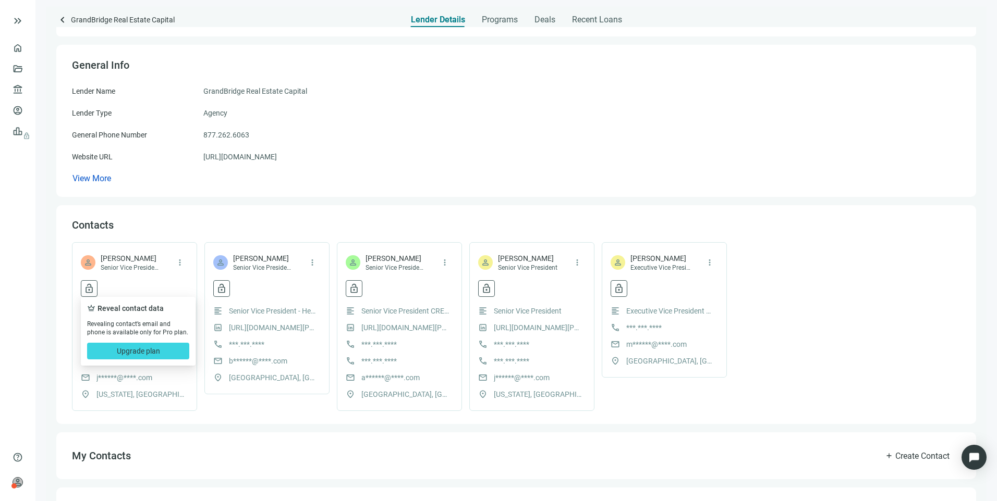
click at [309, 219] on div "Contacts" at bounding box center [516, 225] width 888 height 14
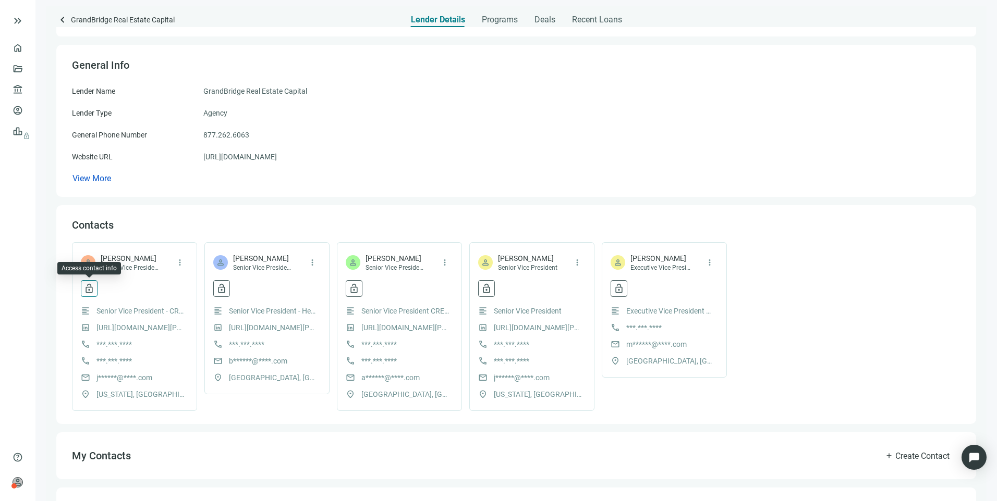
click at [88, 291] on span "lock_open" at bounding box center [89, 289] width 10 height 10
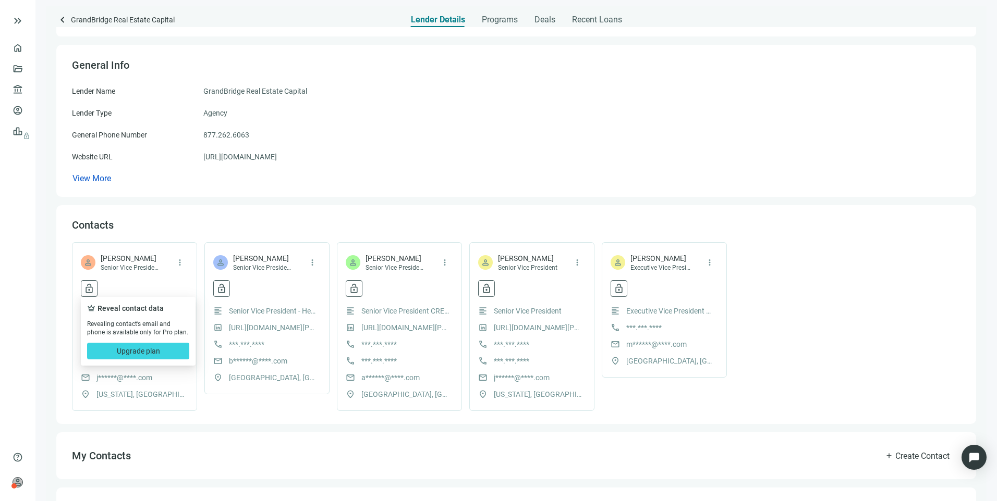
click at [420, 154] on div "Website URL https://www.grandbridge.com/" at bounding box center [516, 156] width 888 height 11
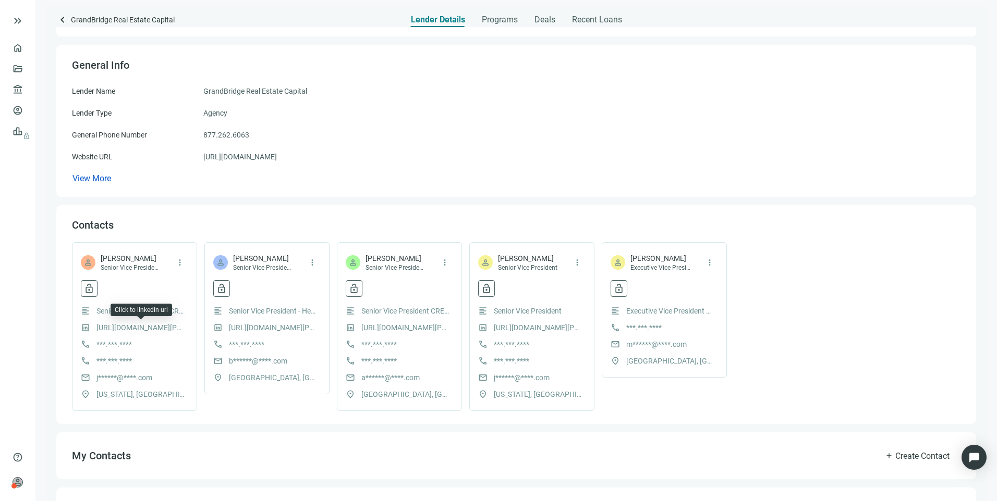
click at [144, 324] on link "[URL][DOMAIN_NAME][PERSON_NAME]" at bounding box center [140, 327] width 89 height 11
click at [58, 20] on span "keyboard_arrow_left" at bounding box center [62, 20] width 13 height 13
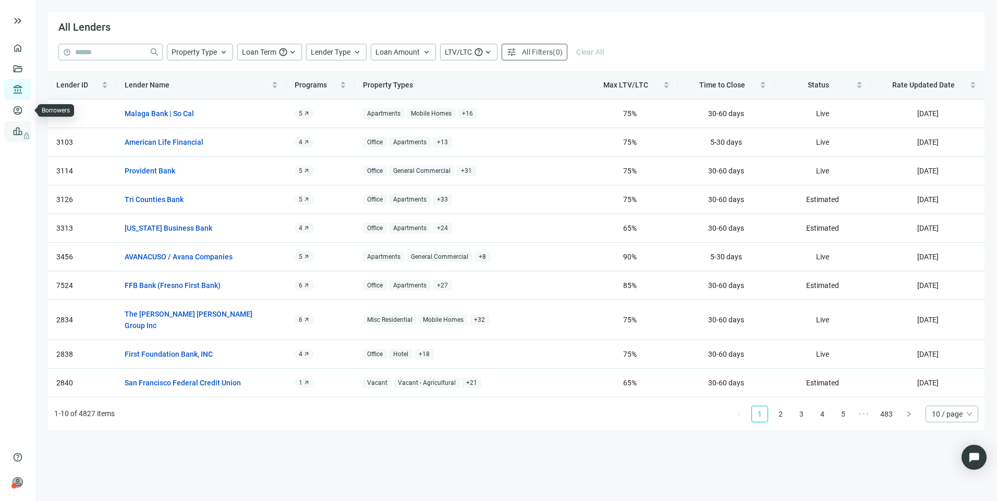
click at [26, 136] on link "Leads lock" at bounding box center [36, 131] width 20 height 8
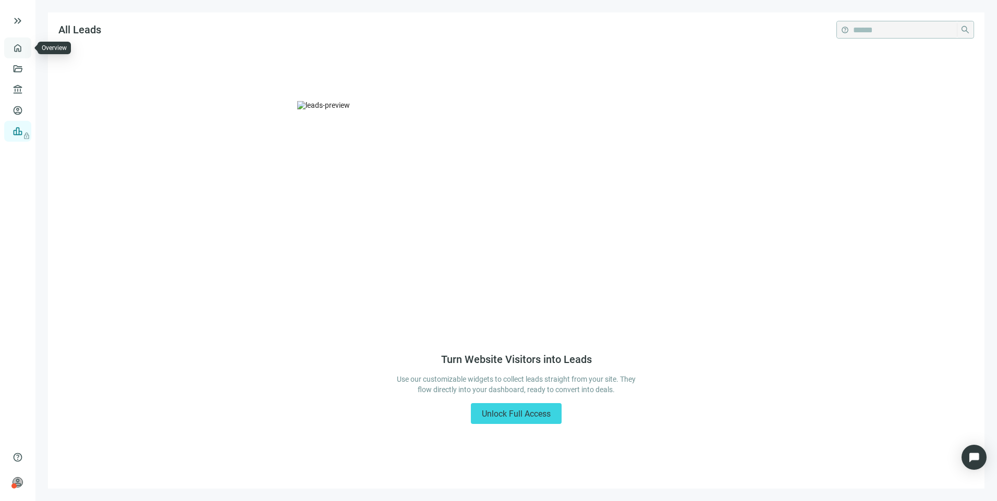
click at [26, 44] on link "Overview" at bounding box center [41, 48] width 31 height 8
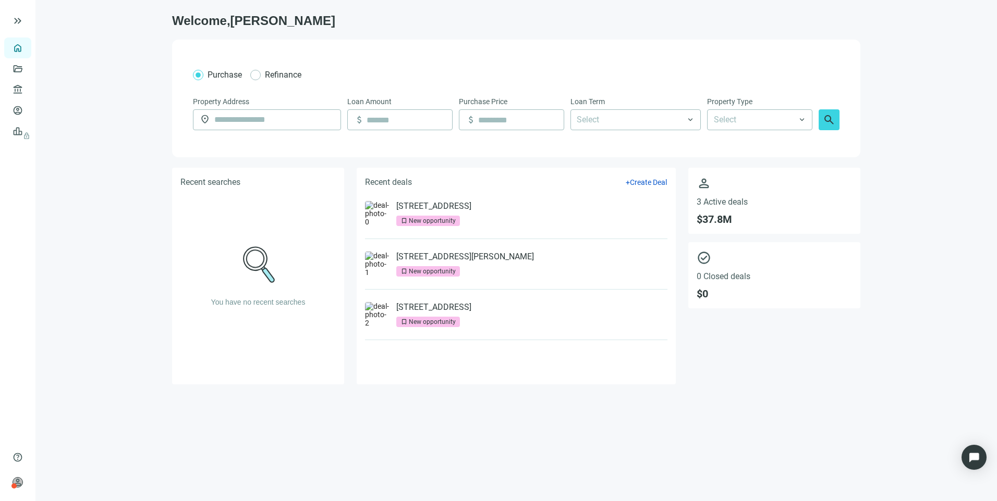
click at [236, 412] on main "Welcome, Larry Purchase Refinance Property Address location_on Loan Amount atta…" at bounding box center [515, 250] width 961 height 501
click at [26, 478] on div "person Larry Kendrick Preferred Capital Funding INC. keyboard_arrow_right" at bounding box center [17, 482] width 27 height 29
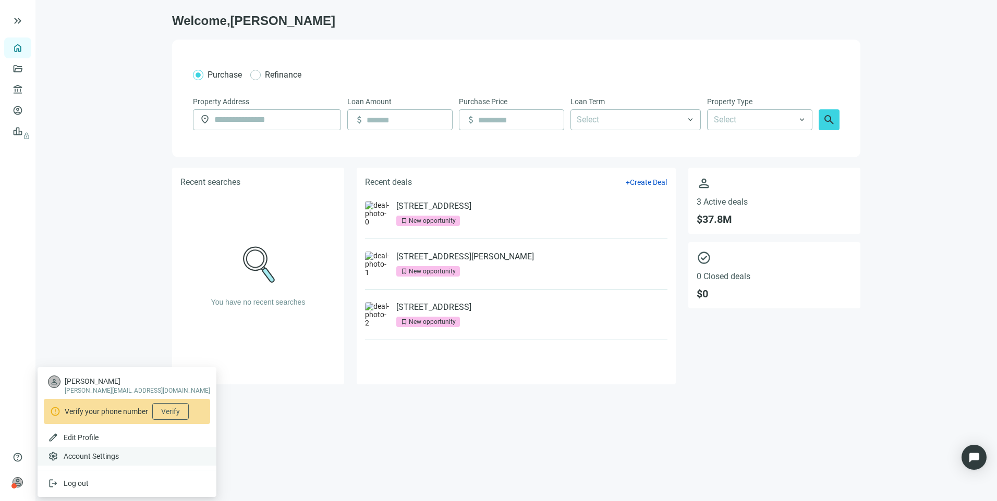
click at [74, 456] on span "Account Settings" at bounding box center [91, 456] width 55 height 10
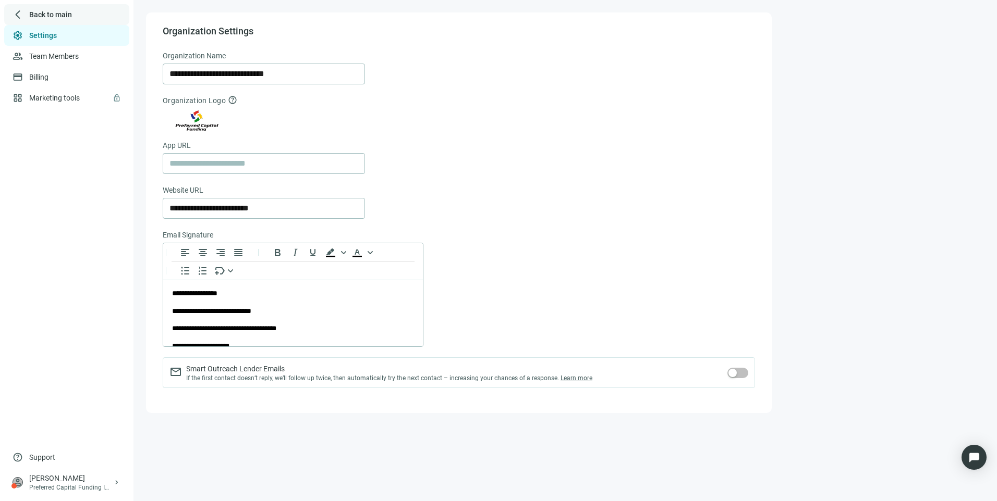
click at [20, 11] on span "arrow_back_ios_new" at bounding box center [18, 14] width 10 height 10
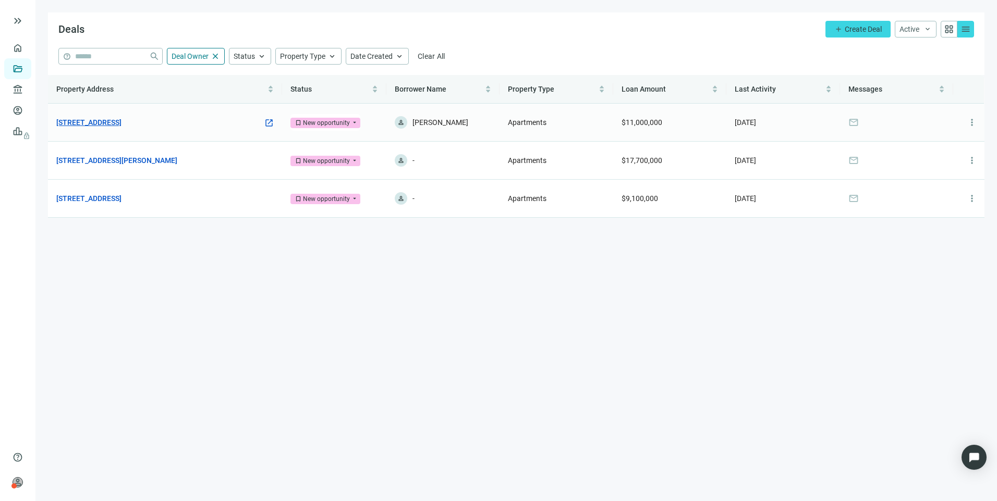
click at [106, 124] on link "600 Dusan Blvd, Murfreesboro, TN 37129" at bounding box center [88, 122] width 65 height 11
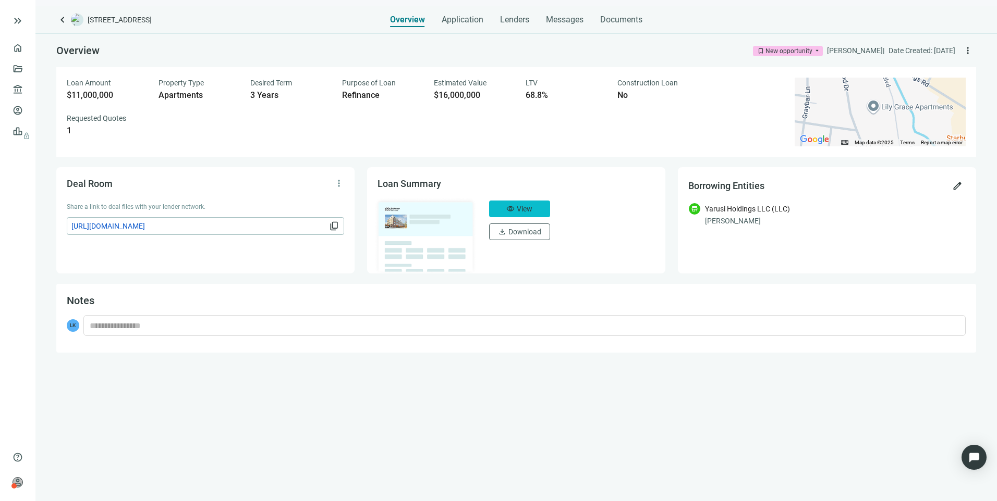
click at [537, 204] on button "visibility View" at bounding box center [519, 209] width 61 height 17
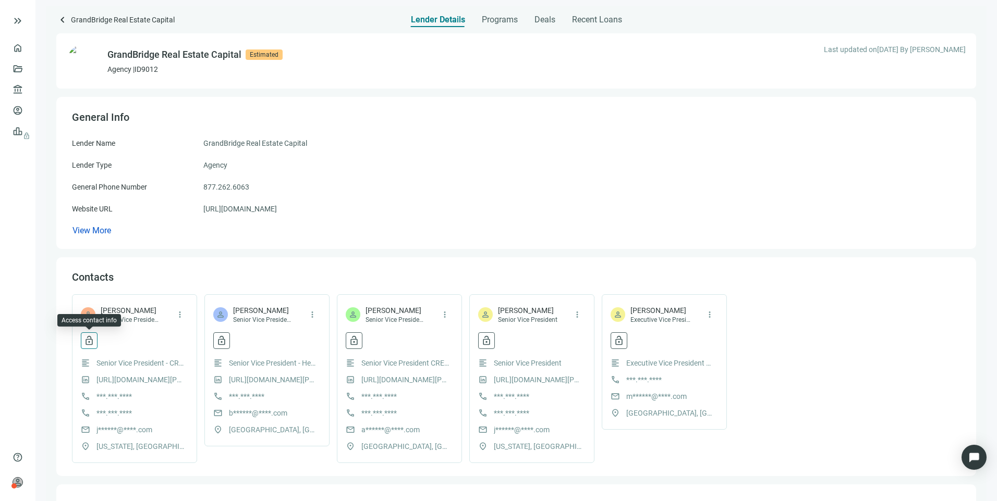
click at [88, 345] on span "lock_open" at bounding box center [89, 341] width 10 height 10
click at [223, 470] on div "Contacts person Jonathan White Senior Vice President - CRE Mortgage Banker more…" at bounding box center [516, 367] width 920 height 219
click at [497, 15] on span "Programs" at bounding box center [500, 20] width 36 height 10
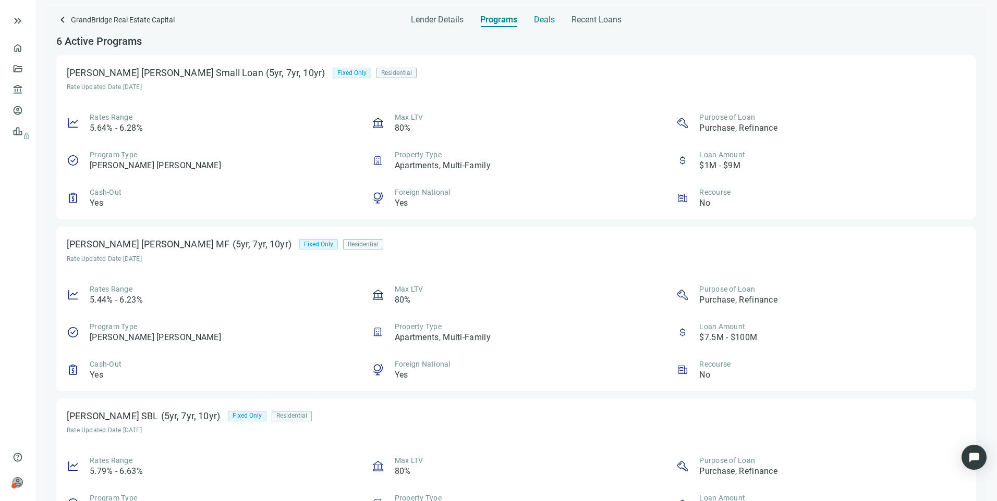
click at [536, 19] on span "Deals" at bounding box center [544, 20] width 21 height 10
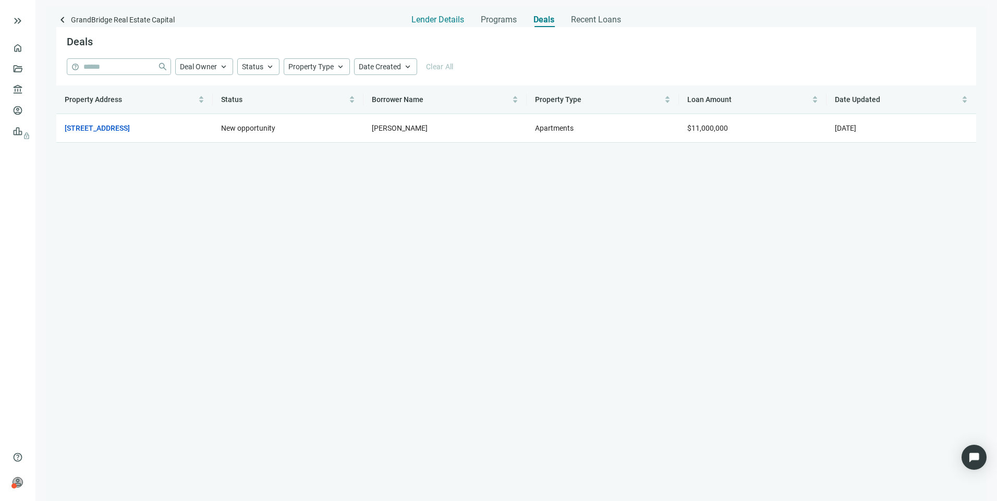
click at [447, 19] on span "Lender Details" at bounding box center [437, 20] width 53 height 10
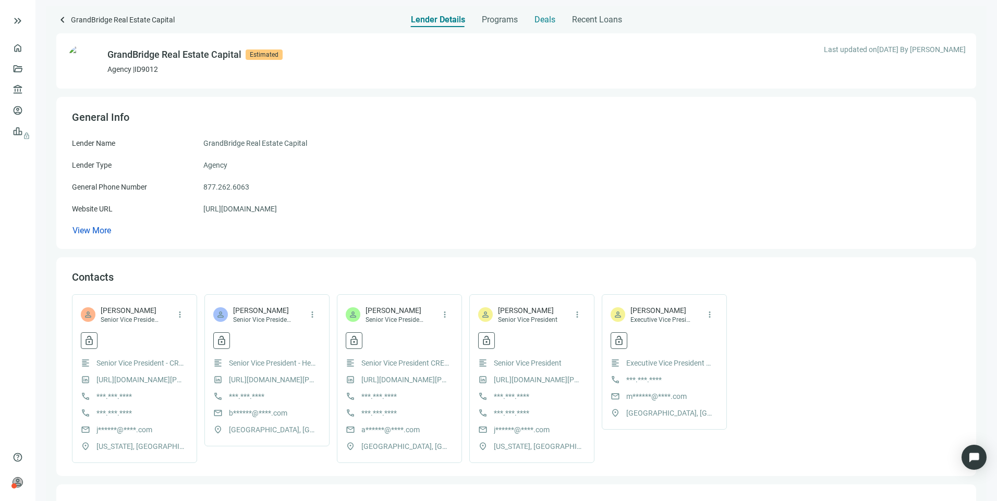
click at [544, 21] on span "Deals" at bounding box center [544, 20] width 21 height 10
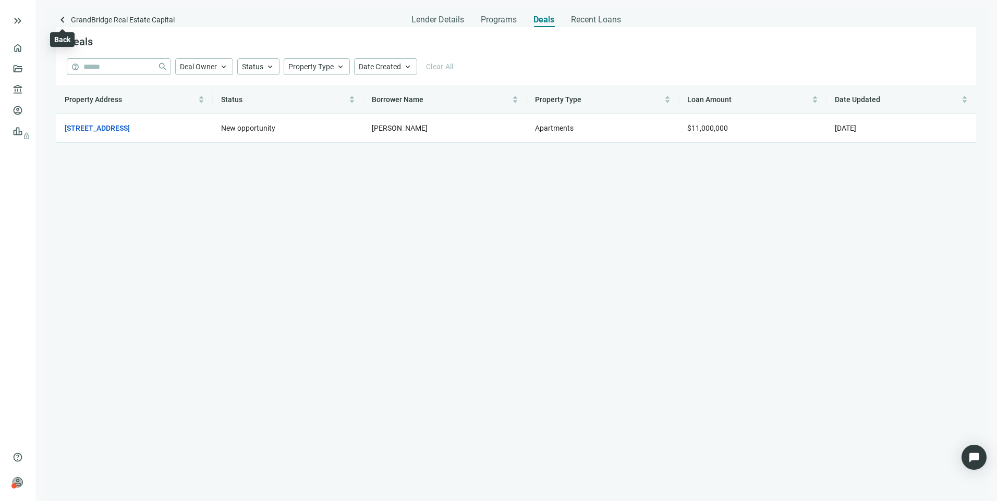
click at [59, 16] on span "keyboard_arrow_left" at bounding box center [62, 20] width 13 height 13
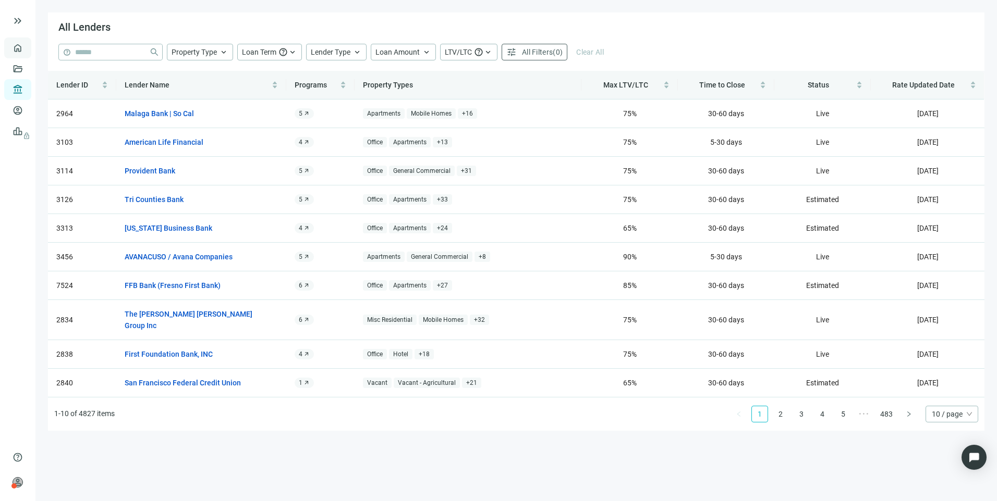
click at [26, 45] on link "Overview" at bounding box center [41, 48] width 31 height 8
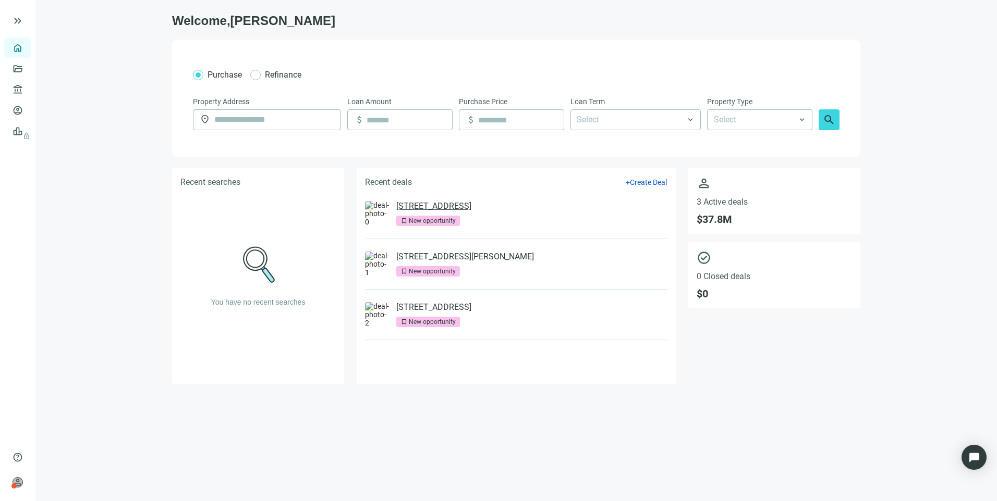
click at [455, 204] on link "600 Dusan Blvd, Murfreesboro, TN 37129" at bounding box center [433, 206] width 75 height 10
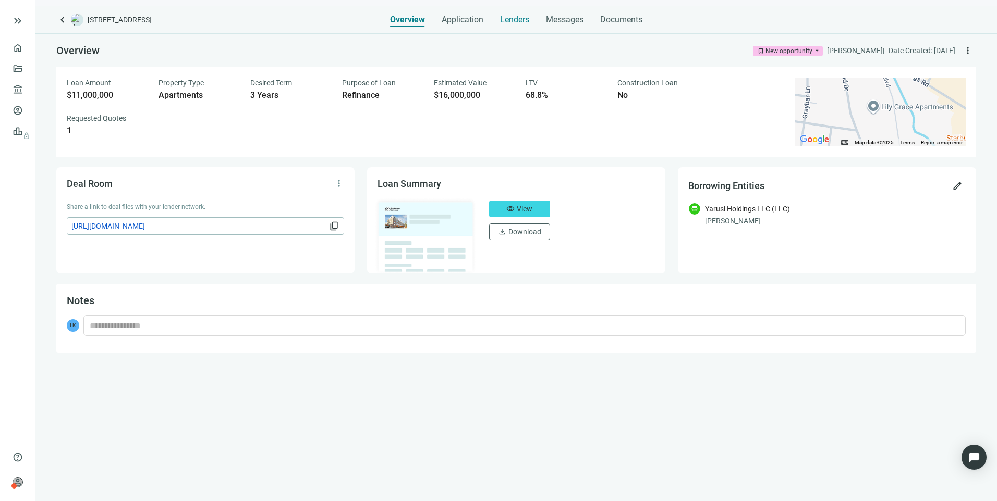
click at [516, 16] on span "Lenders" at bounding box center [514, 20] width 29 height 10
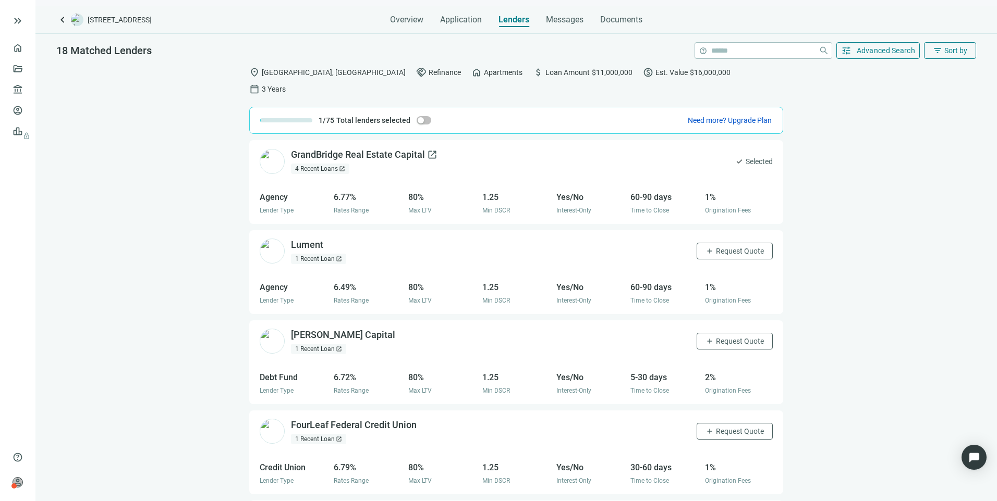
click at [402, 149] on div "GrandBridge Real Estate Capital open_in_new" at bounding box center [364, 155] width 146 height 13
click at [327, 164] on div "4 Recent Loans open_in_new" at bounding box center [320, 169] width 58 height 10
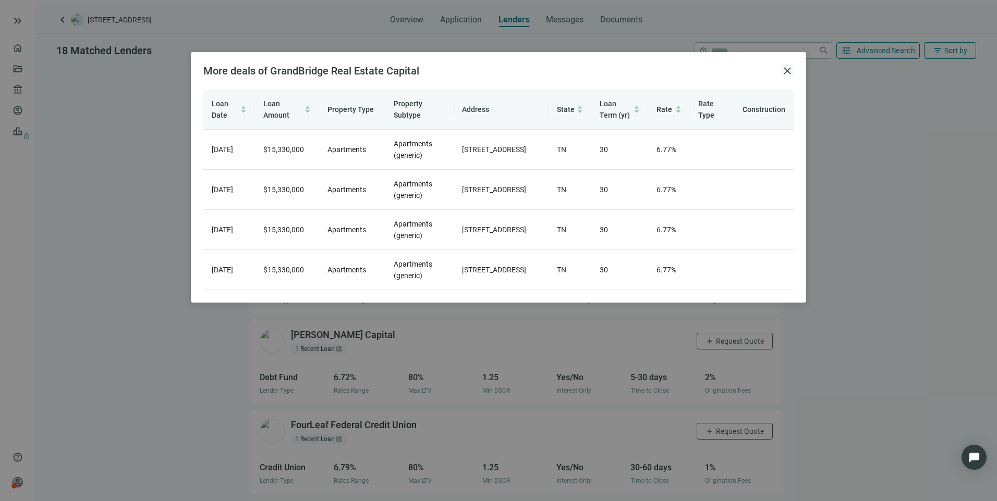
click at [790, 75] on span "close" at bounding box center [787, 71] width 13 height 13
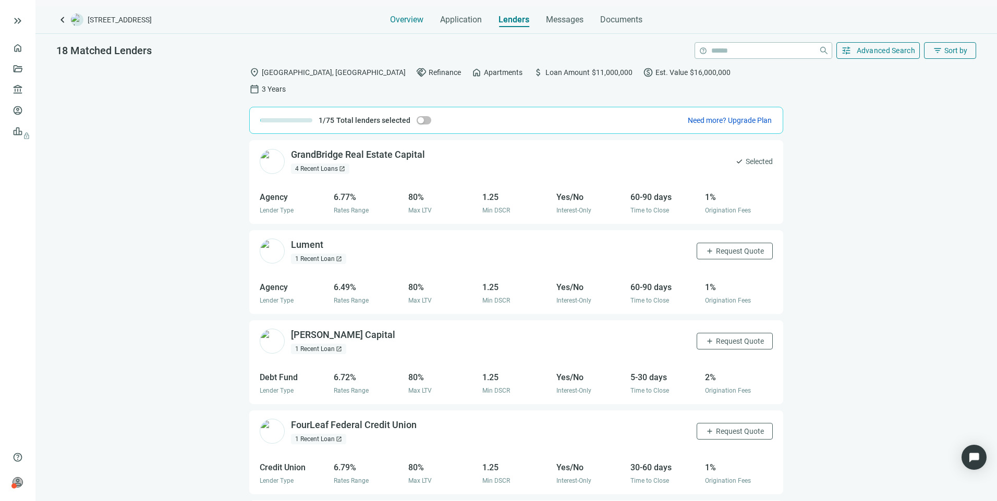
click at [406, 21] on span "Overview" at bounding box center [406, 20] width 33 height 10
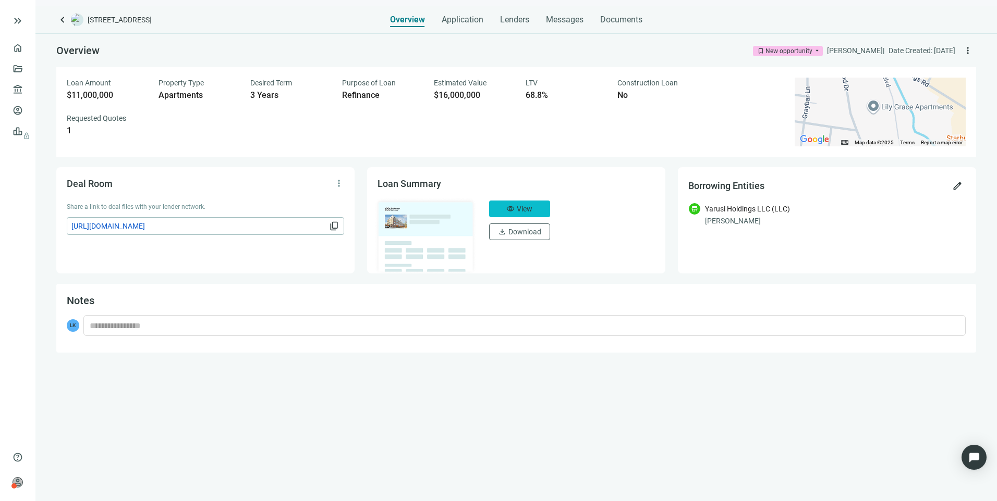
click at [524, 205] on span "View" at bounding box center [525, 209] width 16 height 8
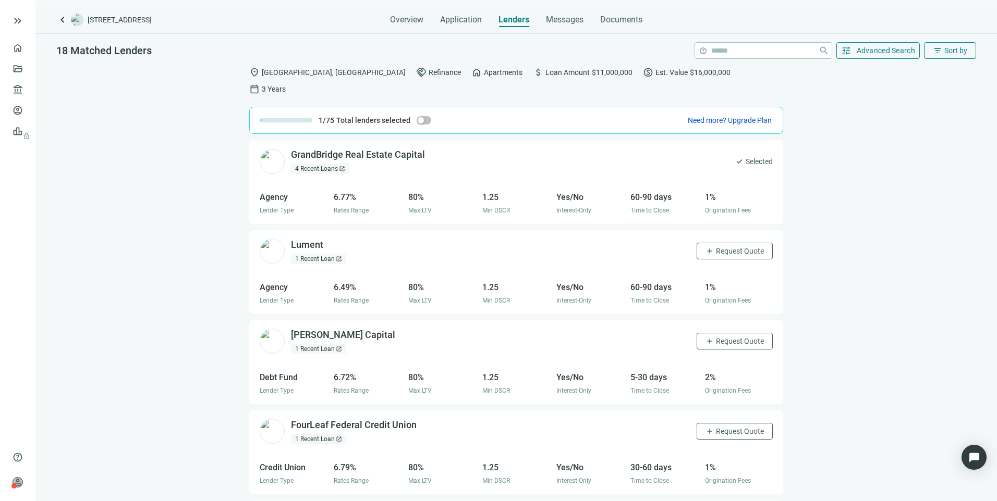
click at [309, 254] on div "1 Recent Loan open_in_new" at bounding box center [318, 259] width 55 height 10
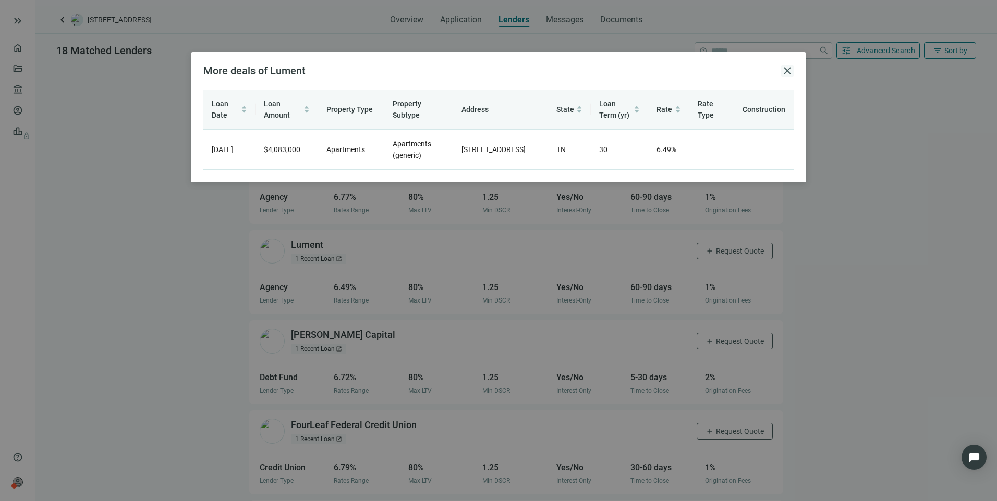
click at [793, 67] on span "close" at bounding box center [787, 71] width 13 height 13
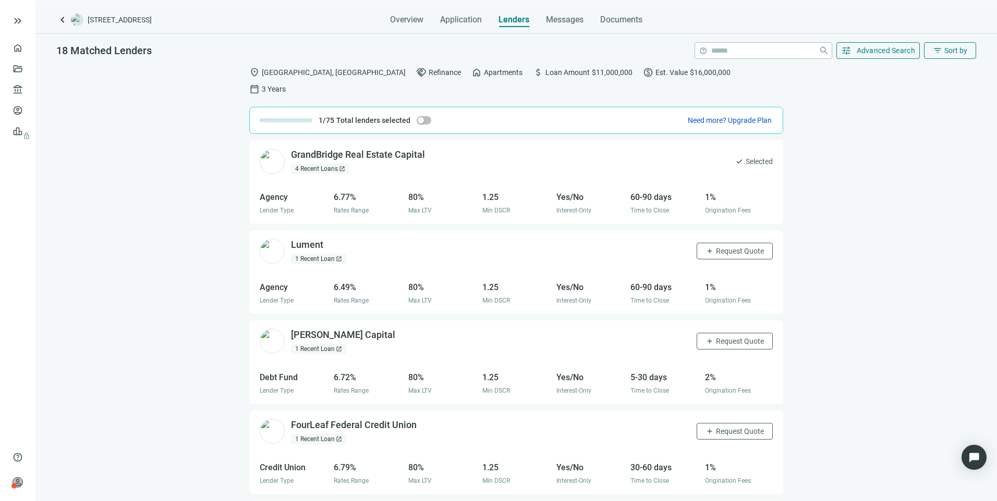
click at [382, 22] on div "Overview Application Lenders Messages Documents" at bounding box center [516, 16] width 920 height 21
click at [62, 19] on span "keyboard_arrow_left" at bounding box center [62, 20] width 13 height 13
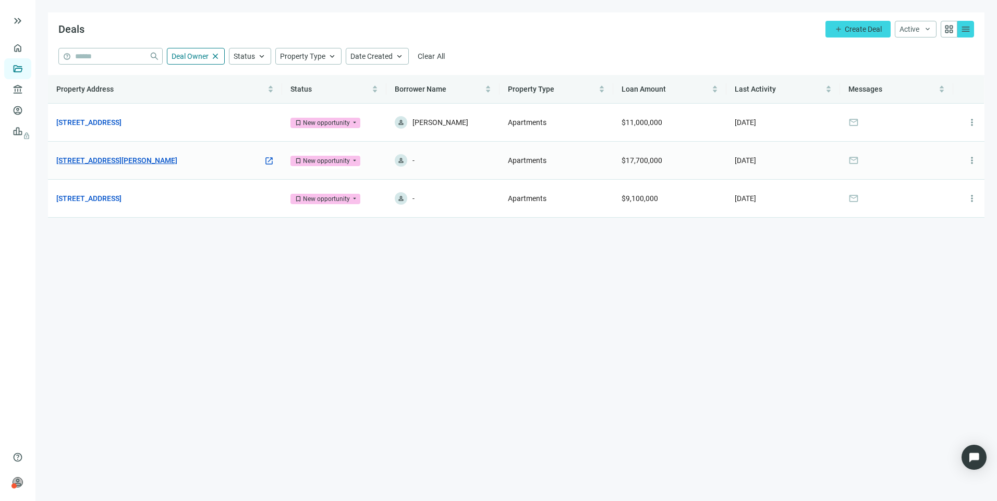
click at [136, 160] on link "1840 W Main St, Robinson, IL 62454" at bounding box center [116, 160] width 121 height 11
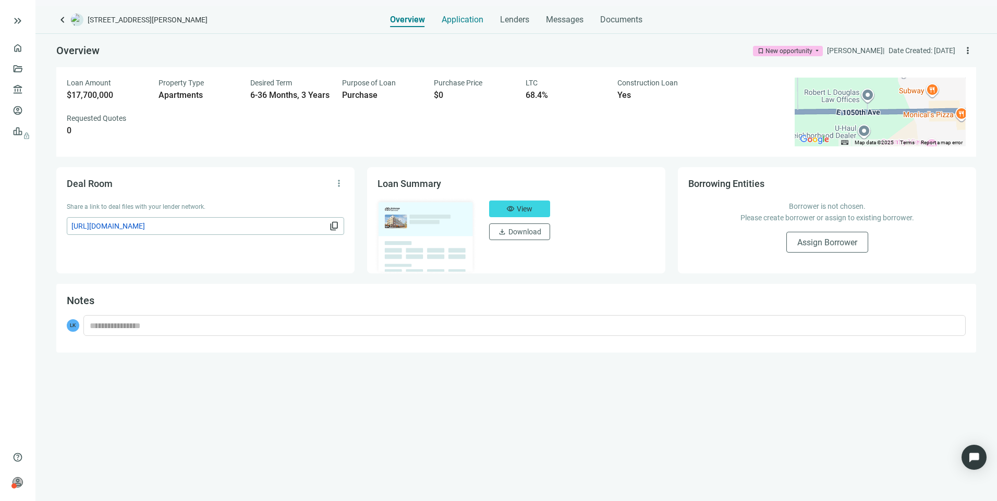
click at [463, 16] on span "Application" at bounding box center [463, 20] width 42 height 10
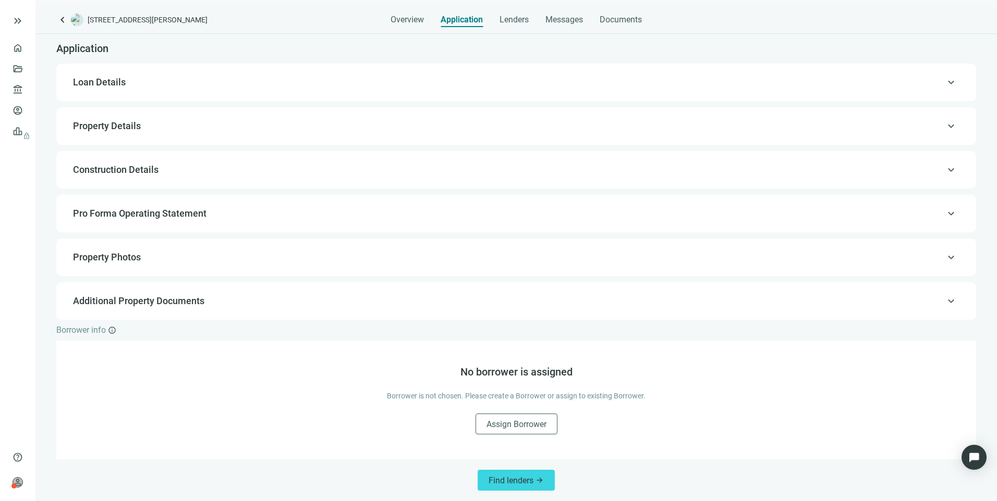
click at [99, 80] on span "Loan Details" at bounding box center [99, 82] width 53 height 11
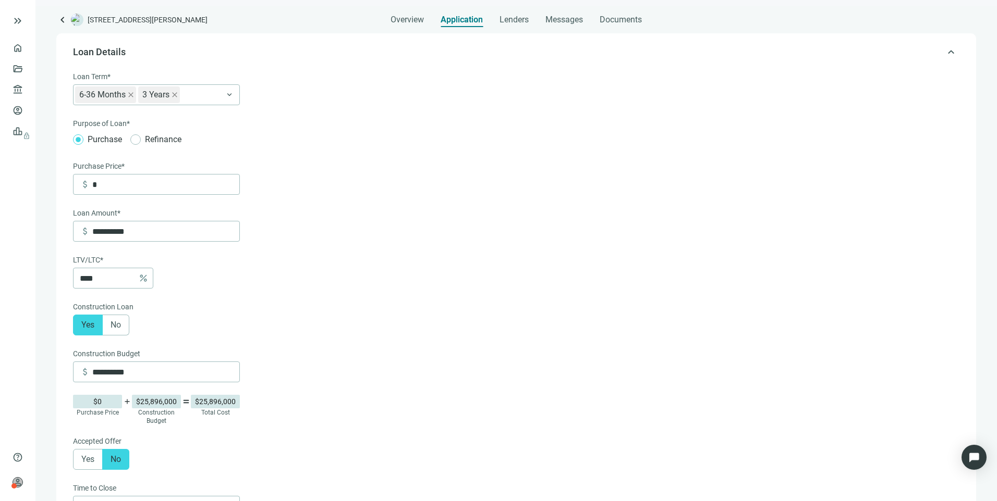
scroll to position [31, 0]
click at [26, 44] on link "Overview" at bounding box center [41, 48] width 31 height 8
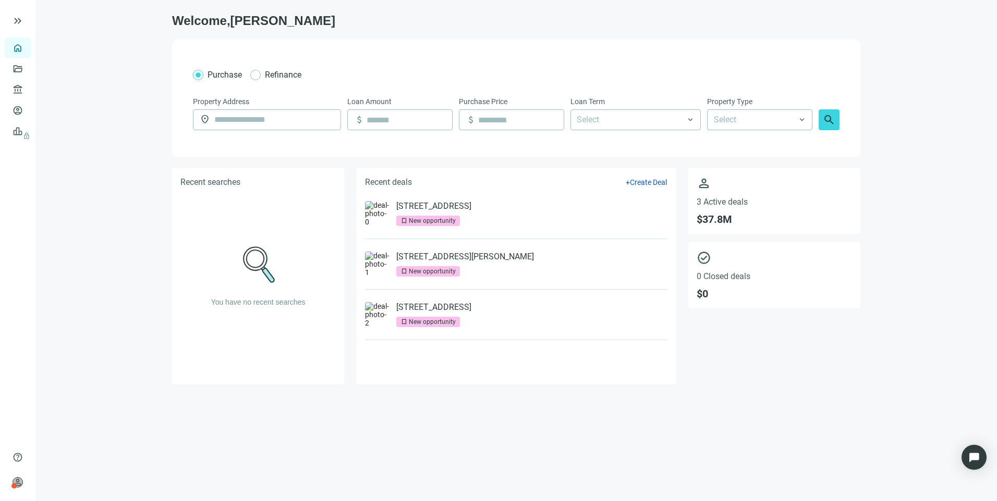
click at [461, 46] on div "Purchase Refinance Property Address location_on Loan Amount attach_money Purcha…" at bounding box center [516, 99] width 688 height 118
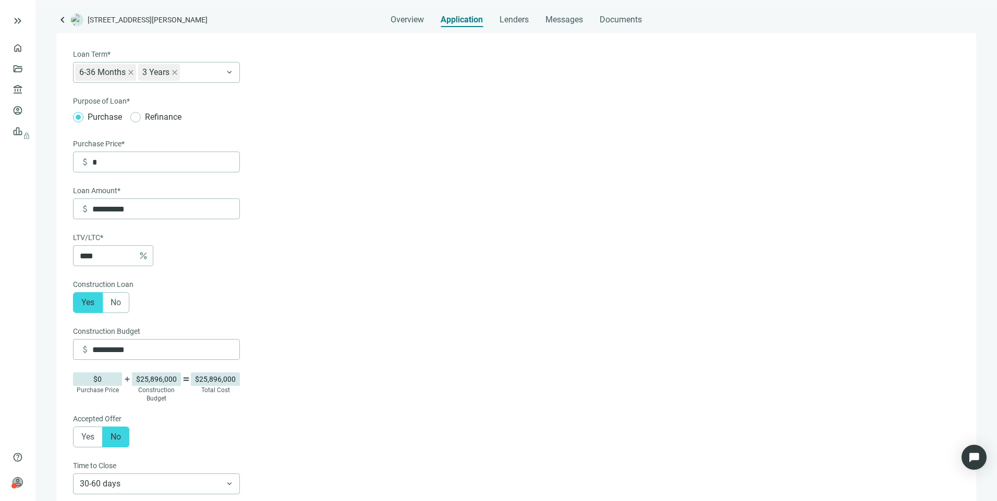
scroll to position [52, 0]
click at [502, 24] on span "Lenders" at bounding box center [513, 20] width 29 height 10
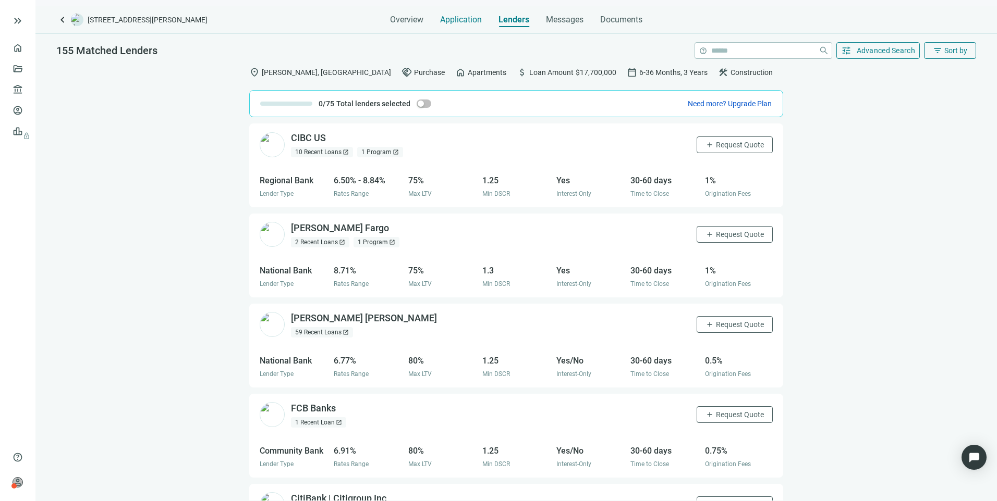
click at [454, 17] on span "Application" at bounding box center [461, 20] width 42 height 10
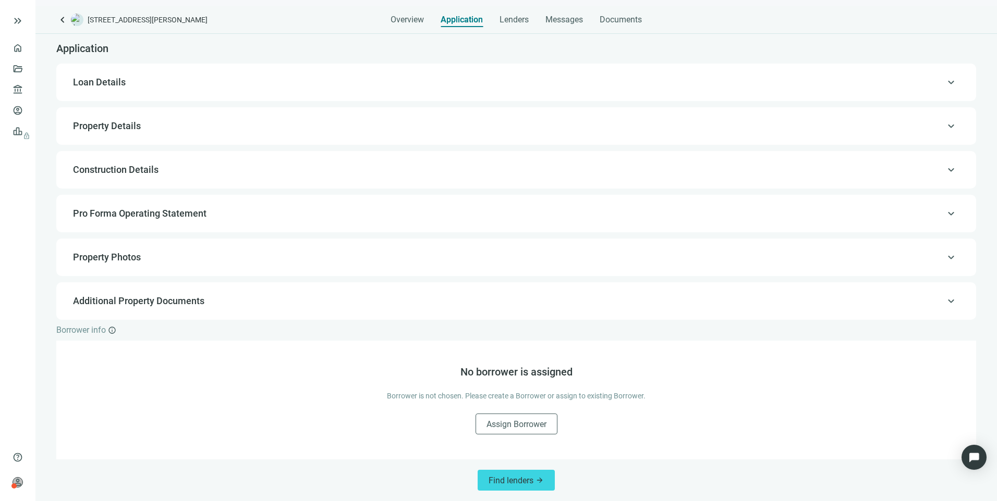
click at [121, 175] on span "Construction Details" at bounding box center [115, 169] width 85 height 11
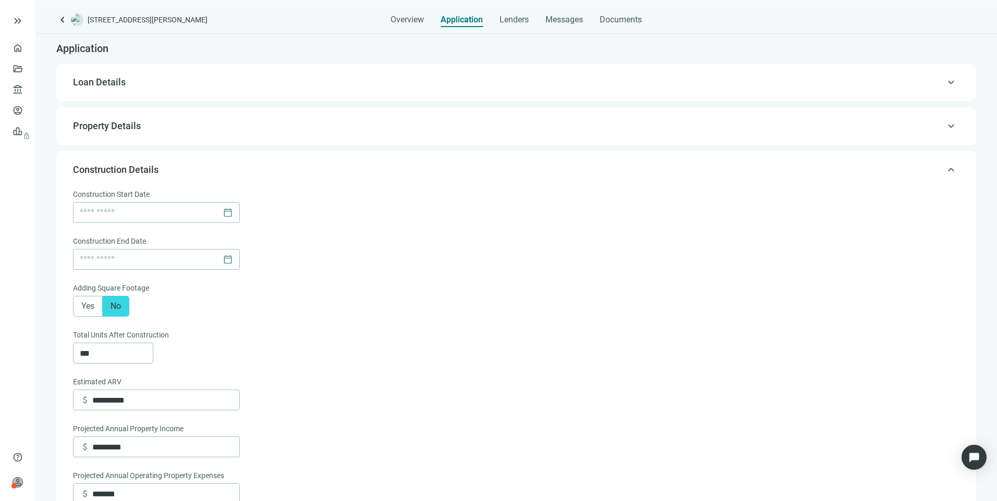
click at [110, 81] on span "Loan Details" at bounding box center [99, 82] width 53 height 11
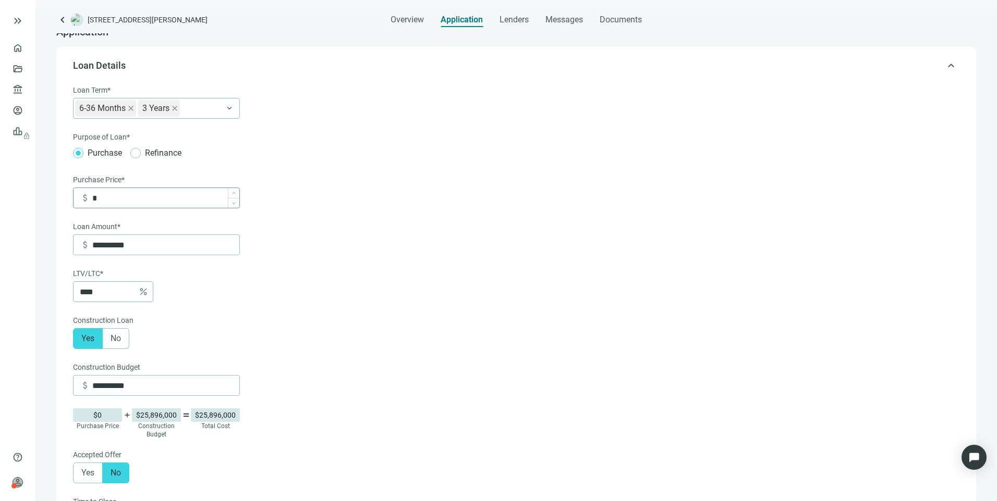
scroll to position [31, 0]
